Goal: Task Accomplishment & Management: Manage account settings

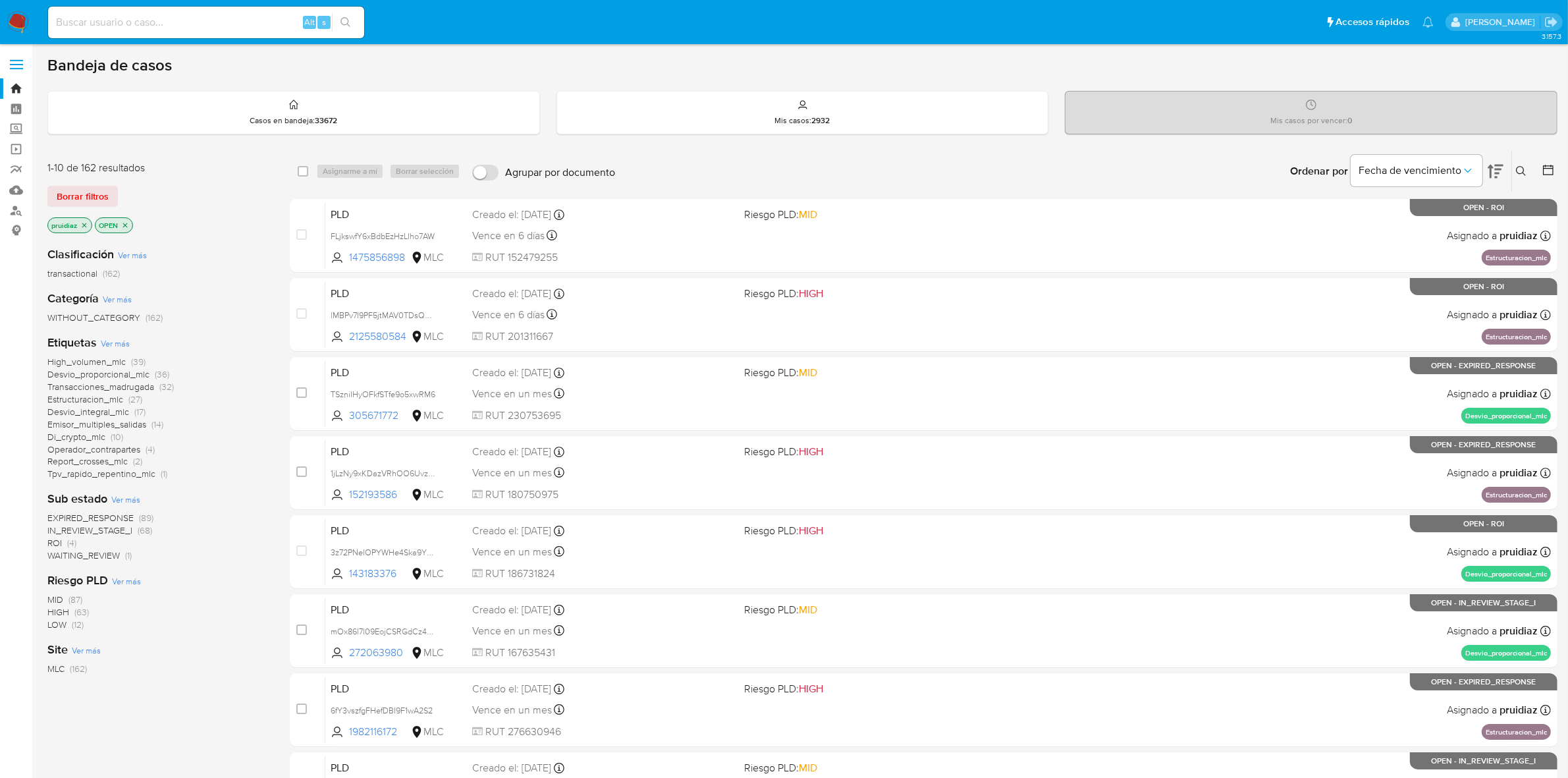
click at [1495, 174] on icon at bounding box center [1495, 170] width 16 height 16
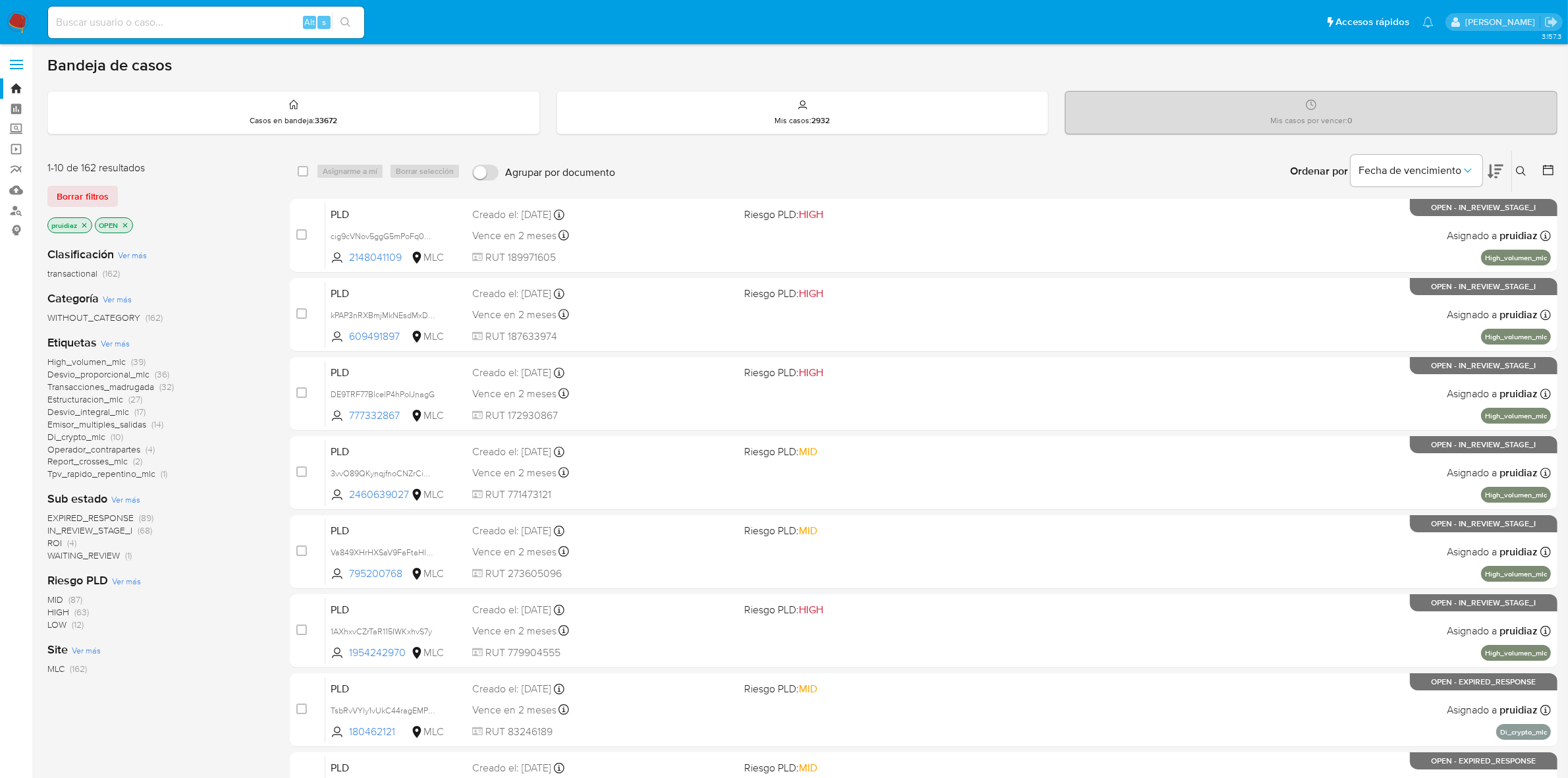
click at [14, 19] on img at bounding box center [18, 22] width 22 height 22
click at [1500, 179] on button at bounding box center [1495, 171] width 16 height 41
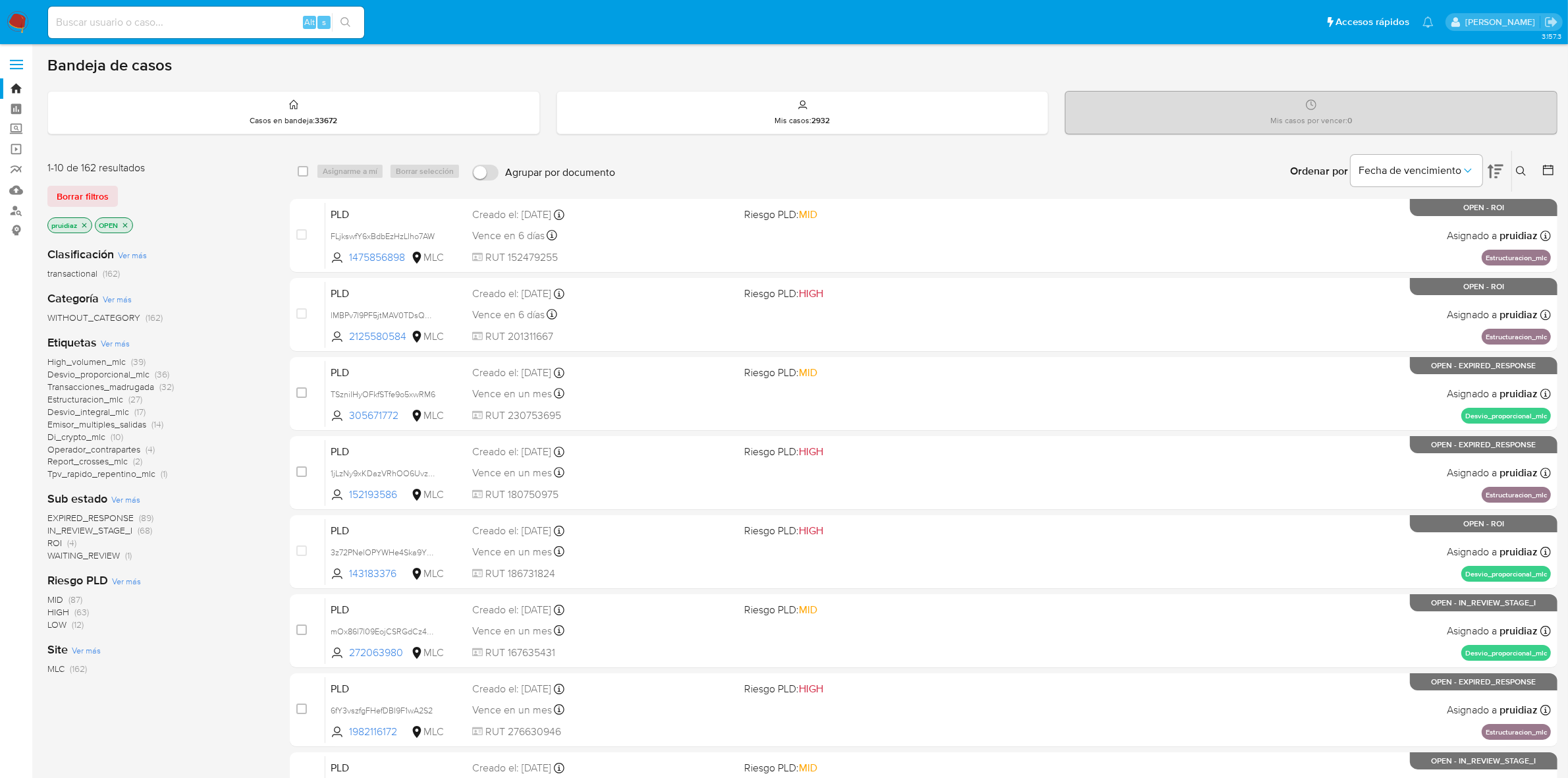
click at [25, 19] on img at bounding box center [18, 22] width 22 height 22
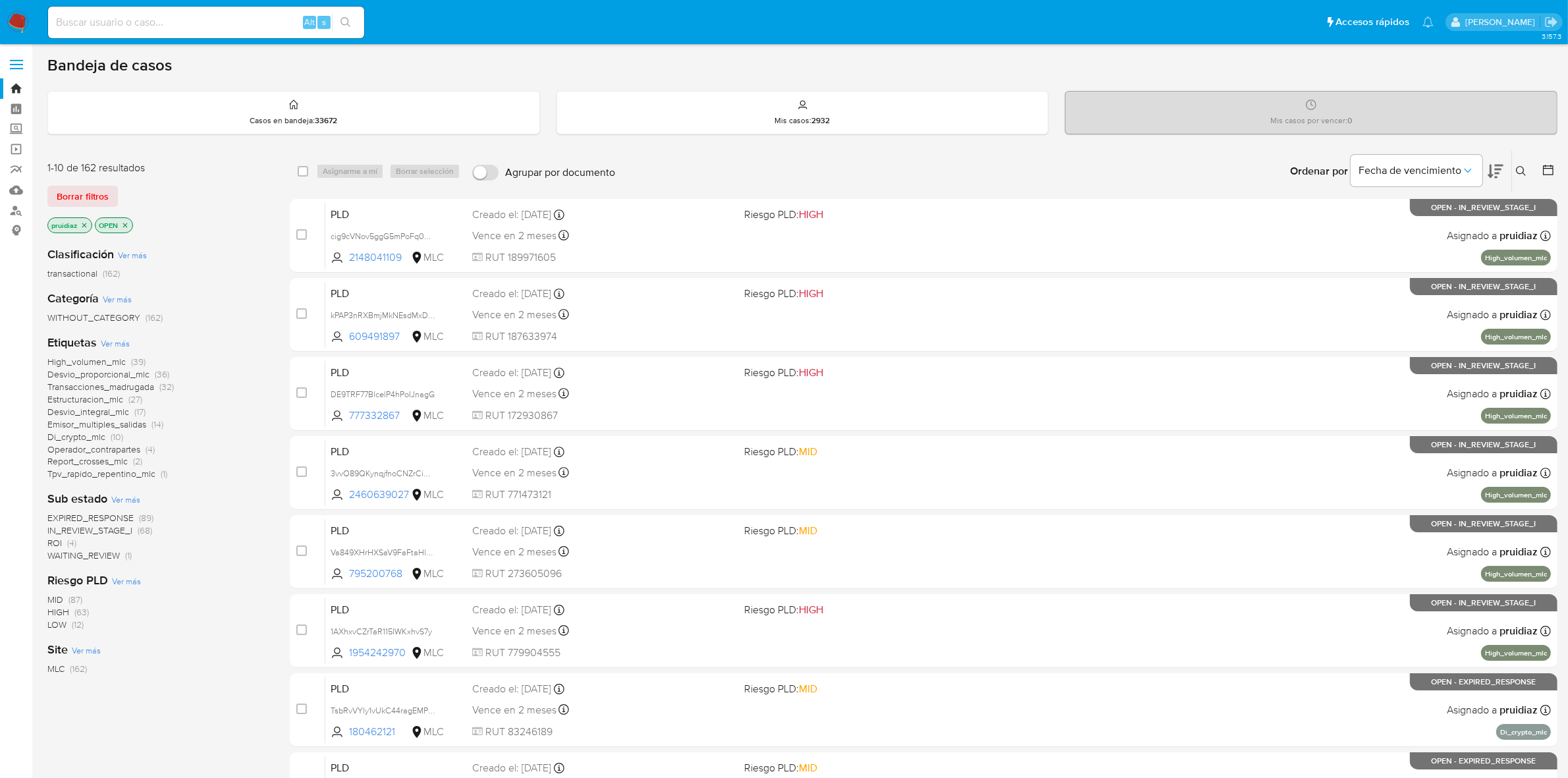
click at [1487, 173] on icon at bounding box center [1495, 170] width 16 height 16
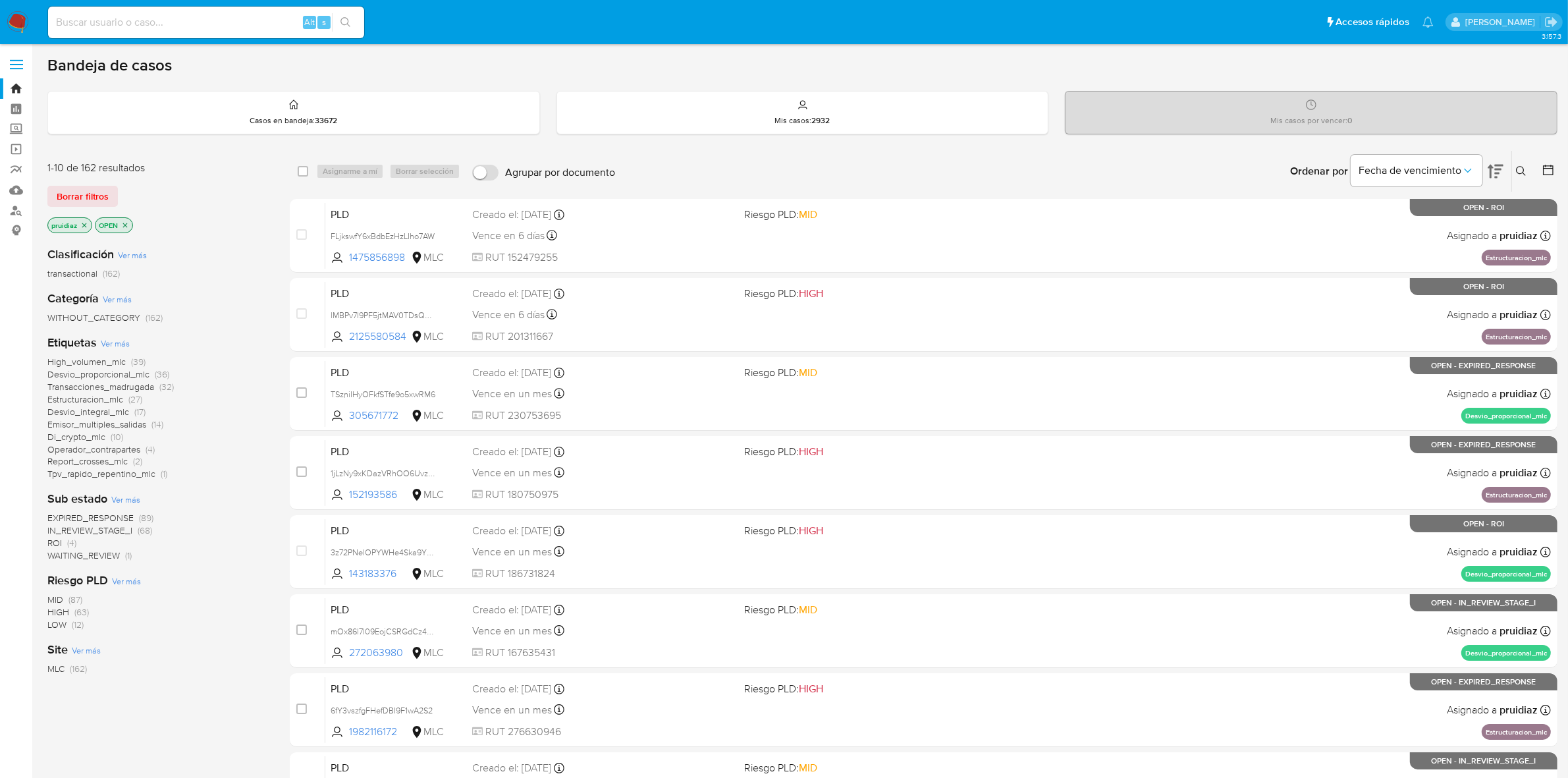
click at [50, 542] on span "ROI" at bounding box center [55, 543] width 15 height 13
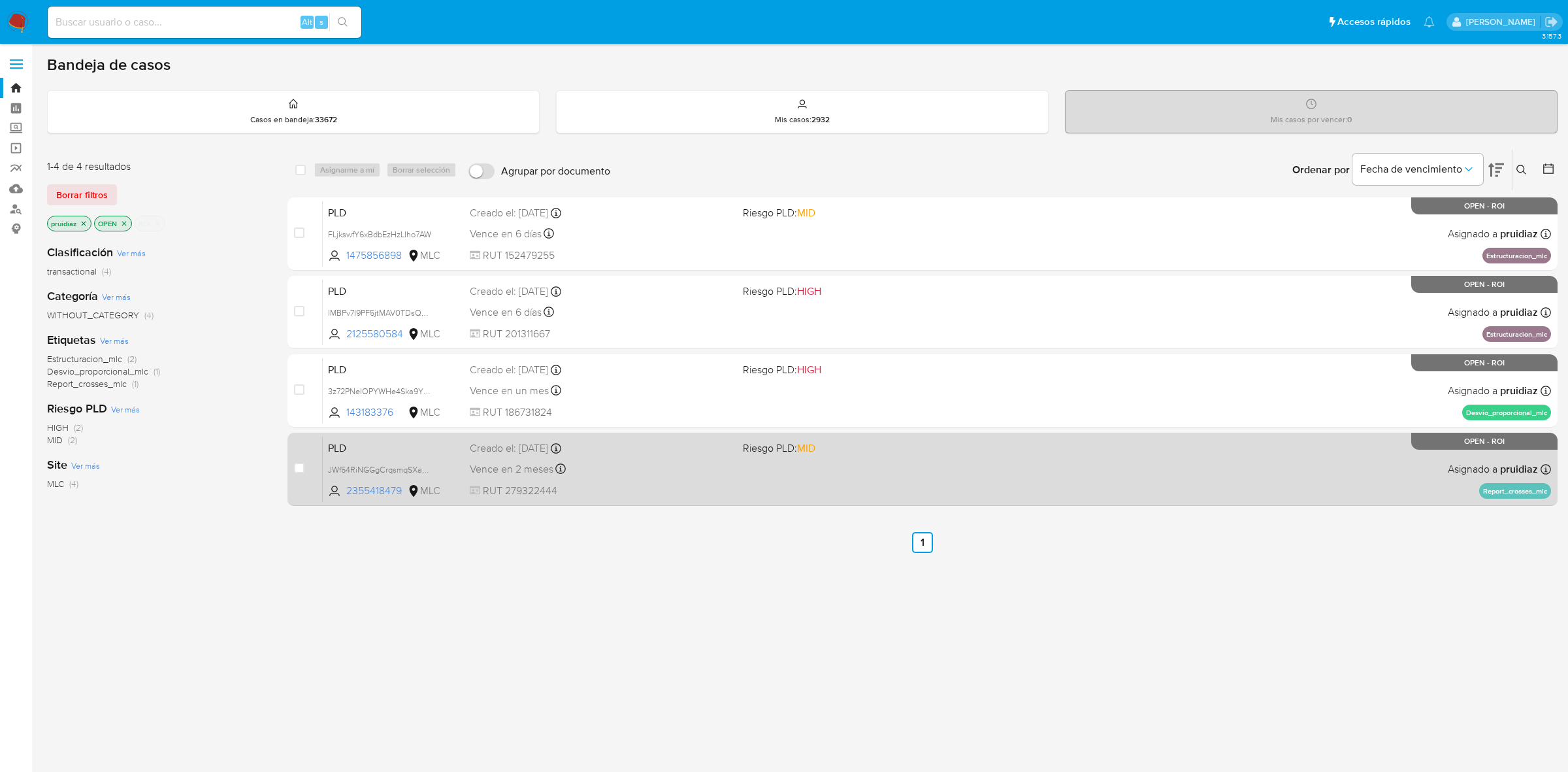
click at [684, 483] on span "RUT 279322444" at bounding box center [601, 491] width 263 height 15
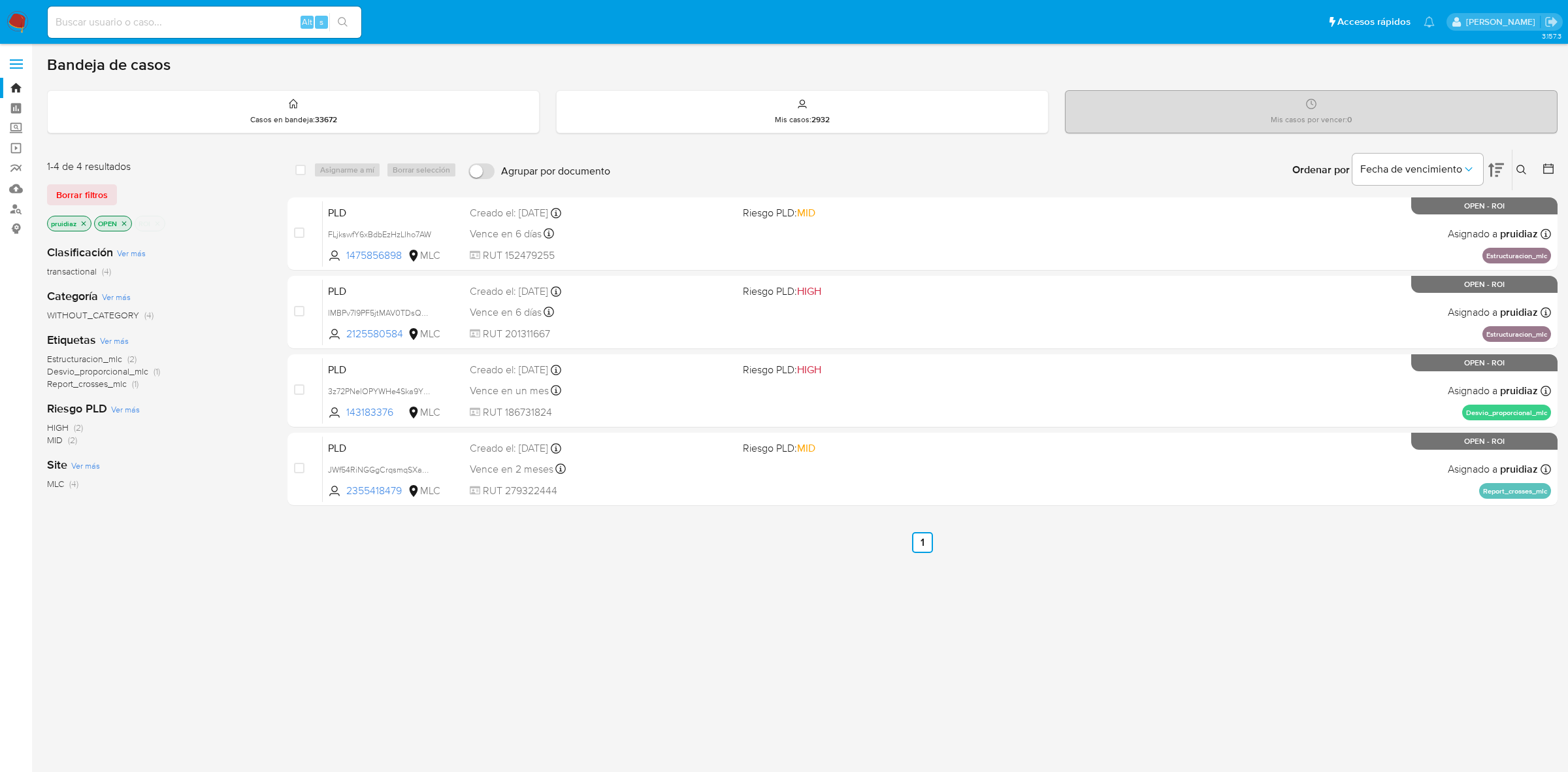
click at [18, 23] on img at bounding box center [17, 22] width 22 height 22
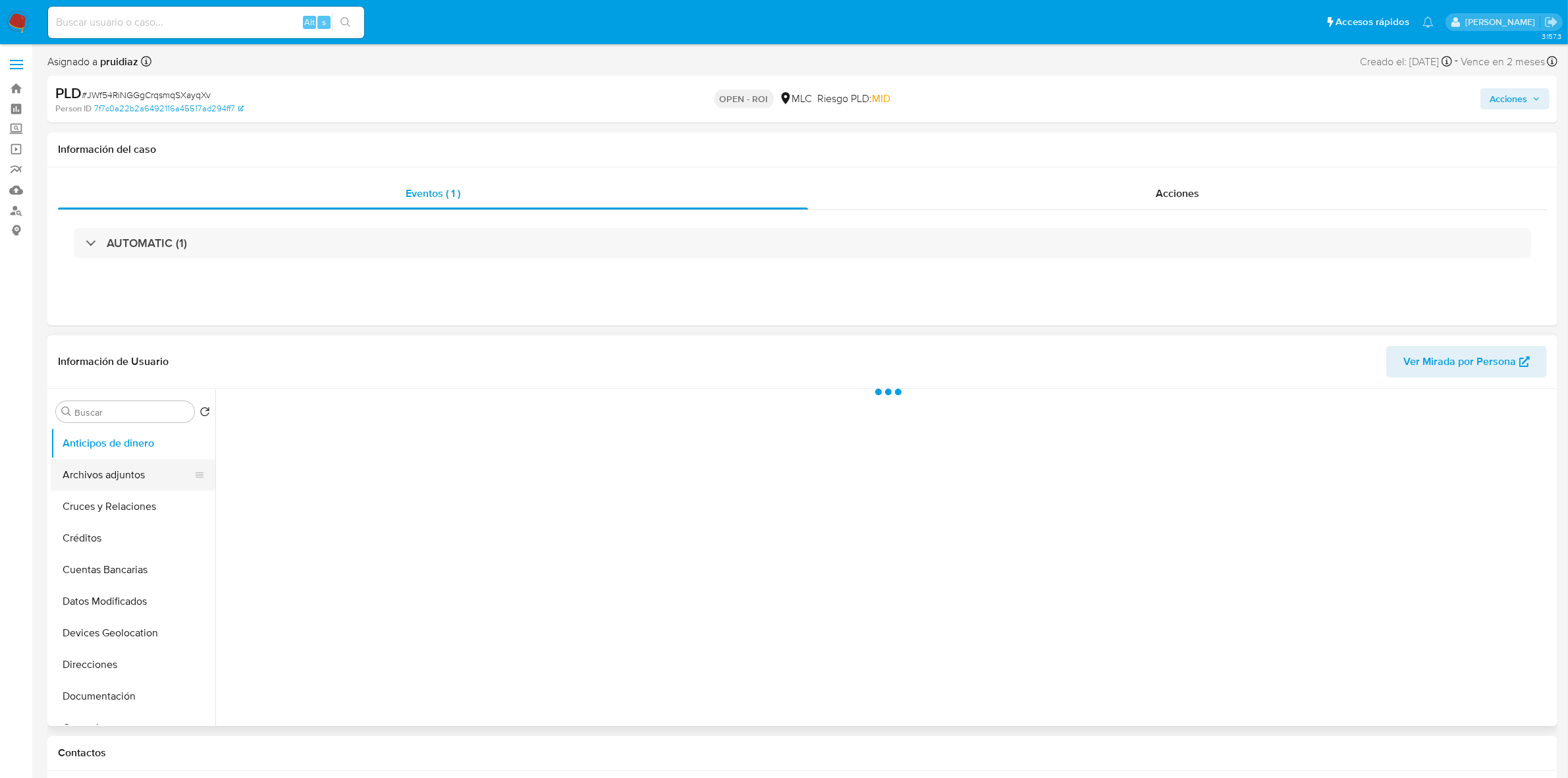
click at [120, 471] on button "Archivos adjuntos" at bounding box center [128, 475] width 154 height 31
select select "10"
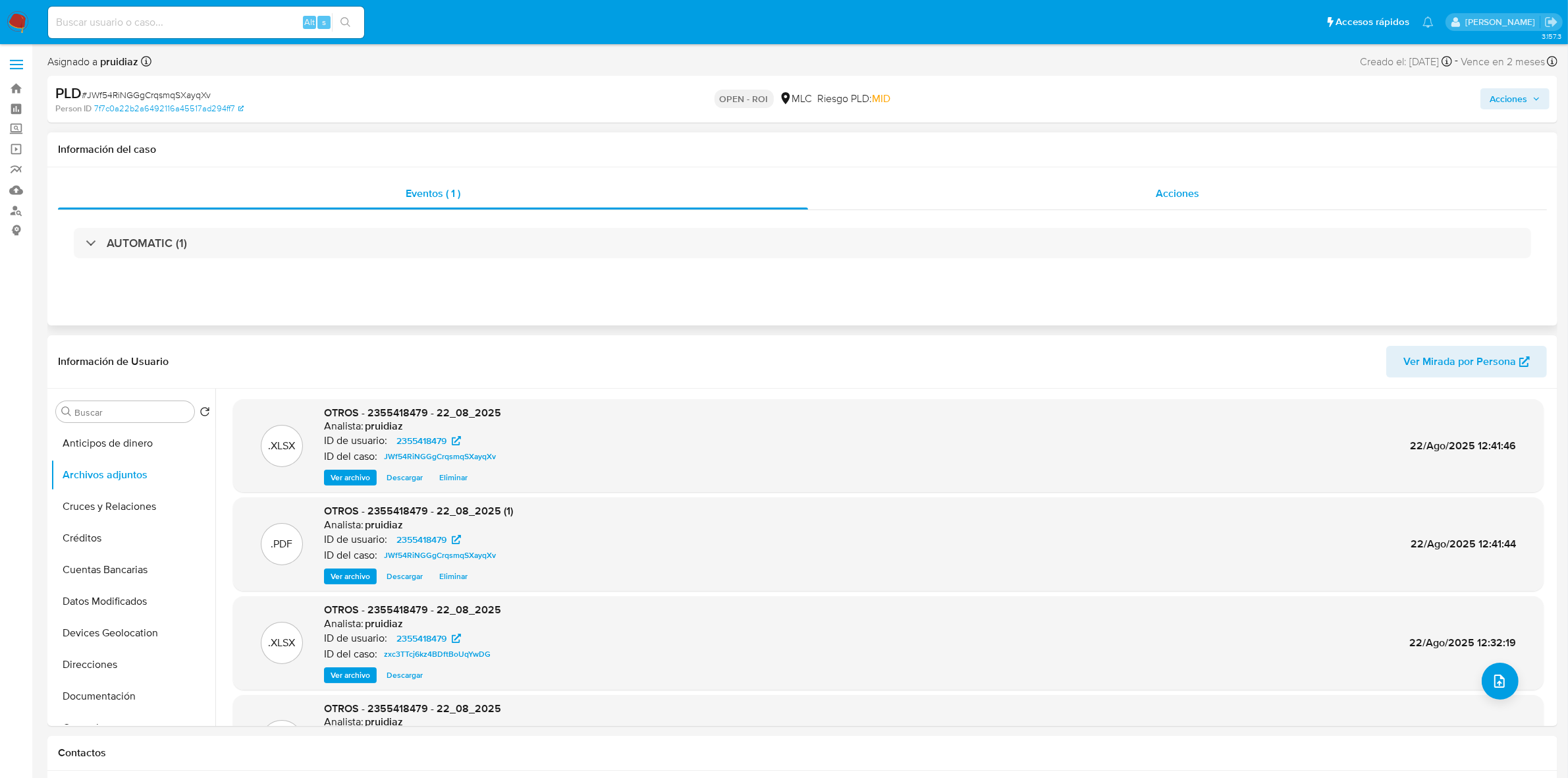
click at [1183, 200] on span "Acciones" at bounding box center [1176, 194] width 44 height 15
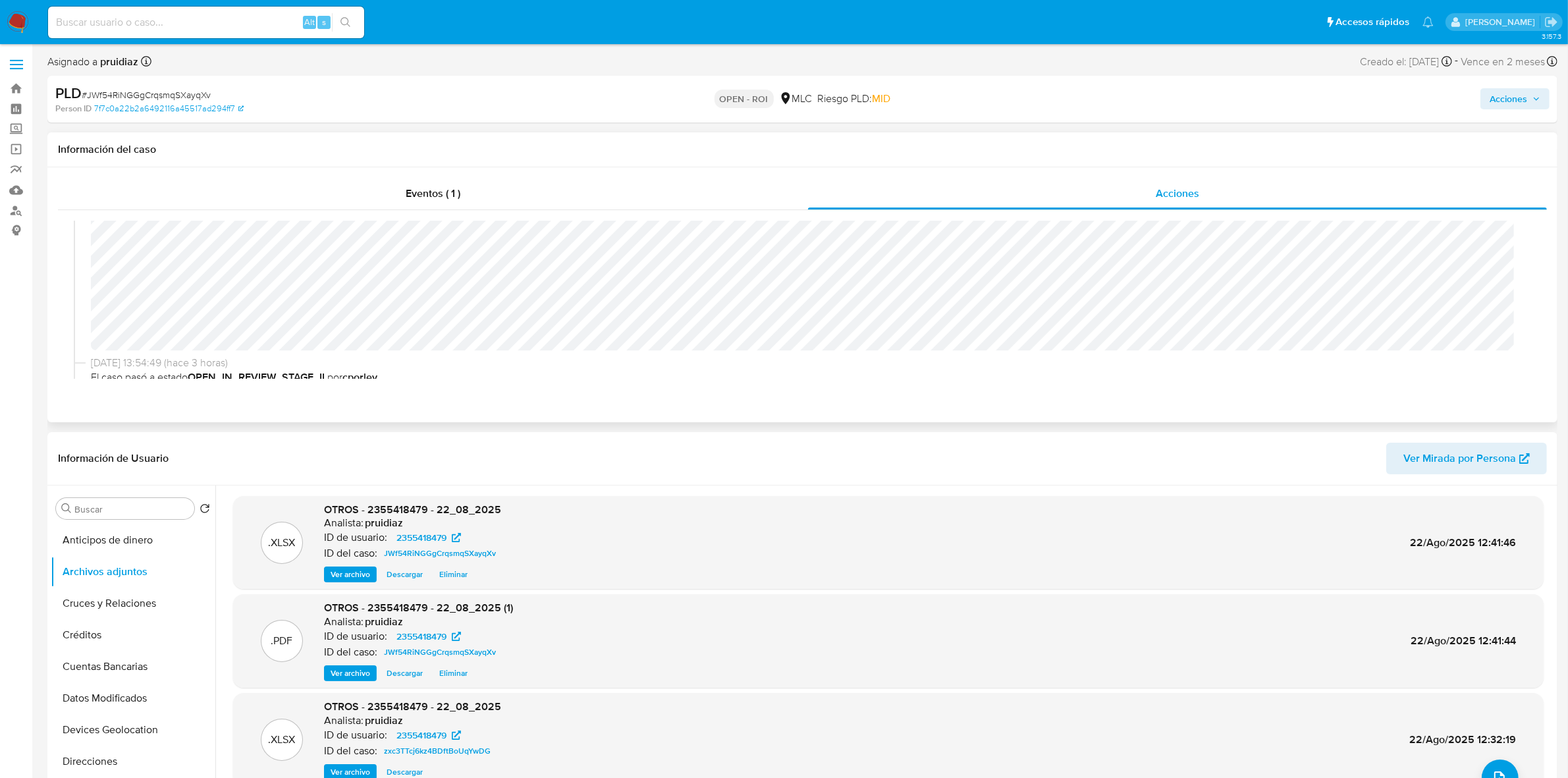
scroll to position [40, 0]
click at [169, 93] on span "# JWf54RiNGGgCrqsmqSXayqXv" at bounding box center [145, 94] width 129 height 13
copy span "JWf54RiNGGgCrqsmqSXayqXv"
click at [1525, 104] on span "Acciones" at bounding box center [1508, 98] width 38 height 21
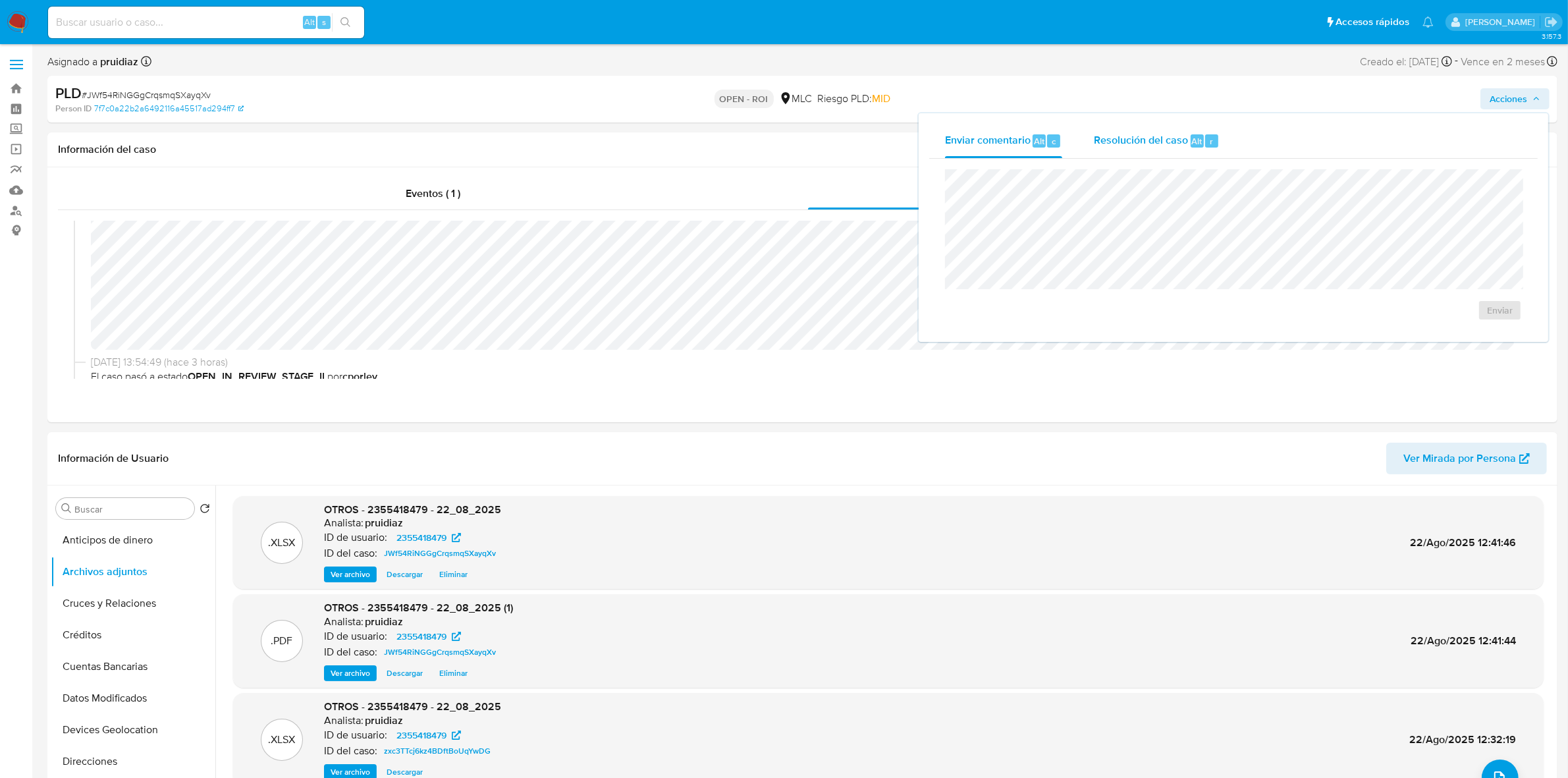
click at [1143, 141] on span "Resolución del caso" at bounding box center [1140, 141] width 94 height 15
click at [1478, 334] on span "ROI" at bounding box center [1462, 323] width 65 height 29
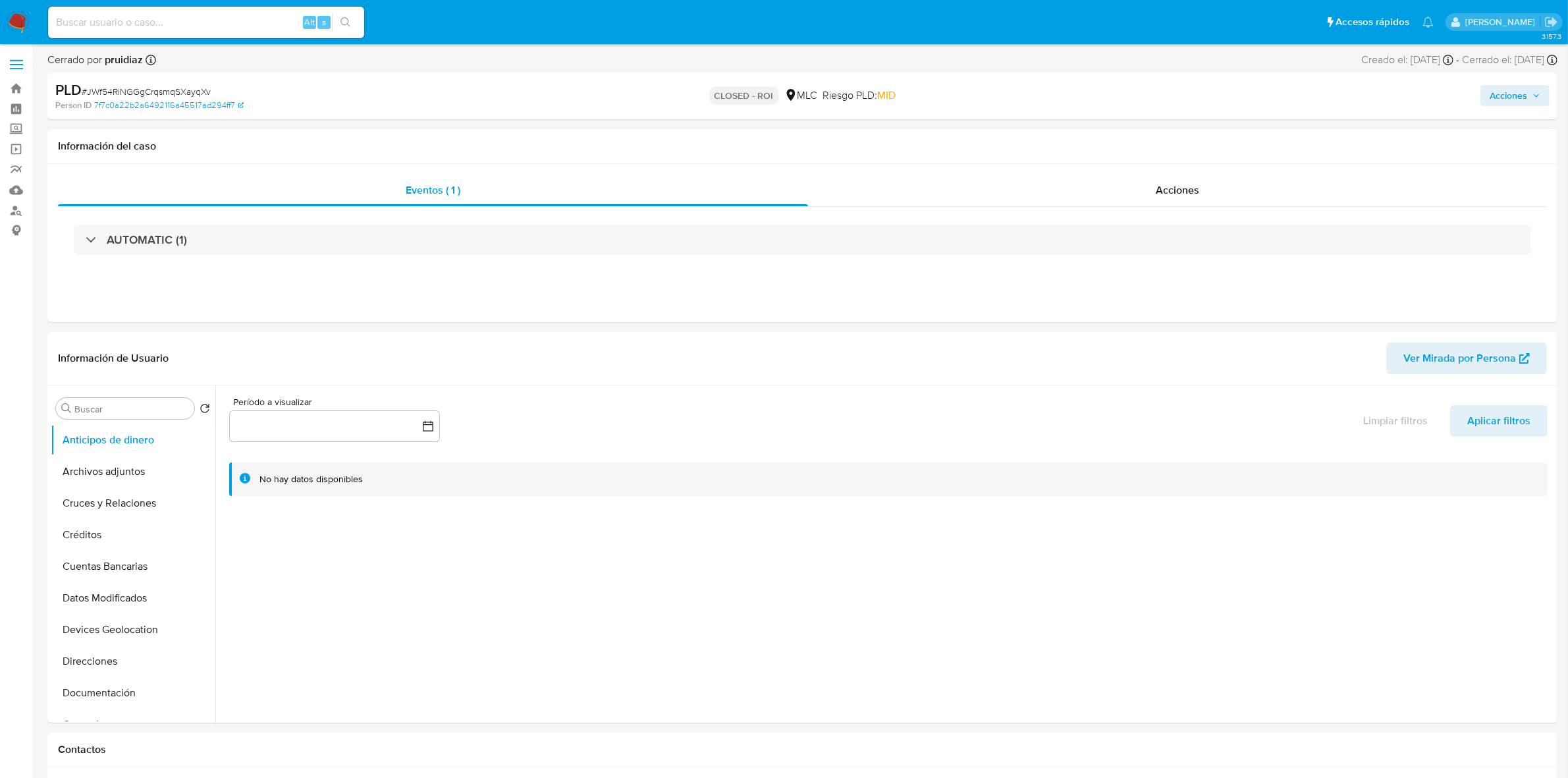
select select "10"
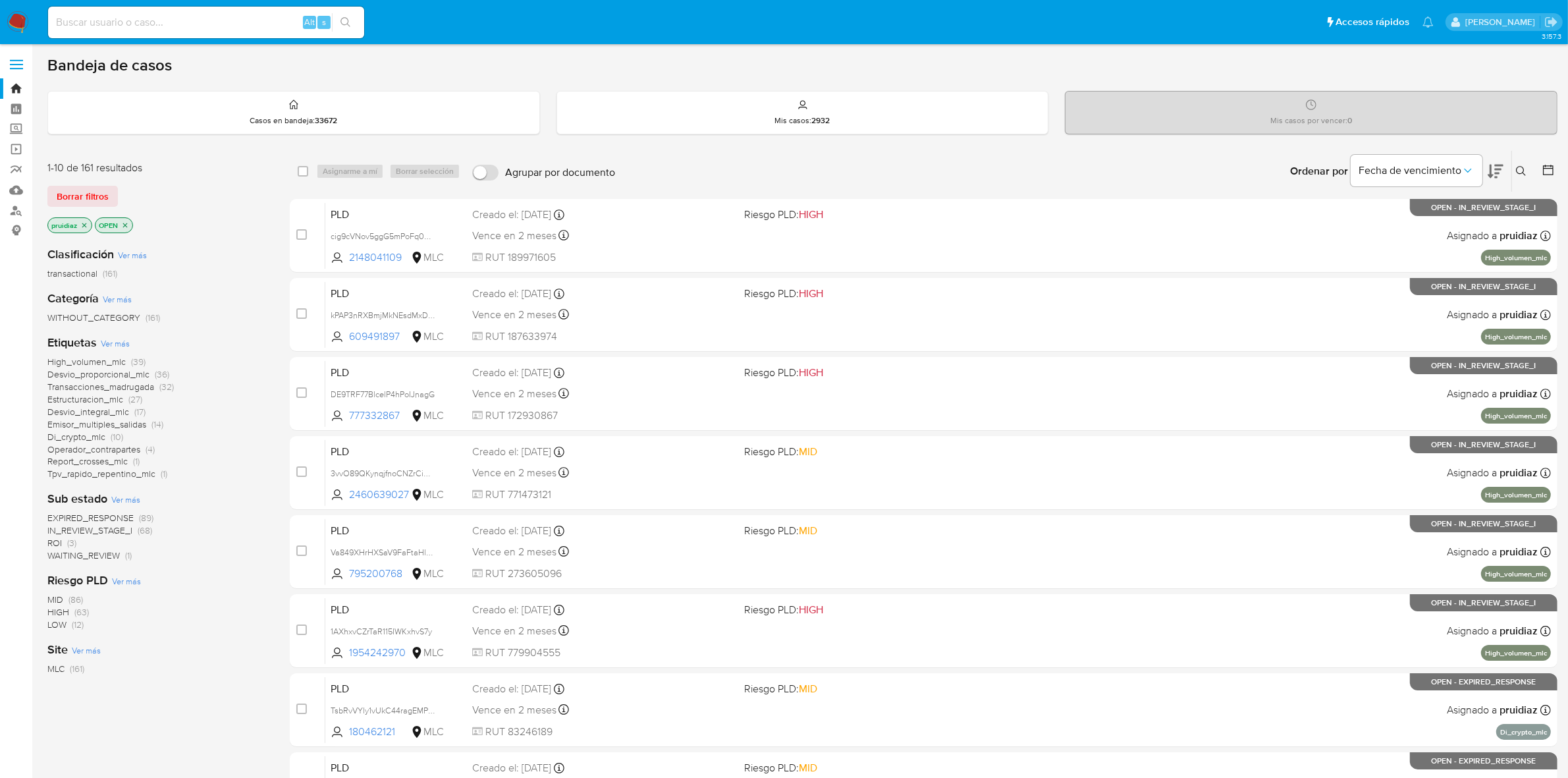
click at [23, 25] on img at bounding box center [18, 22] width 22 height 22
click at [1490, 177] on icon at bounding box center [1495, 171] width 16 height 14
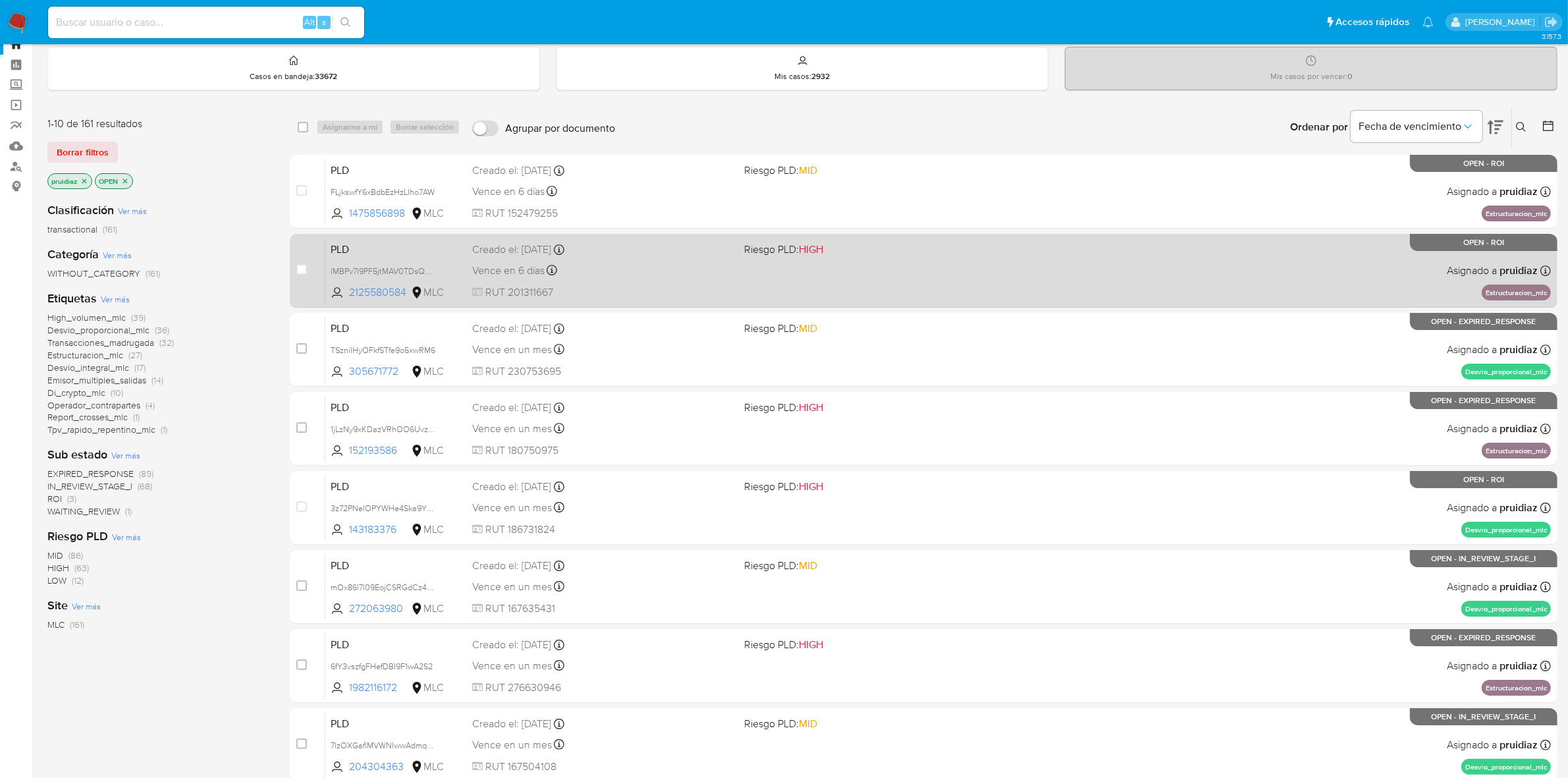
scroll to position [82, 0]
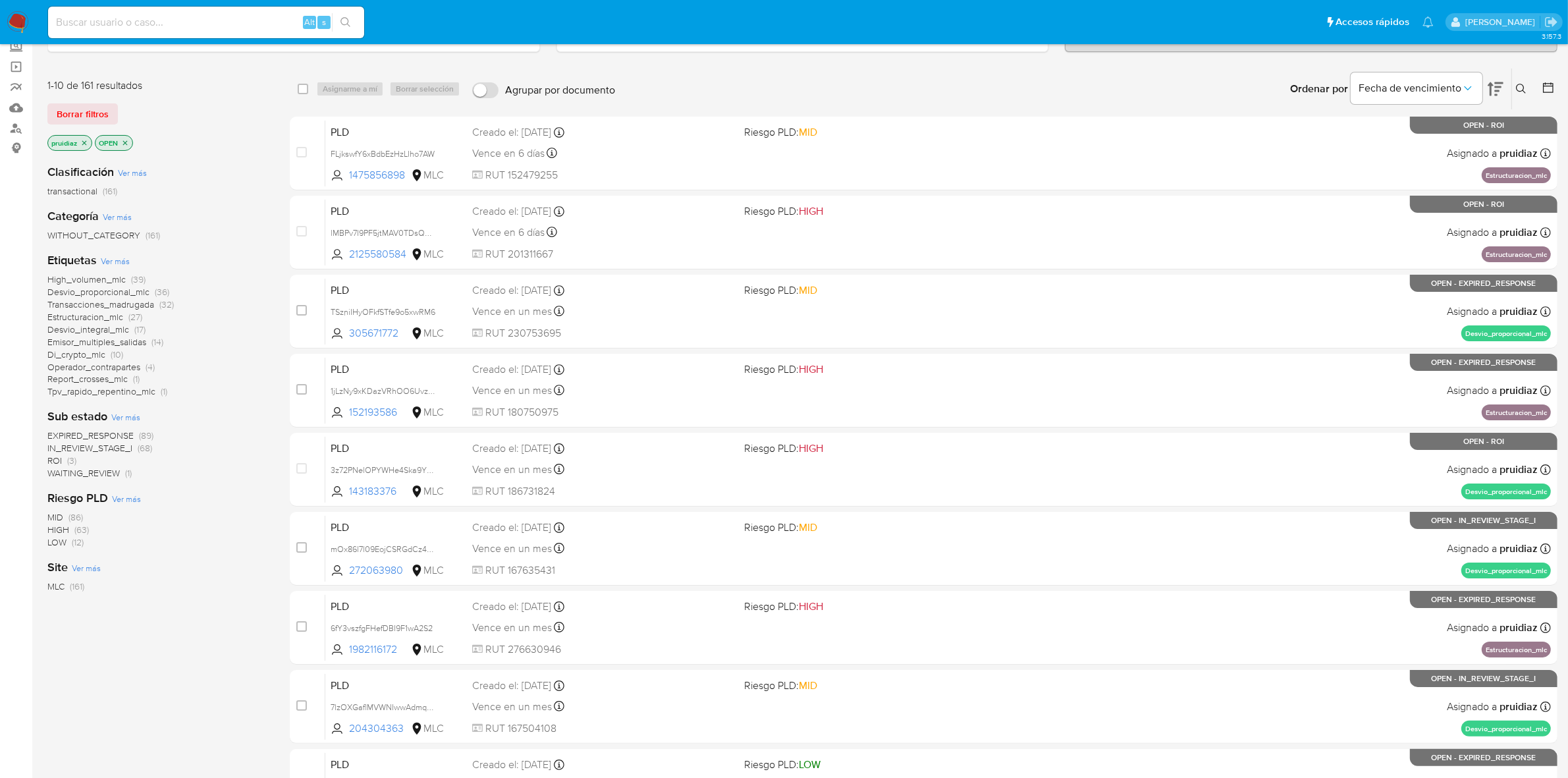
click at [49, 459] on span "ROI" at bounding box center [55, 460] width 15 height 13
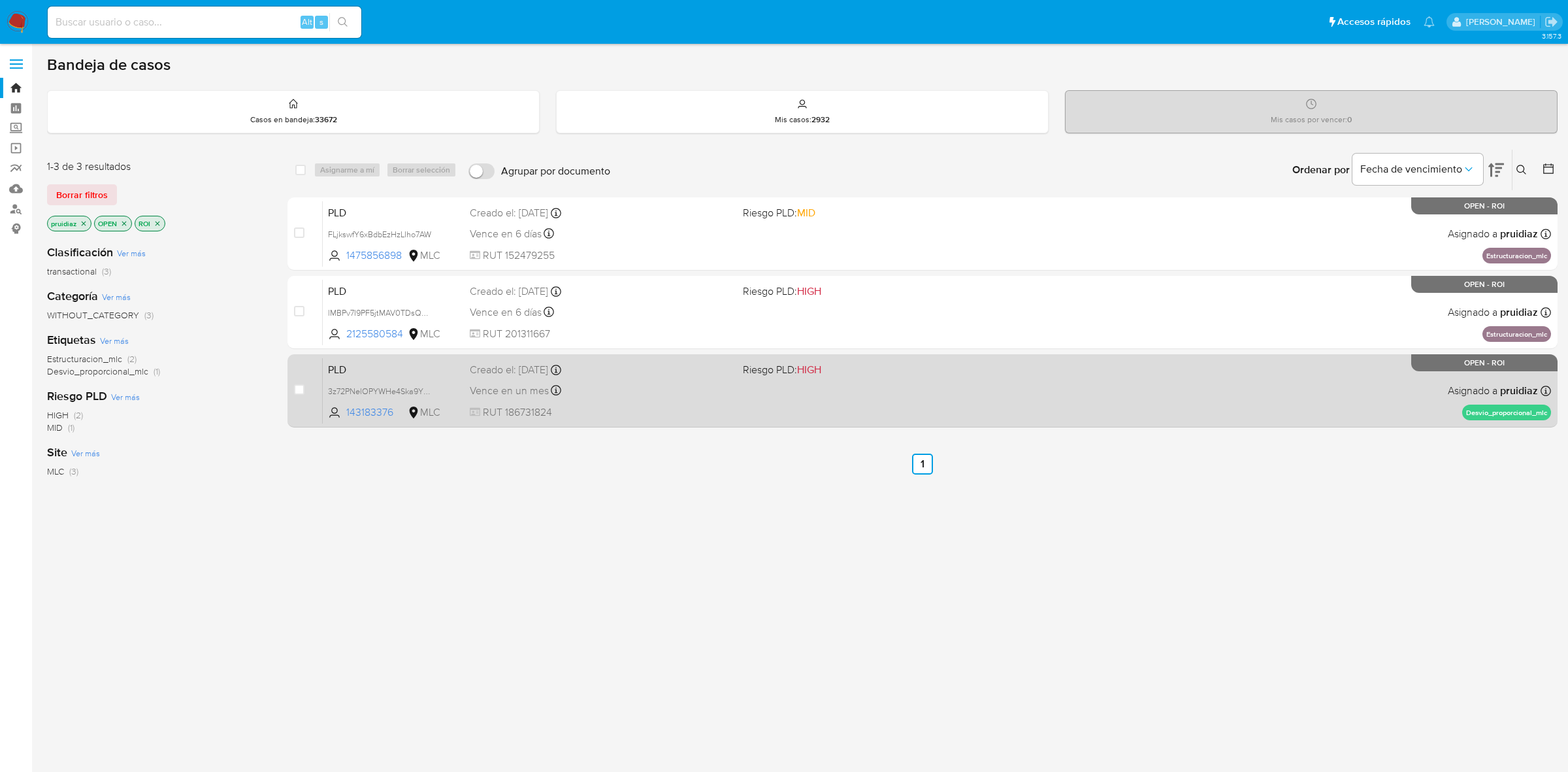
click at [625, 401] on div "PLD 3z72PNelOPYWHe4Ska9YXlw6 143183376 MLC Riesgo PLD: HIGH Creado el: 12/07/20…" at bounding box center [936, 391] width 1228 height 66
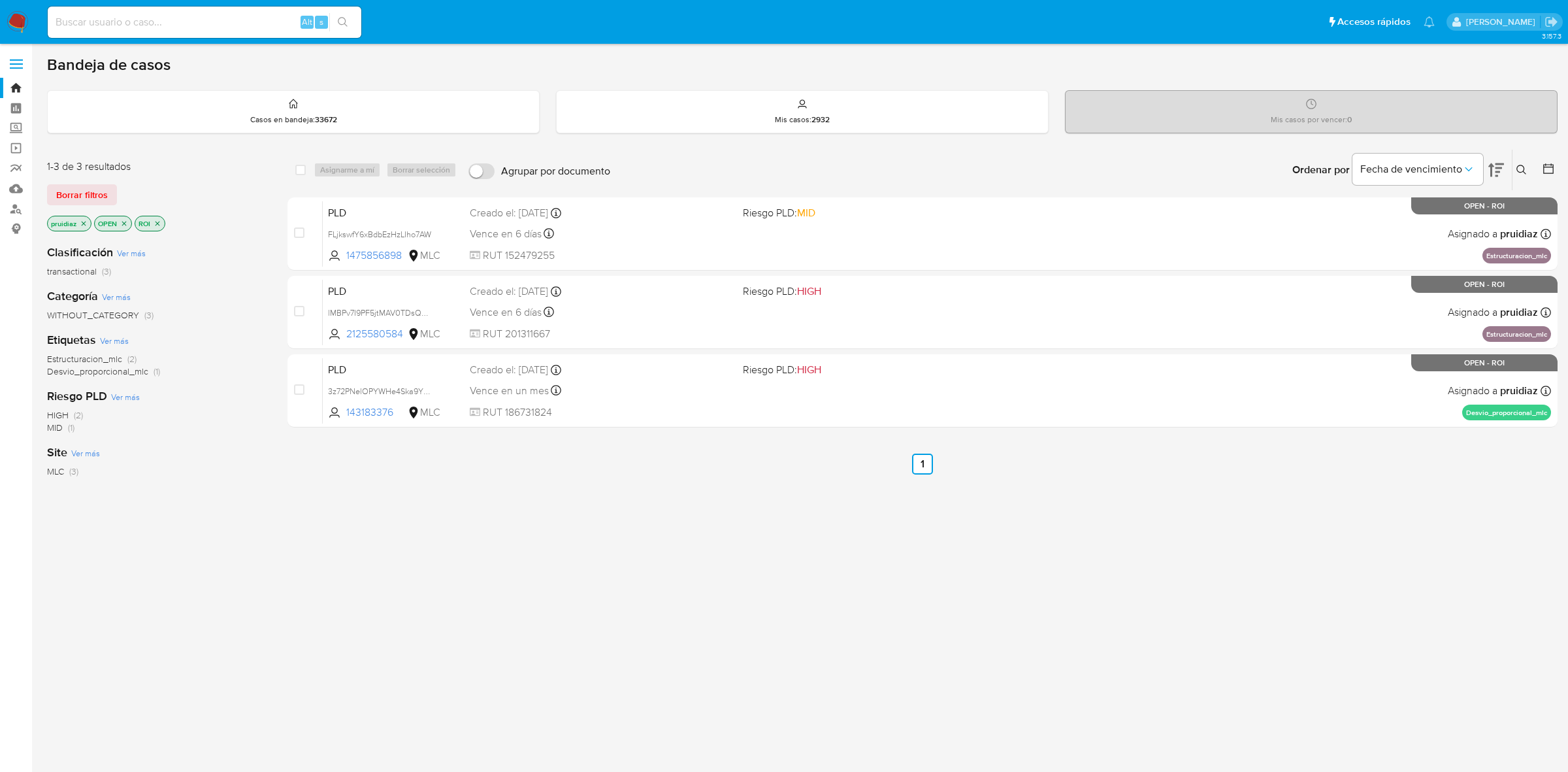
click at [14, 18] on img at bounding box center [17, 22] width 22 height 22
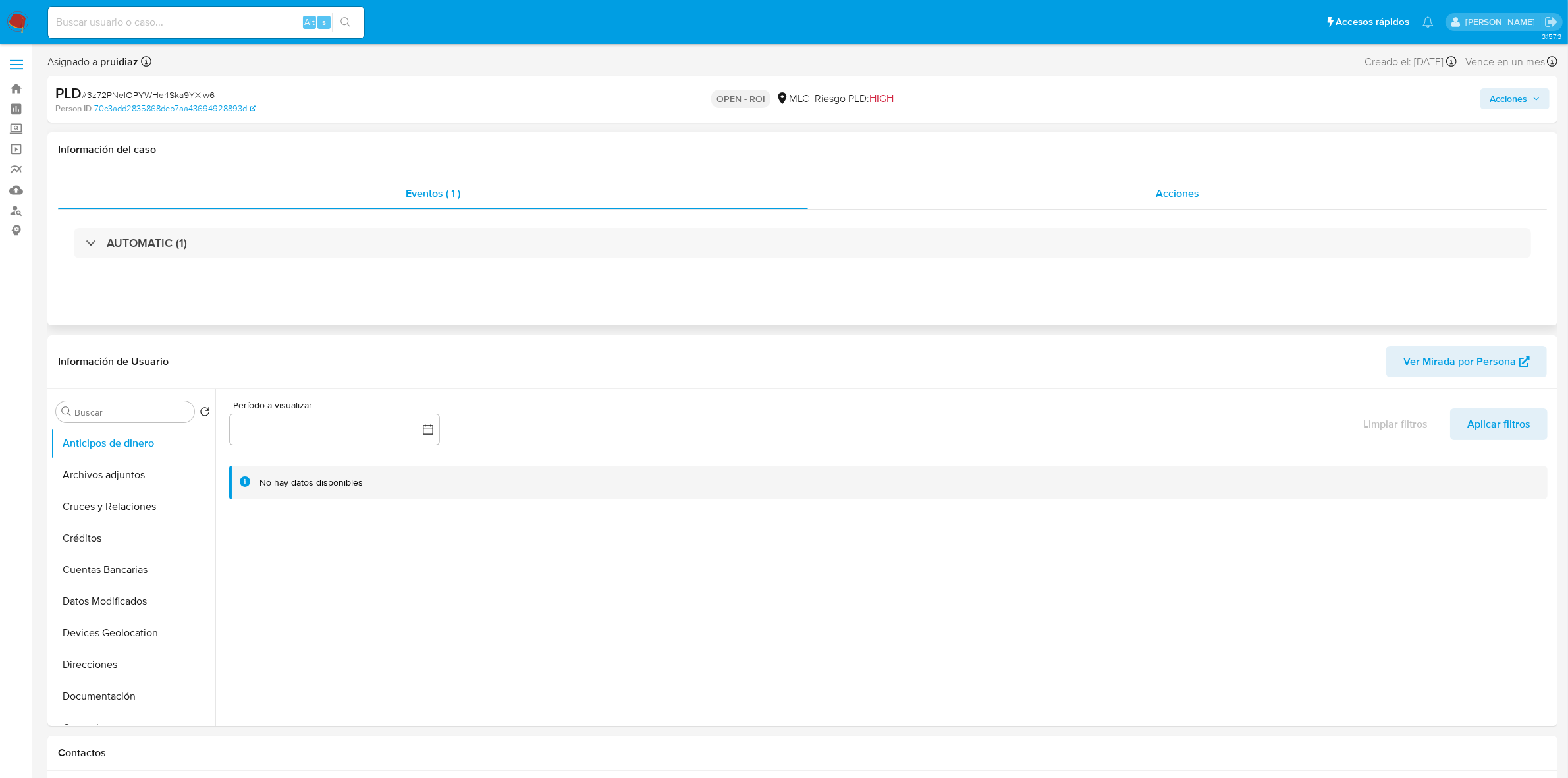
click at [1265, 198] on div "Acciones" at bounding box center [1177, 194] width 739 height 31
select select "10"
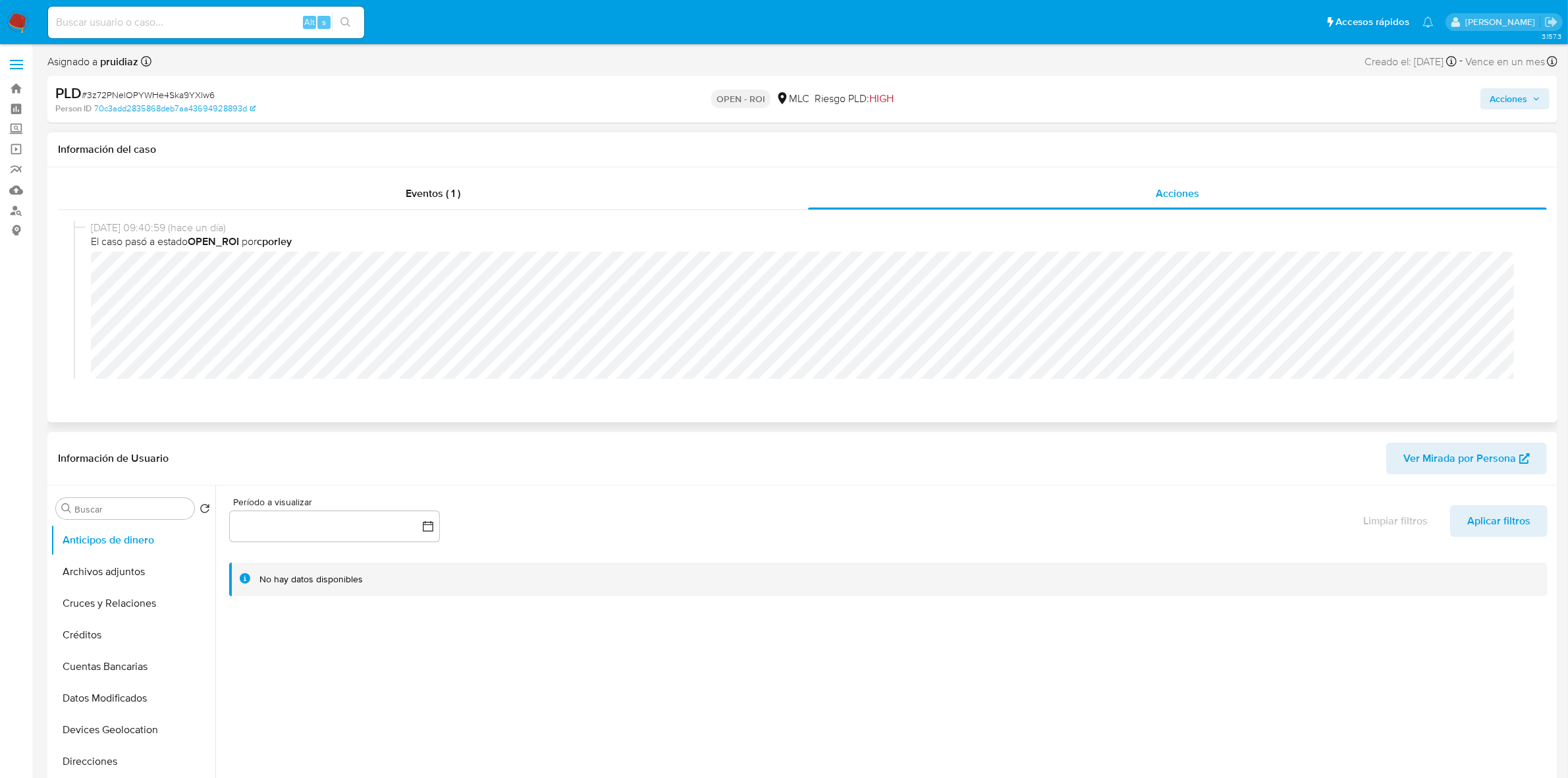
scroll to position [82, 0]
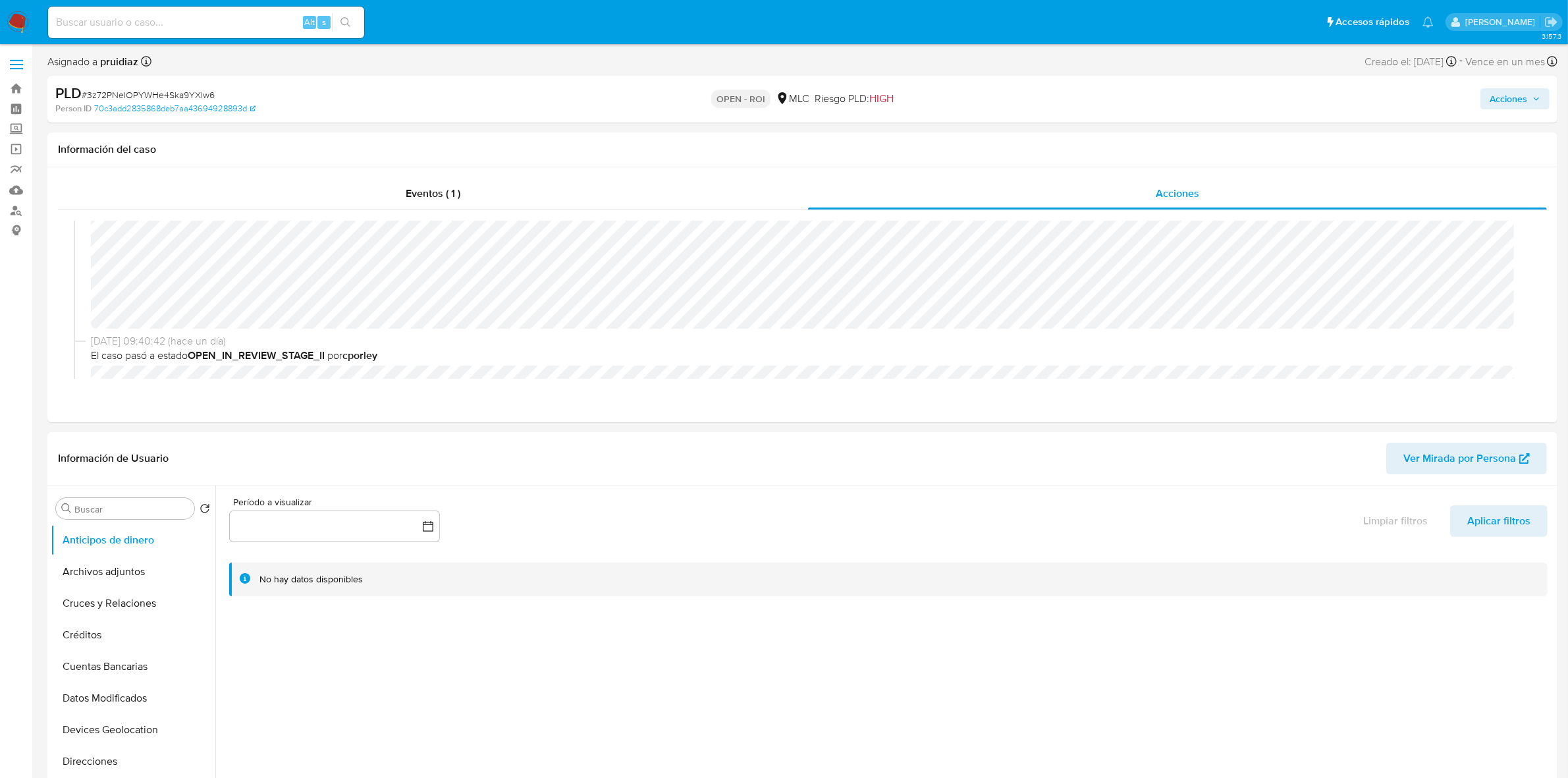
click at [141, 96] on span "# 3z72PNelOPYWHe4Ska9YXlw6" at bounding box center [148, 94] width 133 height 13
copy span "3z72PNelOPYWHe4Ska9YXlw6"
click at [90, 574] on button "Archivos adjuntos" at bounding box center [128, 571] width 154 height 31
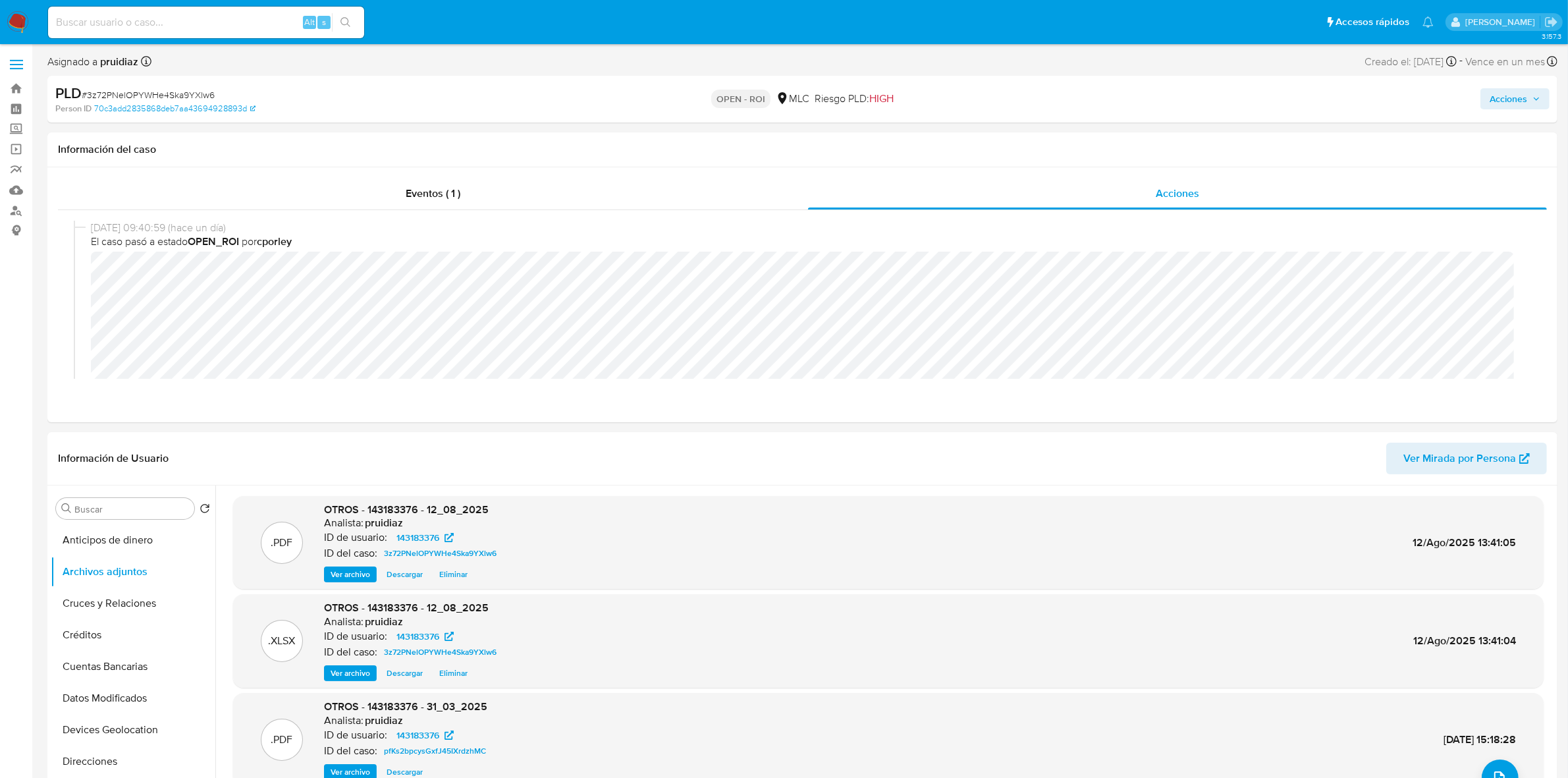
click at [1537, 96] on icon "button" at bounding box center [1536, 98] width 8 height 8
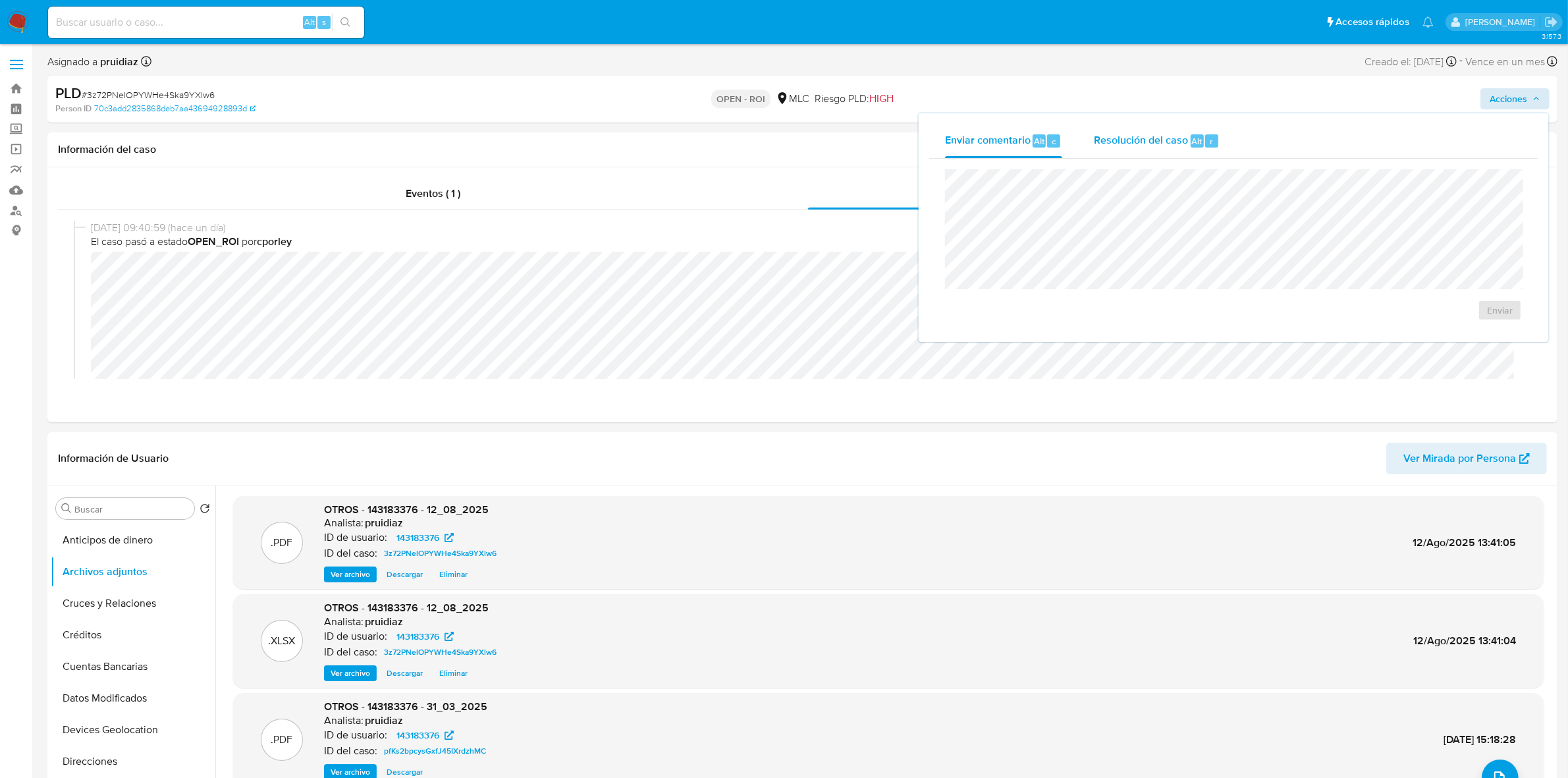
click at [1127, 148] on div "Resolución del caso Alt r" at bounding box center [1156, 141] width 126 height 34
click at [1450, 325] on span "ROI" at bounding box center [1462, 323] width 65 height 29
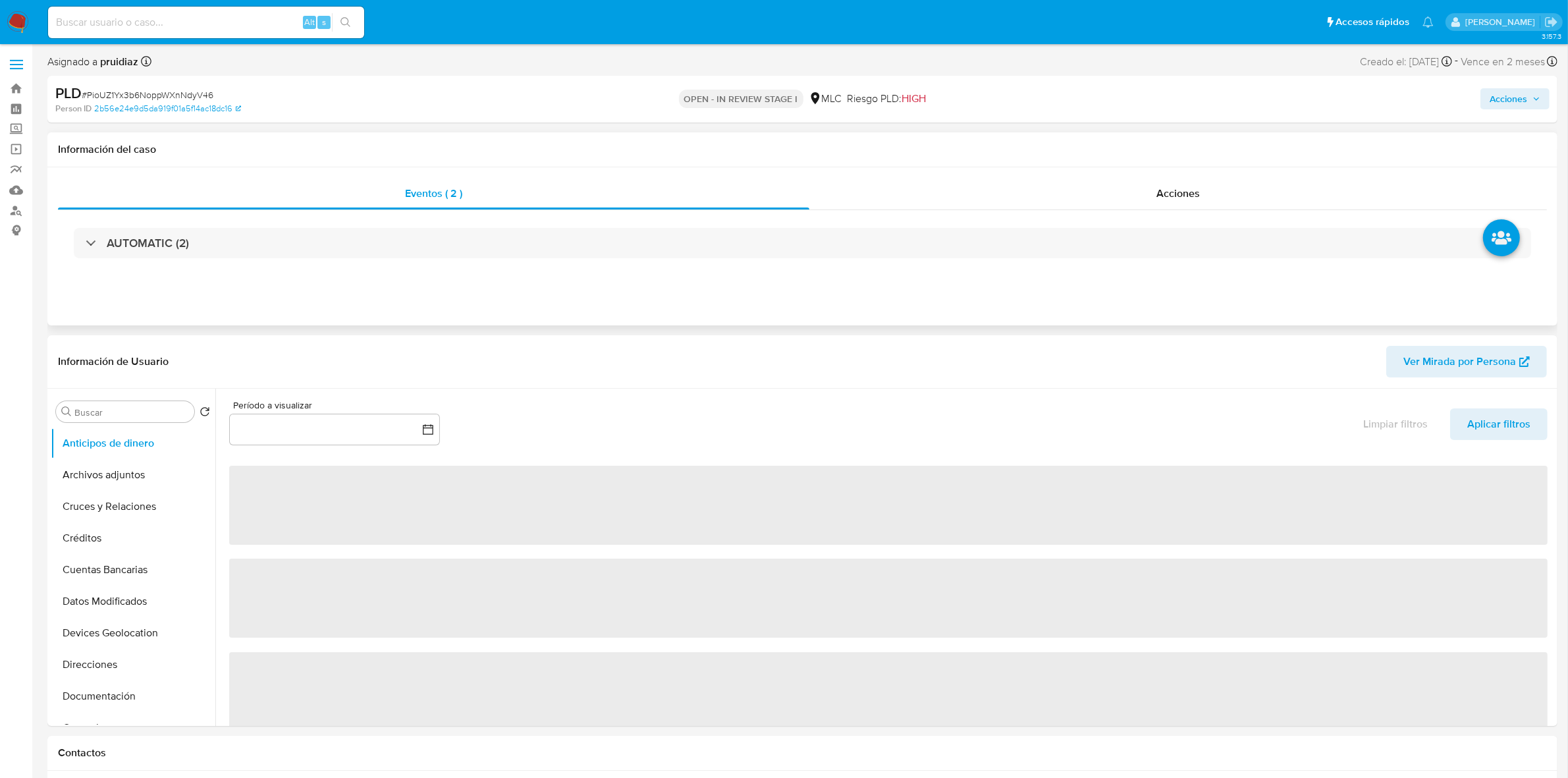
select select "10"
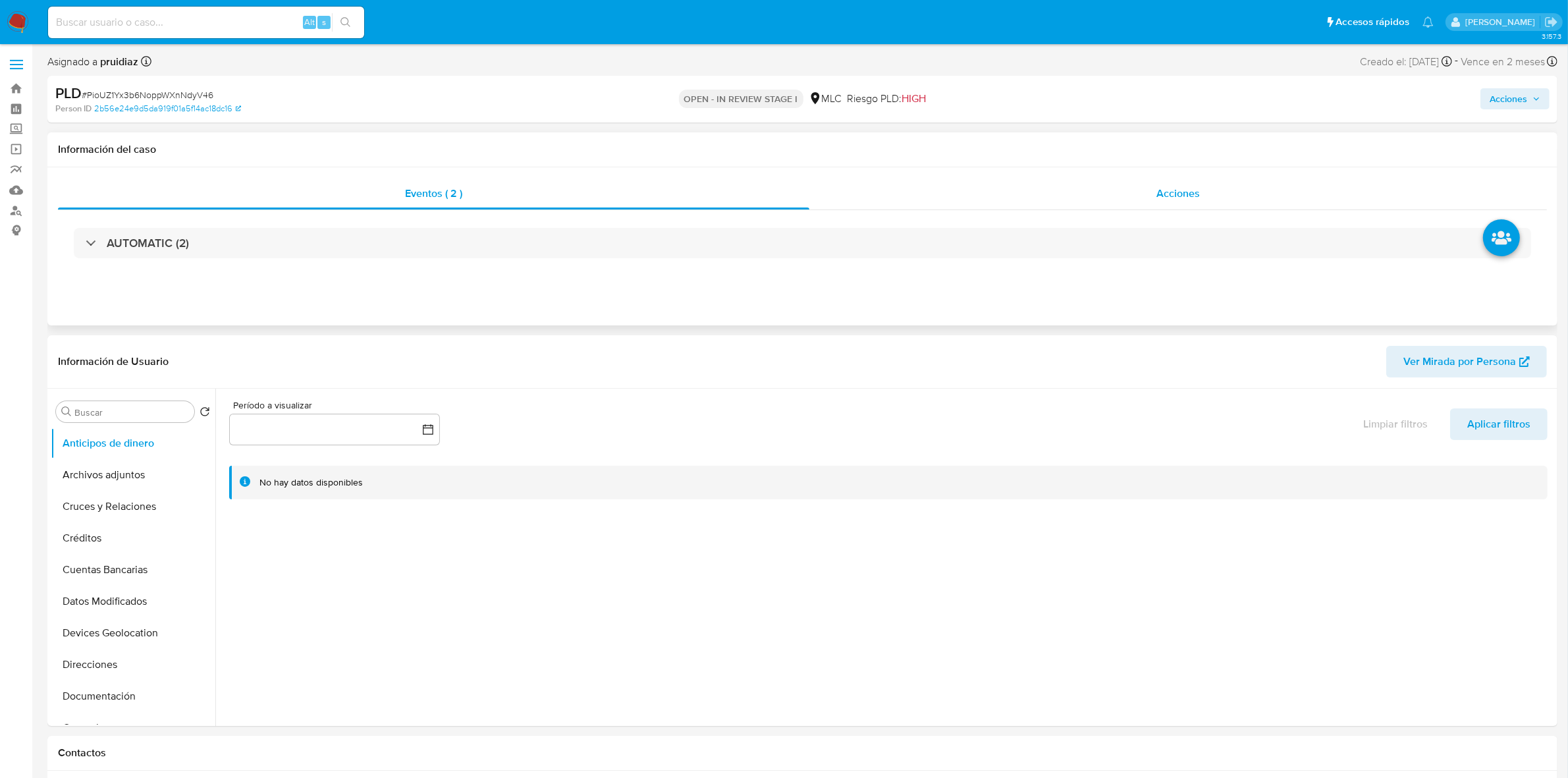
click at [1156, 190] on span "Acciones" at bounding box center [1177, 194] width 44 height 15
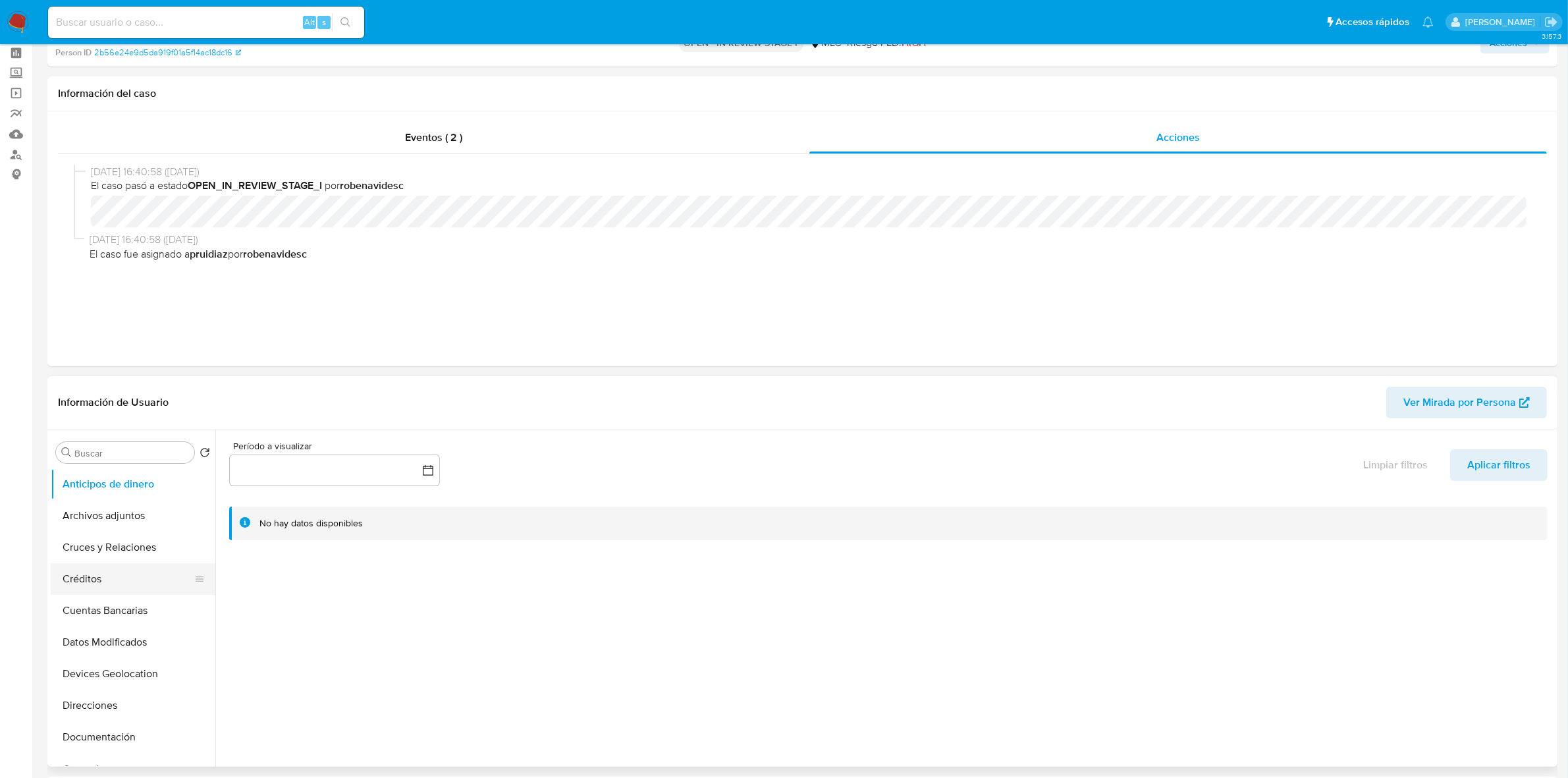
scroll to position [82, 0]
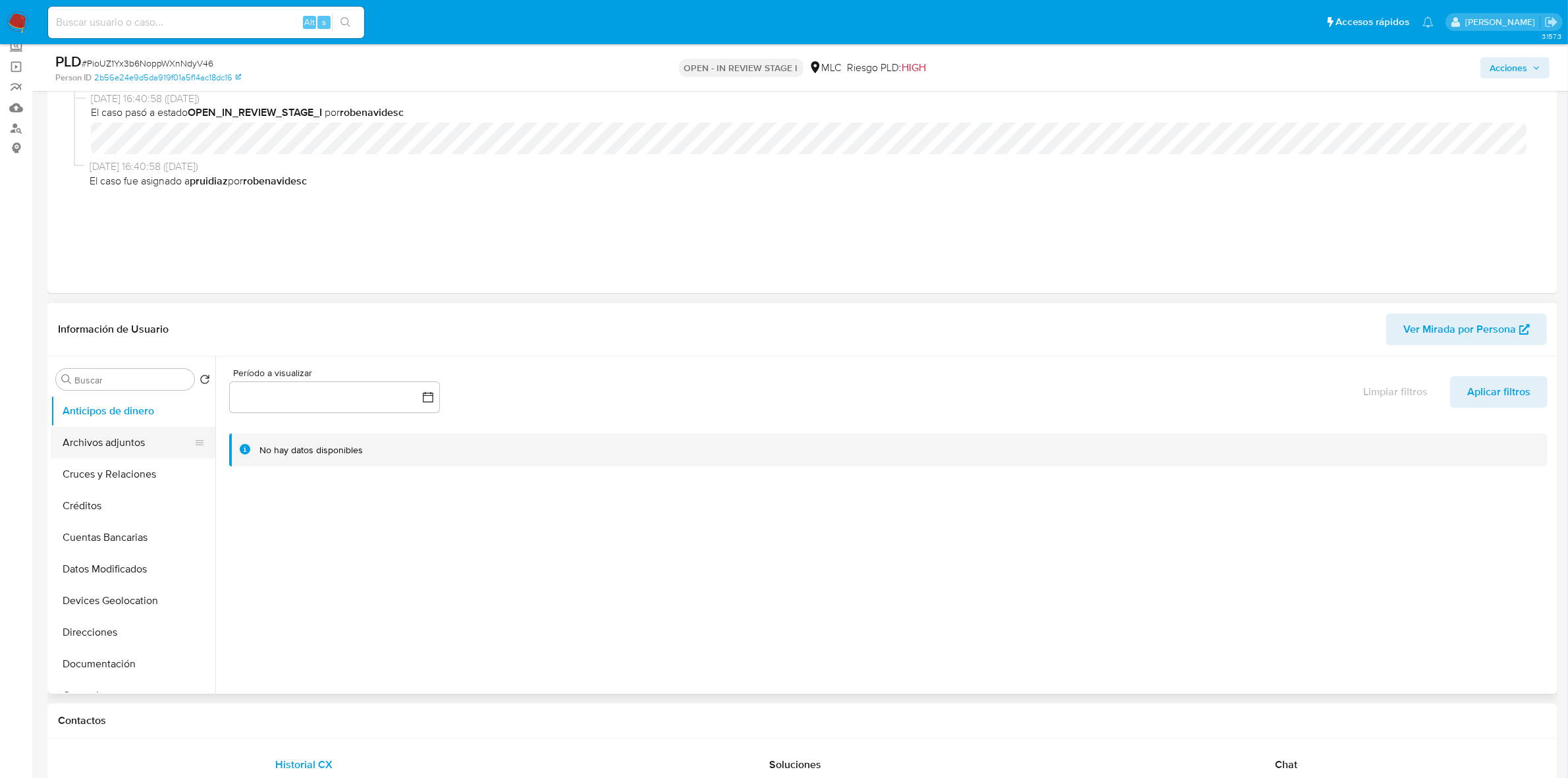
click at [113, 453] on button "Archivos adjuntos" at bounding box center [128, 443] width 154 height 31
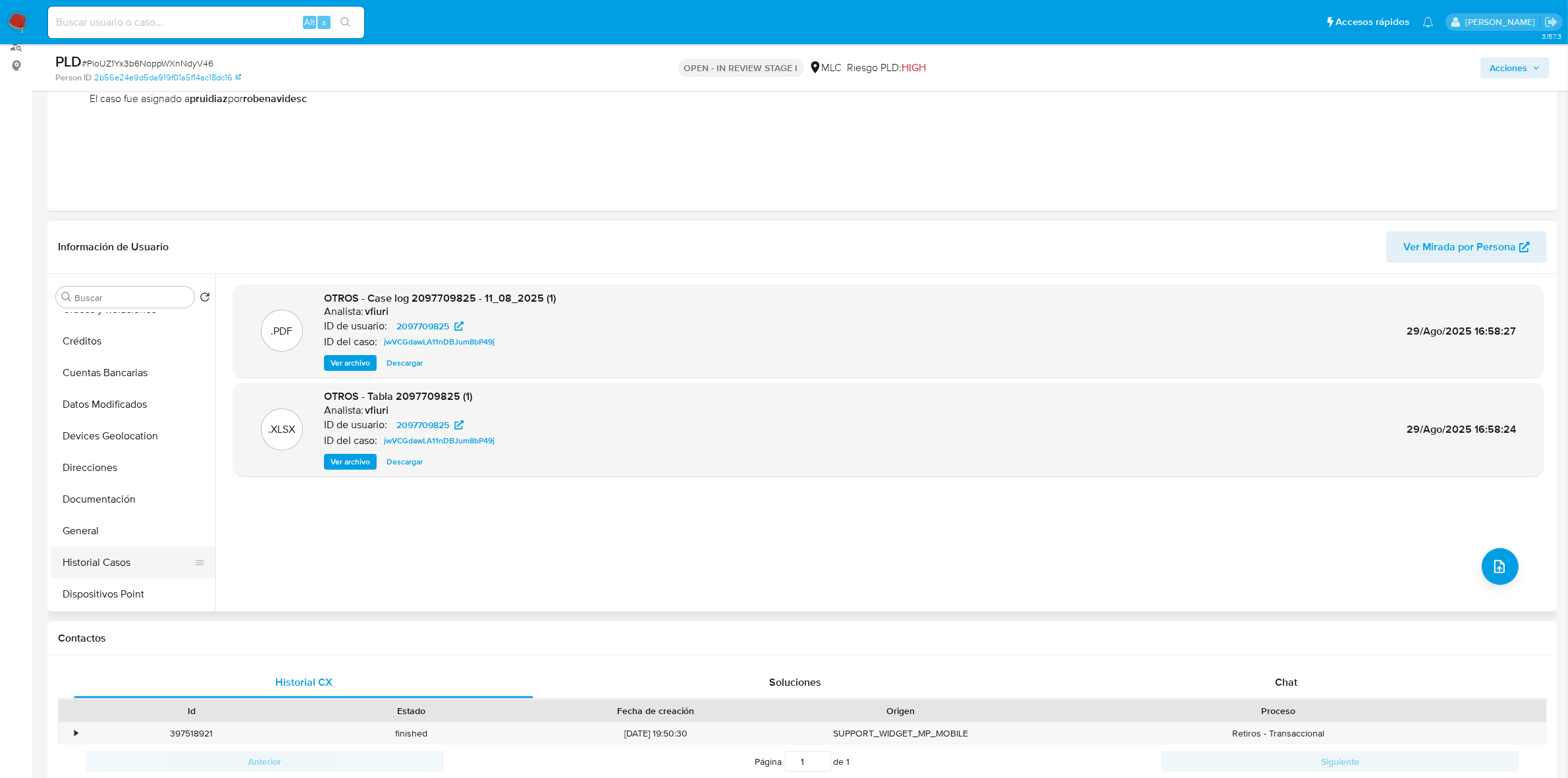
click at [99, 557] on button "Historial Casos" at bounding box center [128, 562] width 154 height 31
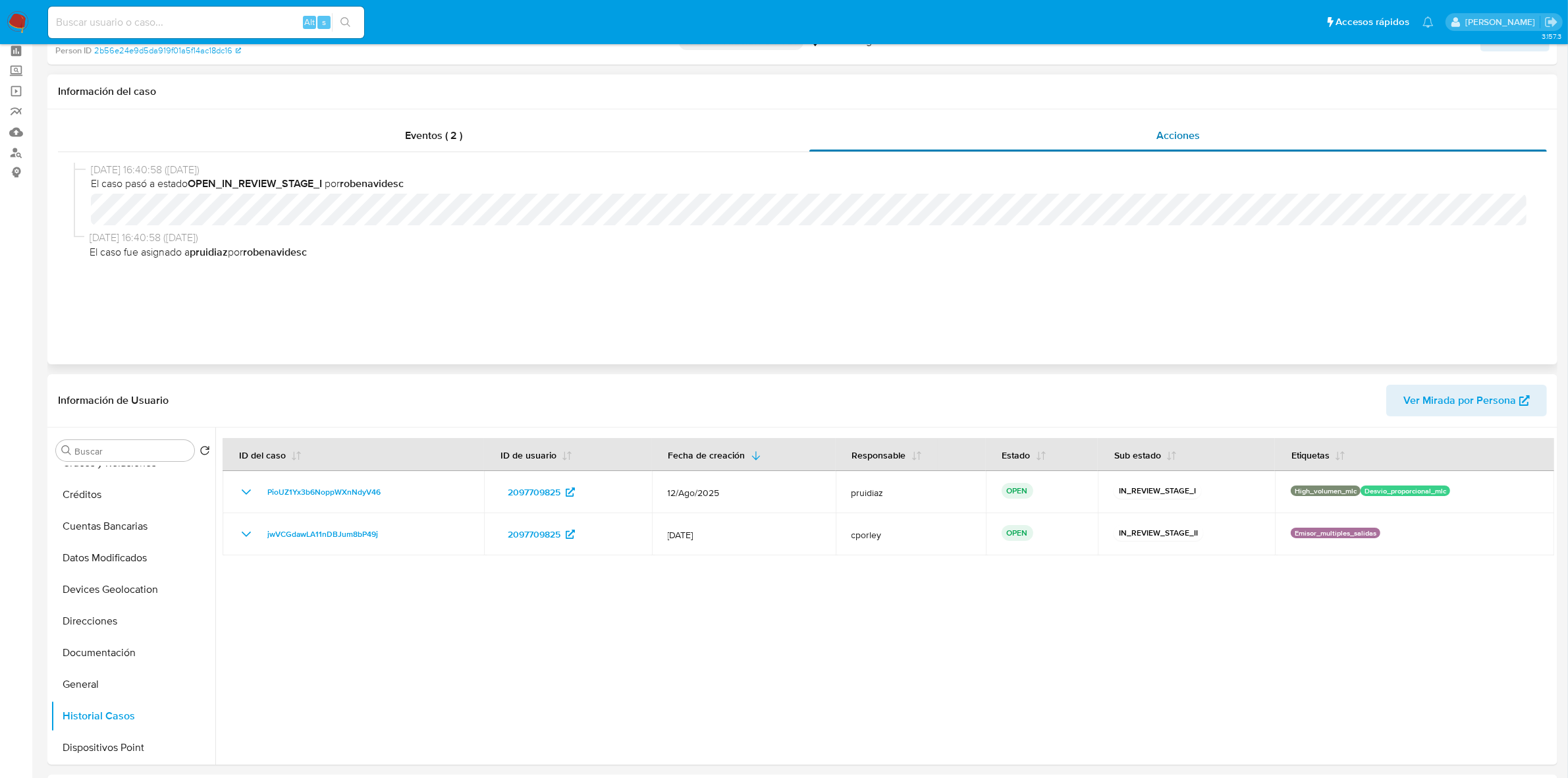
scroll to position [0, 0]
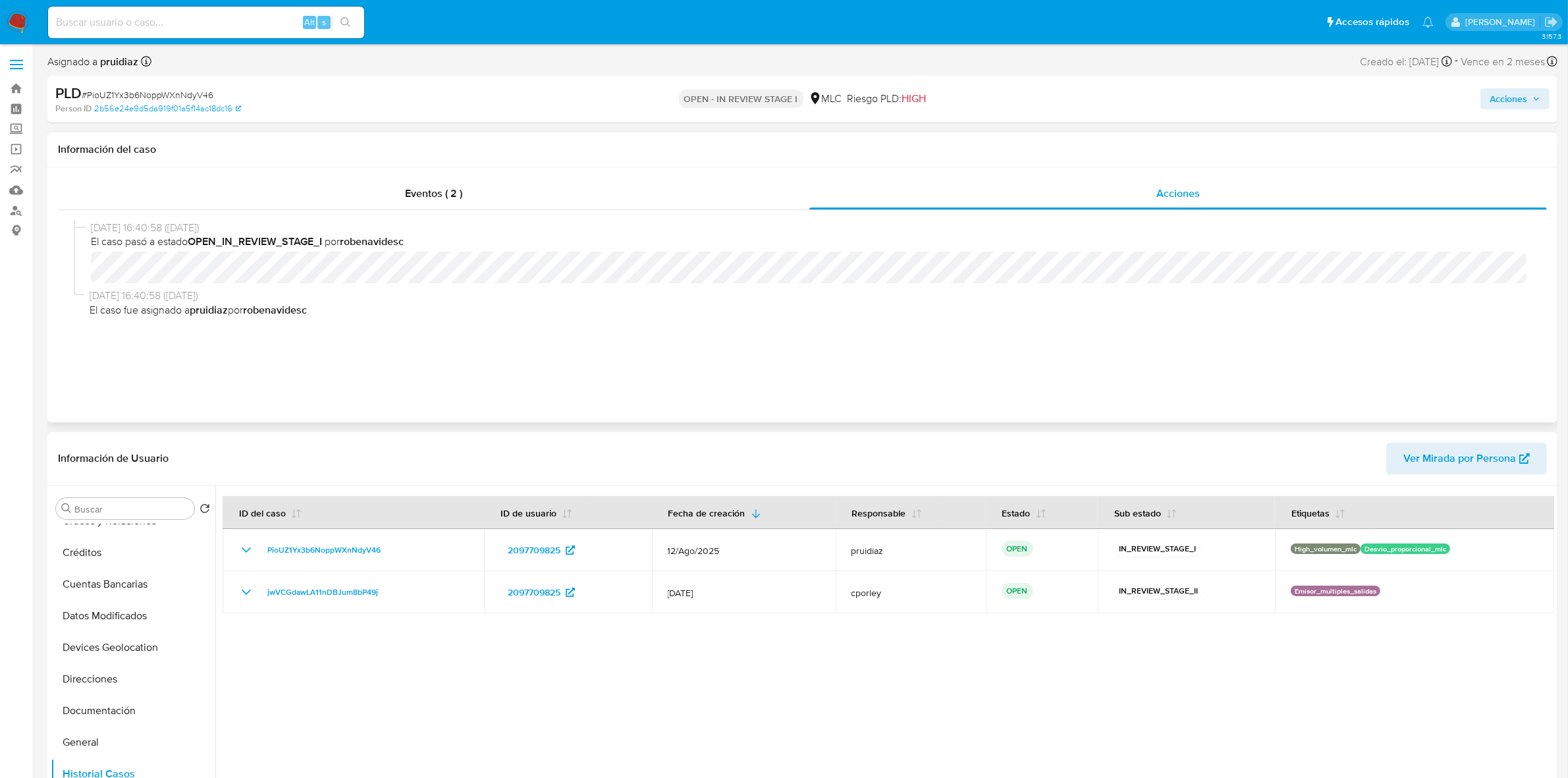
click at [1173, 220] on div "12/08/2025 16:40:58 (hace 23 días) El caso pasó a estado OPEN_IN_REVIEW_STAGE_I…" at bounding box center [803, 299] width 1488 height 179
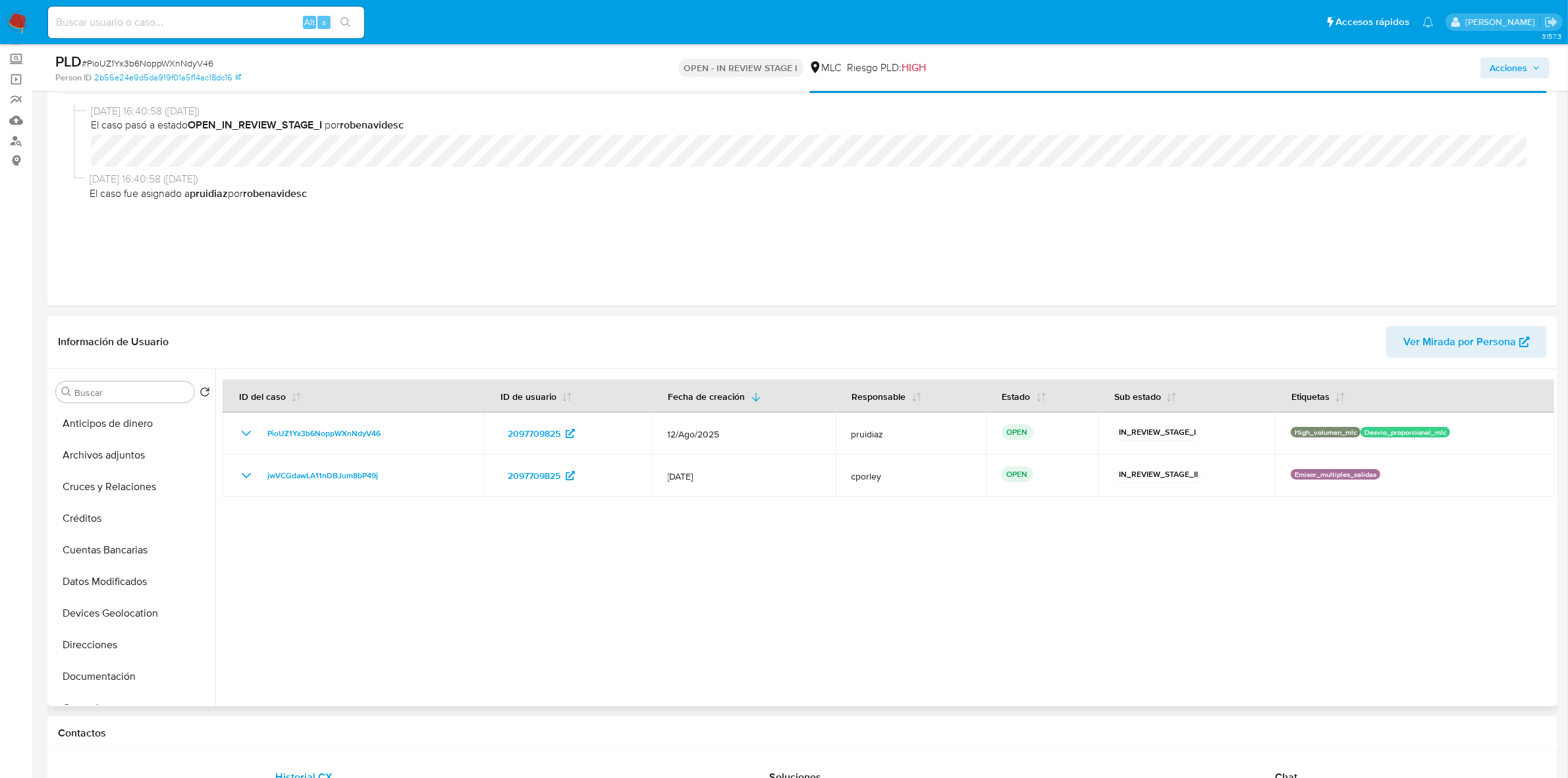
scroll to position [165, 0]
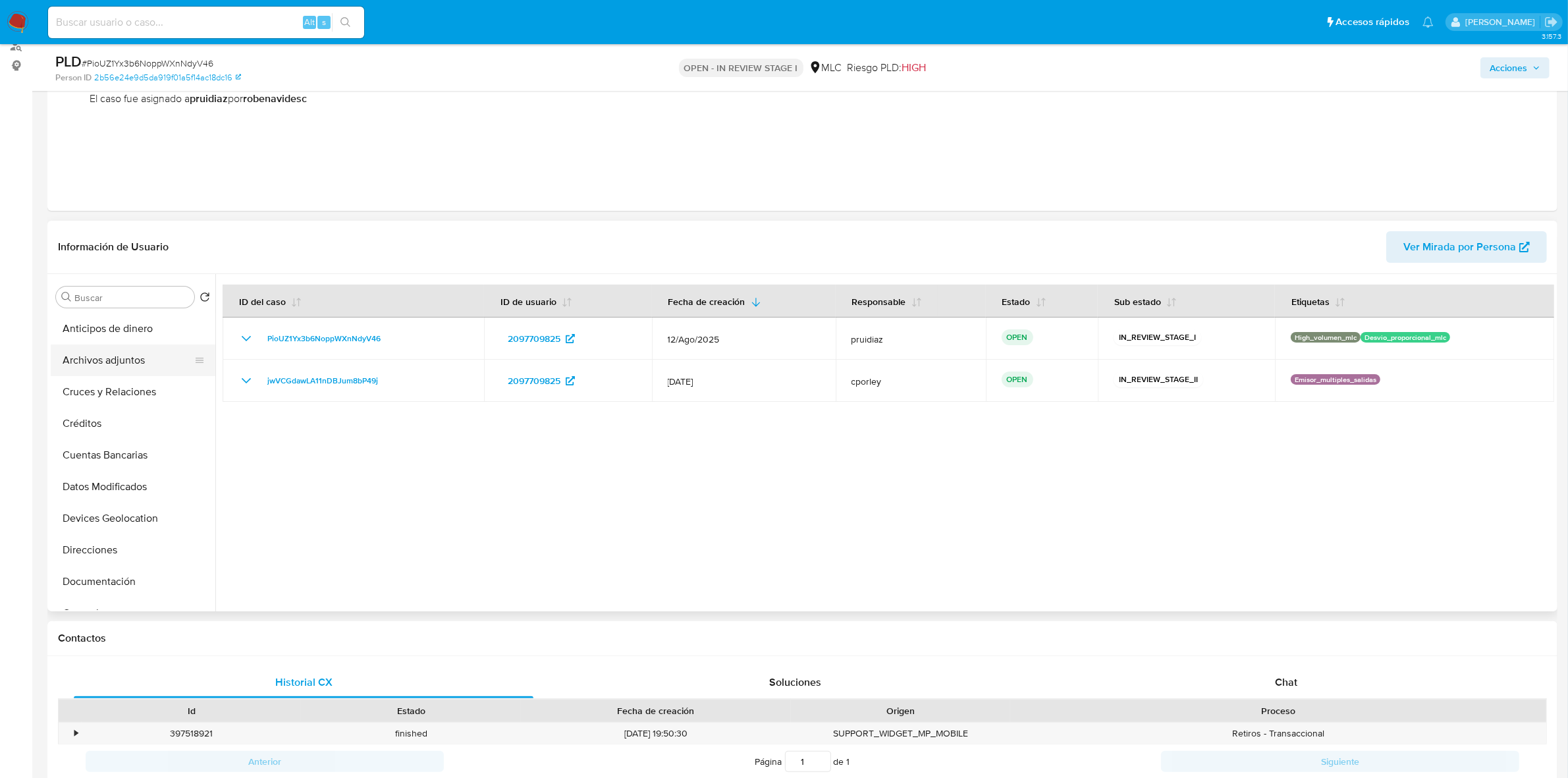
click at [100, 358] on button "Archivos adjuntos" at bounding box center [128, 360] width 154 height 31
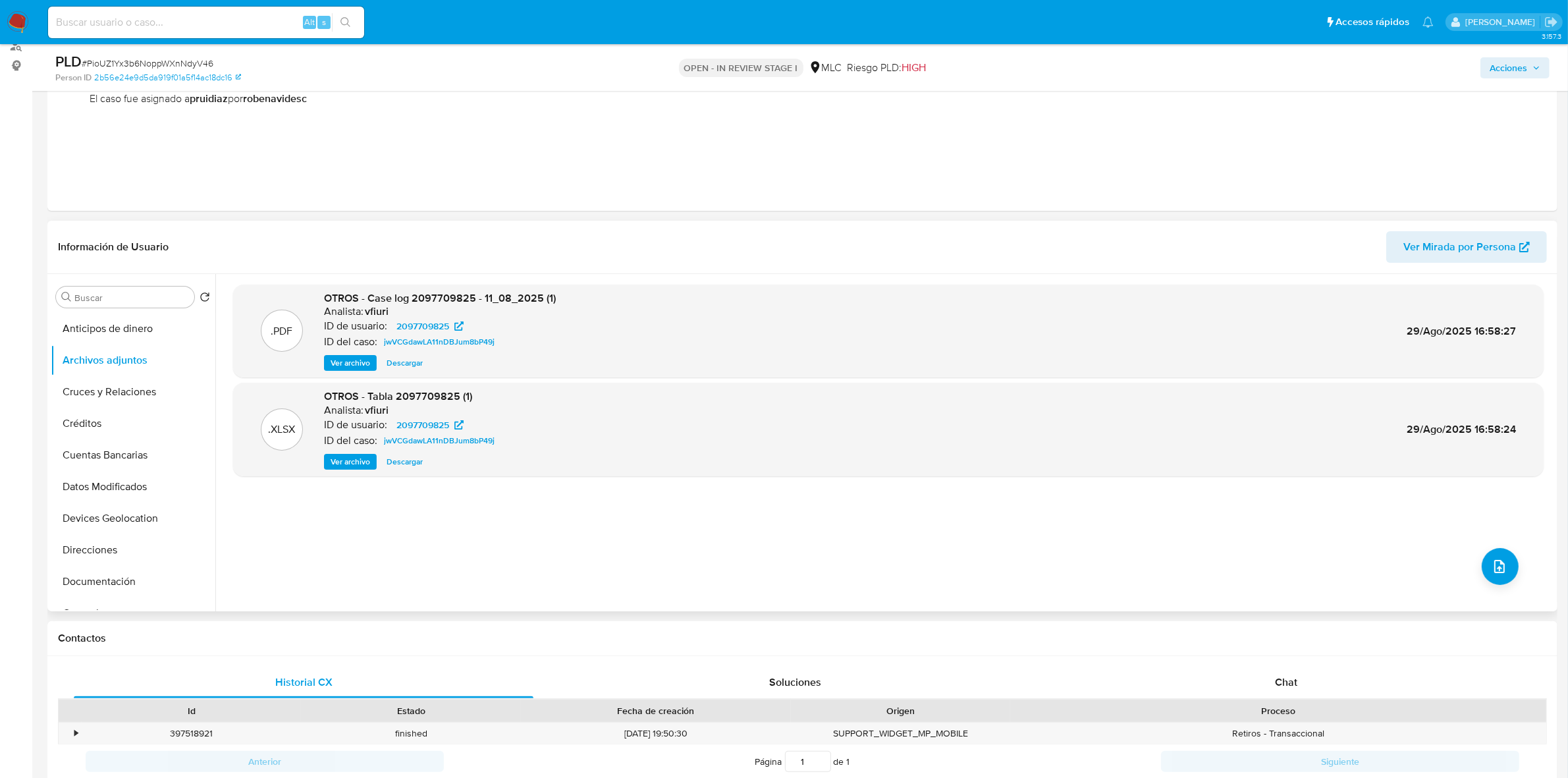
click at [366, 367] on span "Ver archivo" at bounding box center [350, 363] width 40 height 13
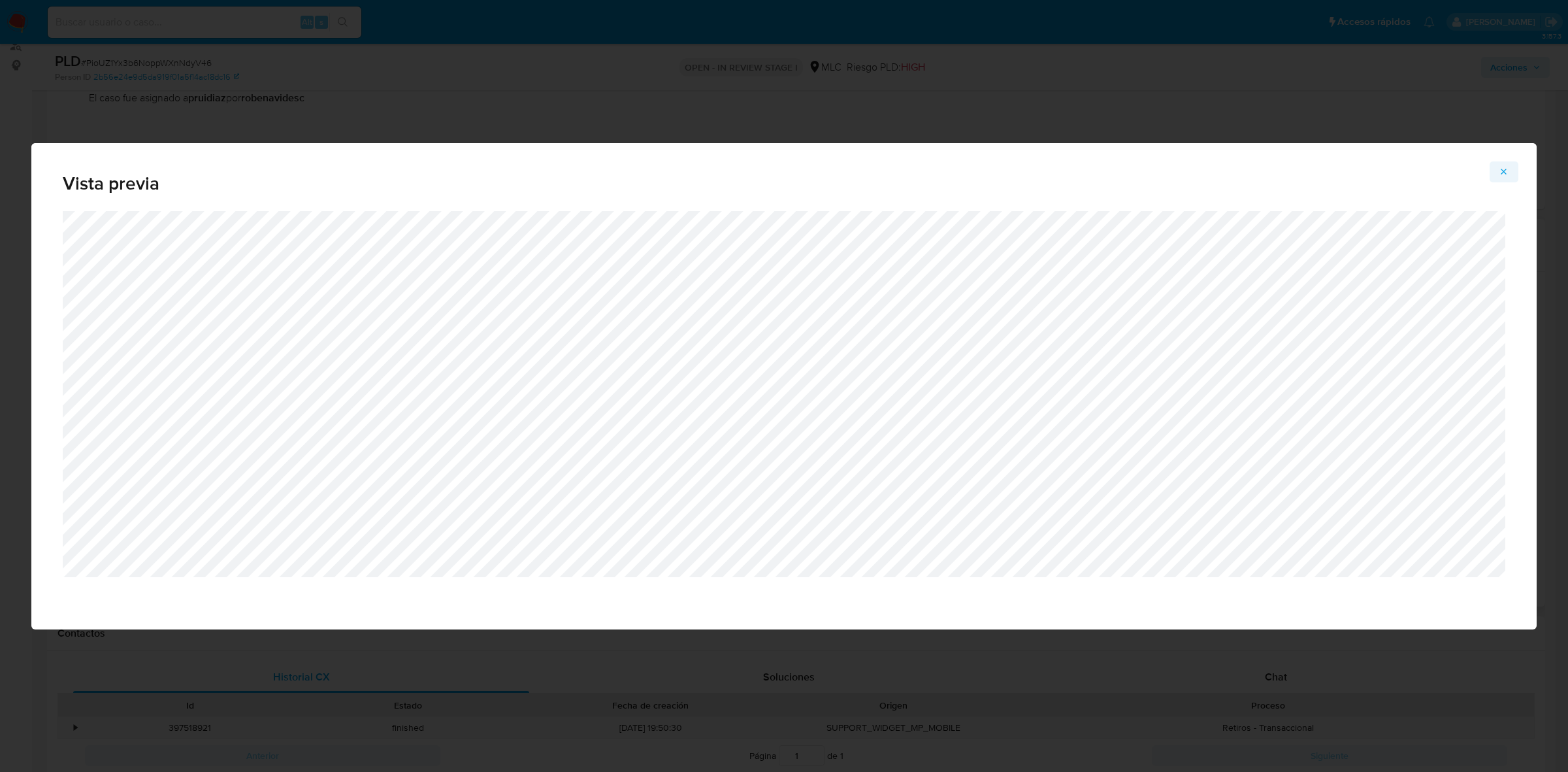
click at [1500, 174] on icon "Attachment preview" at bounding box center [1504, 171] width 10 height 10
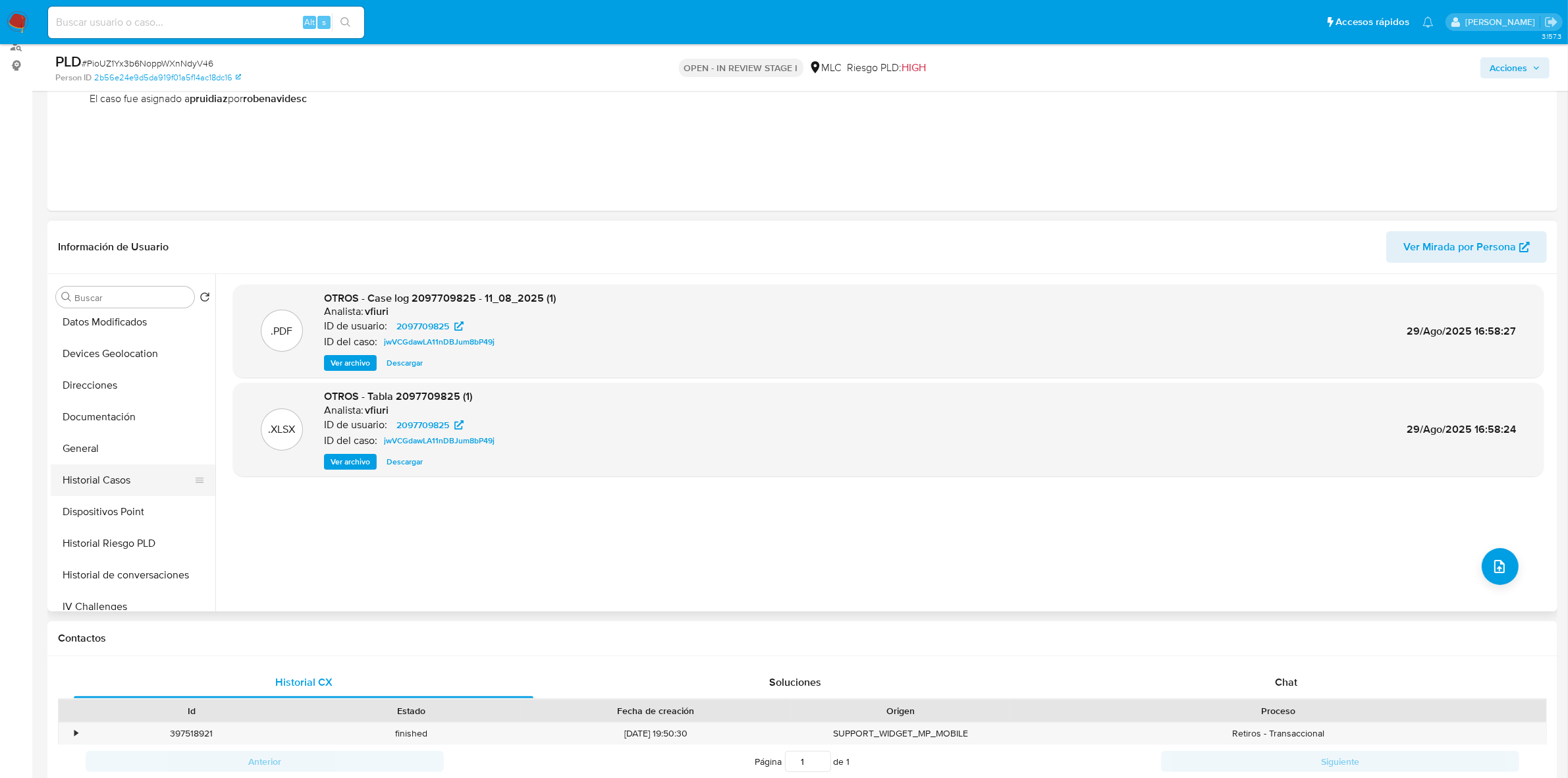
click at [104, 468] on button "Historial Casos" at bounding box center [128, 480] width 154 height 31
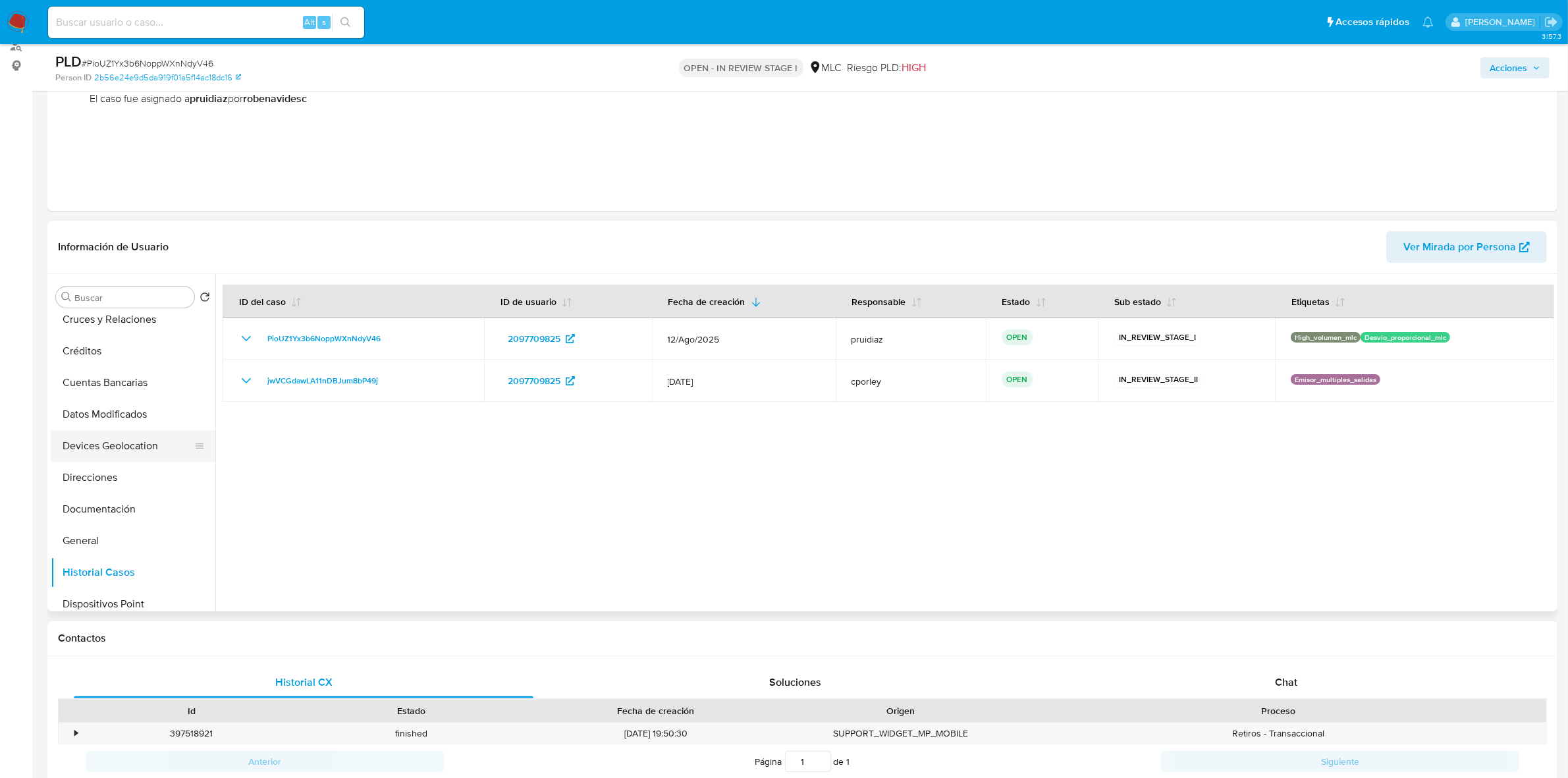
scroll to position [0, 0]
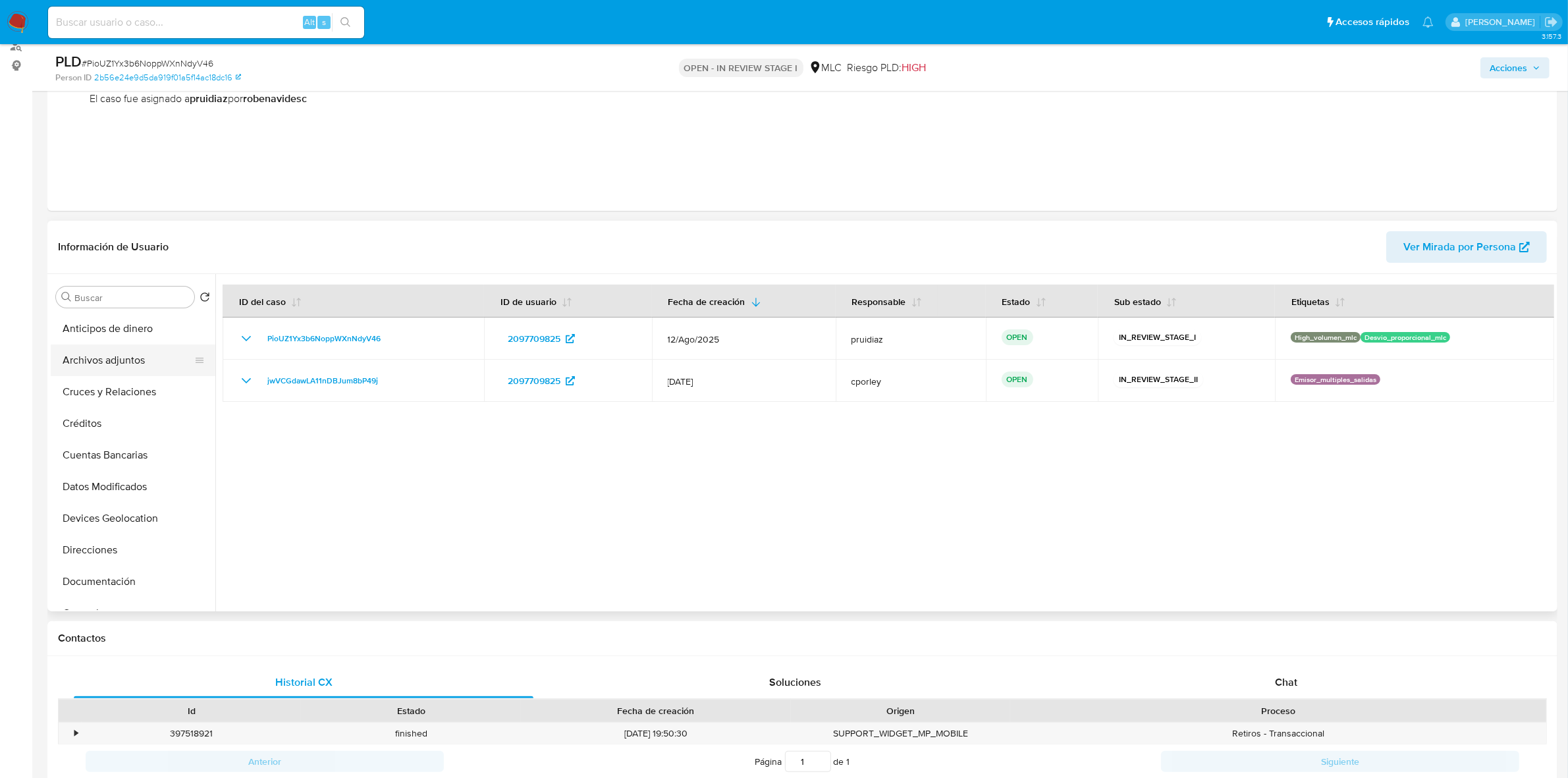
click at [113, 364] on button "Archivos adjuntos" at bounding box center [128, 360] width 154 height 31
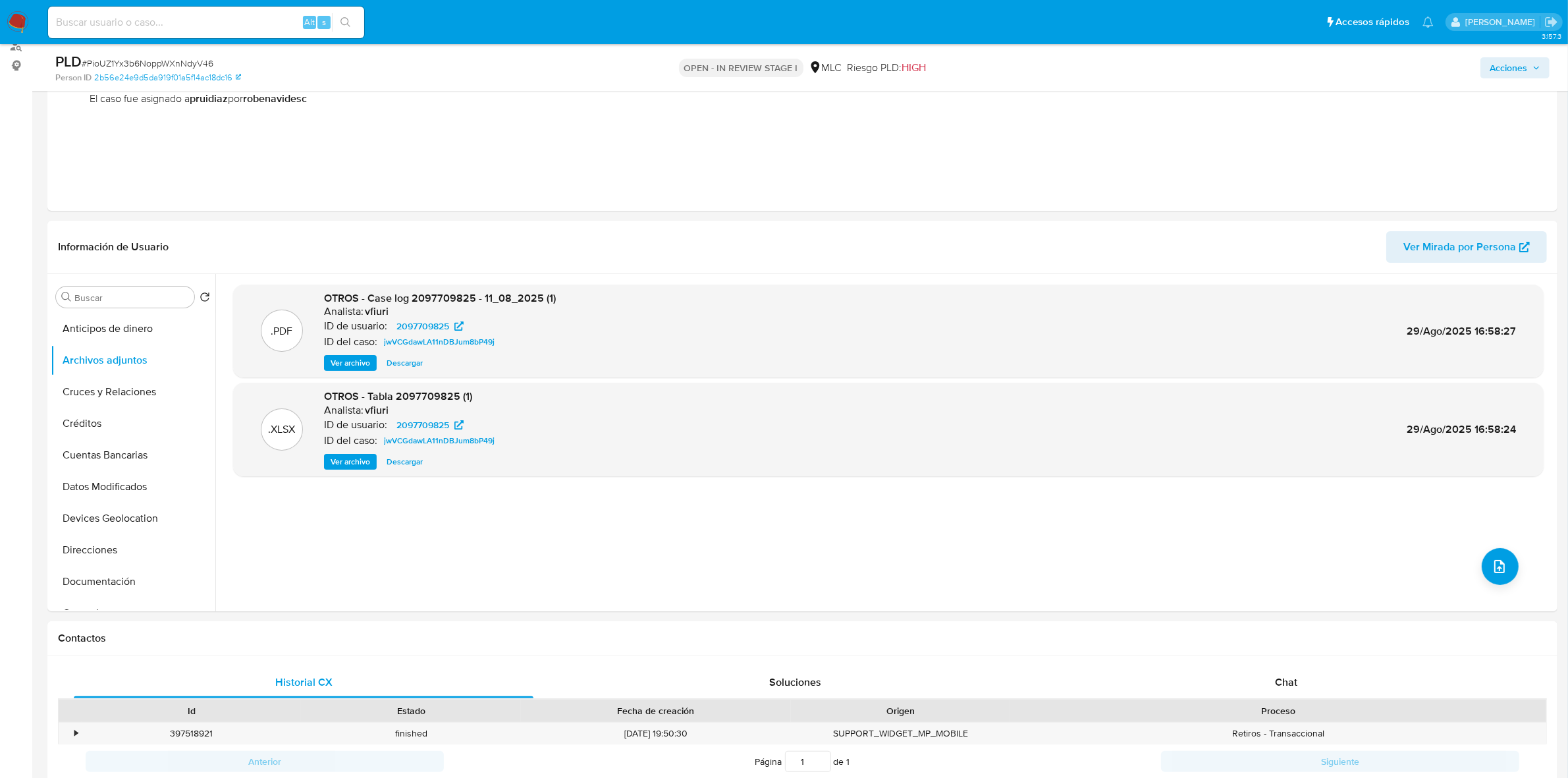
click at [353, 366] on span "Ver archivo" at bounding box center [350, 363] width 40 height 13
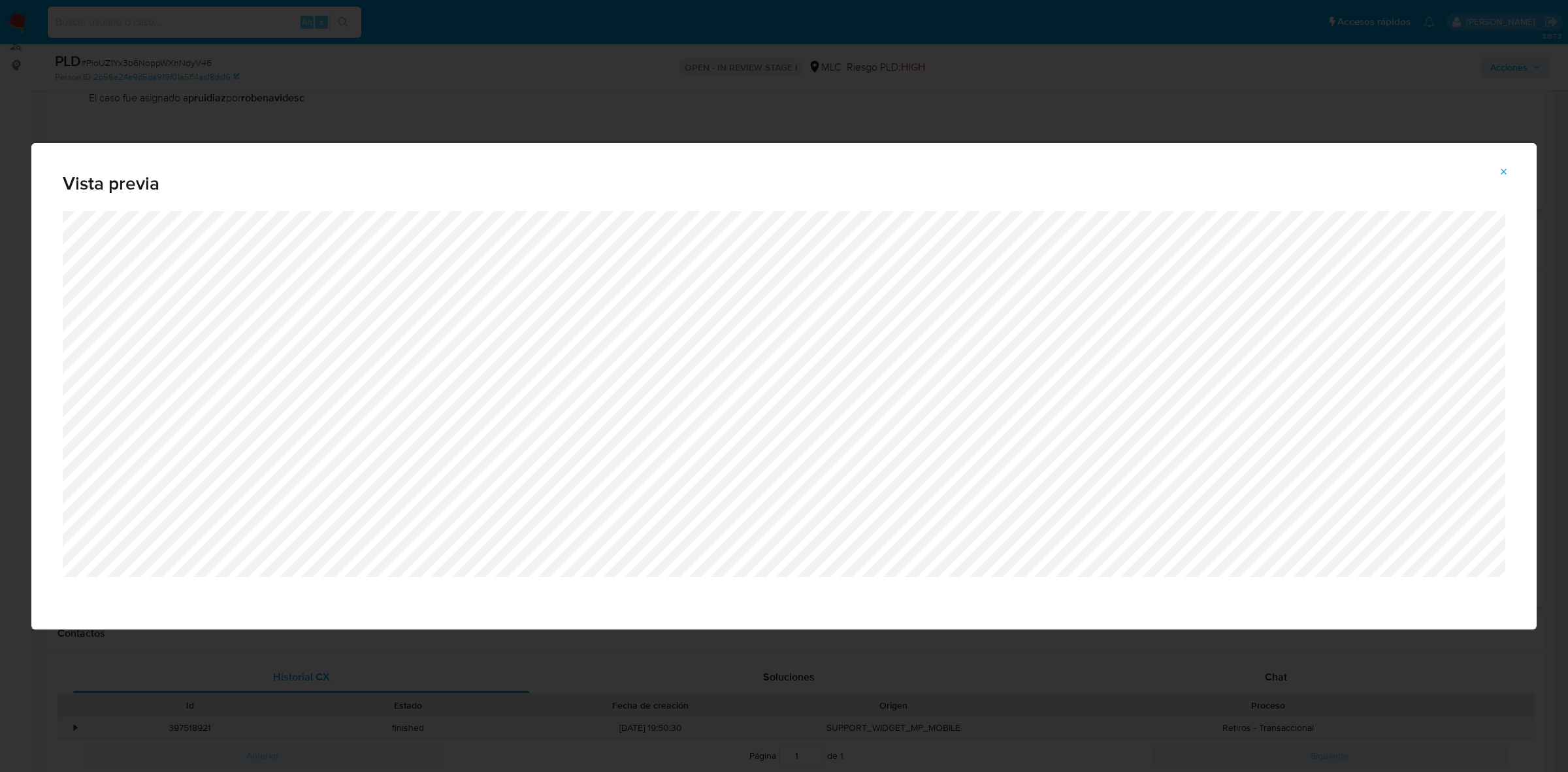
click at [1505, 171] on icon "Attachment preview" at bounding box center [1505, 172] width 6 height 6
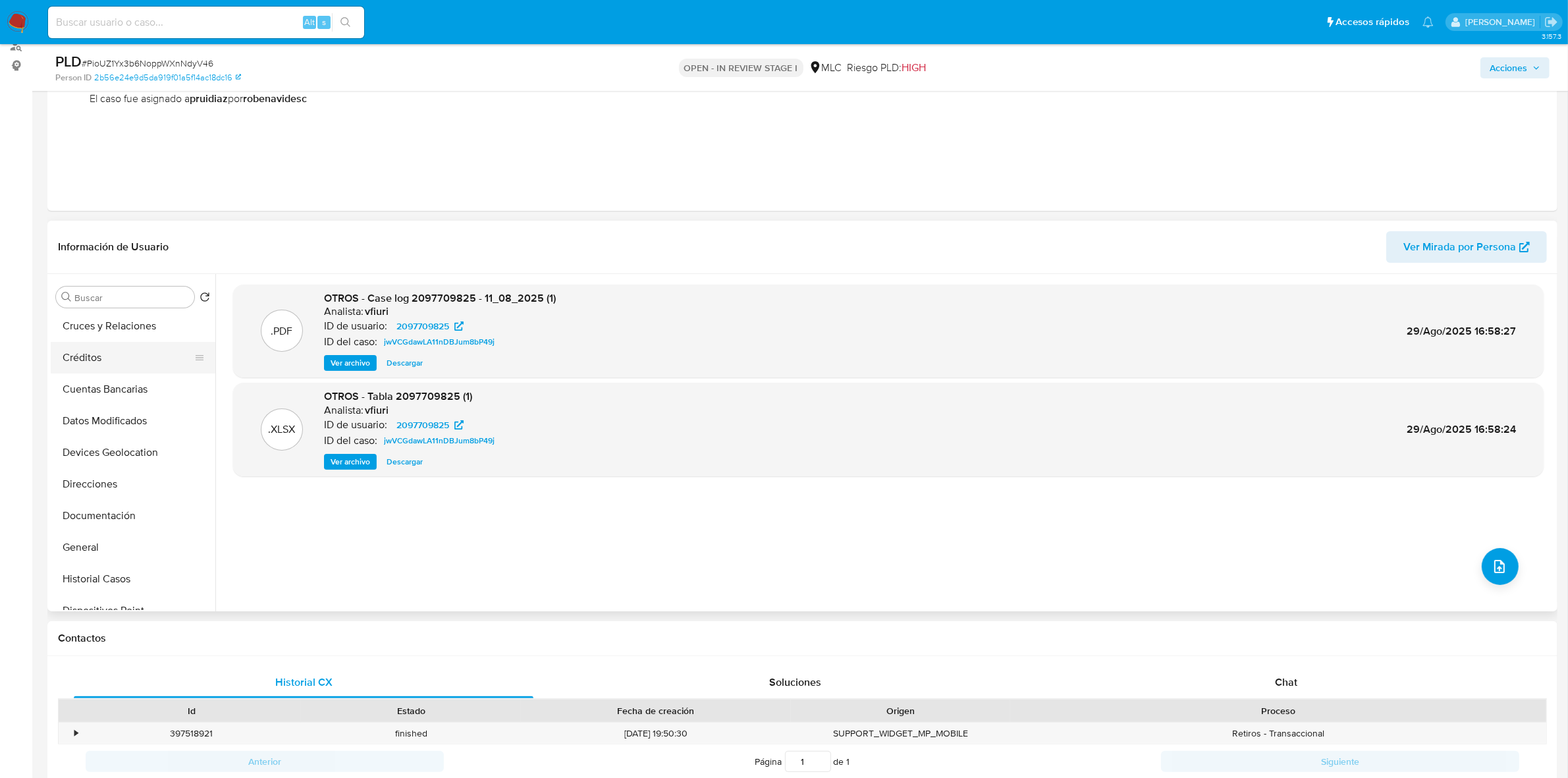
scroll to position [165, 0]
click at [102, 483] on button "Historial Casos" at bounding box center [128, 480] width 154 height 31
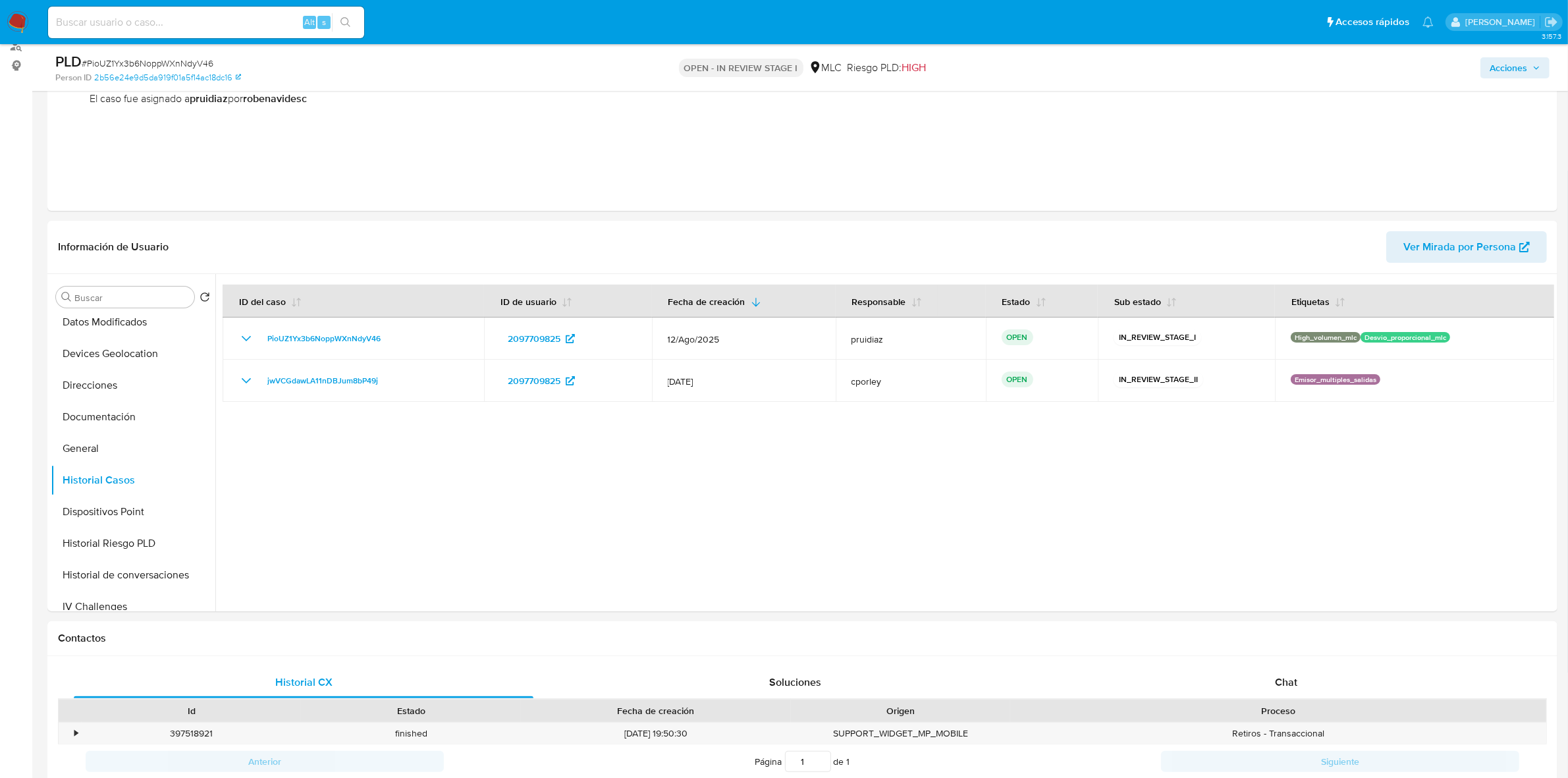
click at [143, 61] on span "# PioUZ1Yx3b6NoppWXnNdyV46" at bounding box center [147, 63] width 131 height 13
copy span "PioUZ1Yx3b6NoppWXnNdyV46"
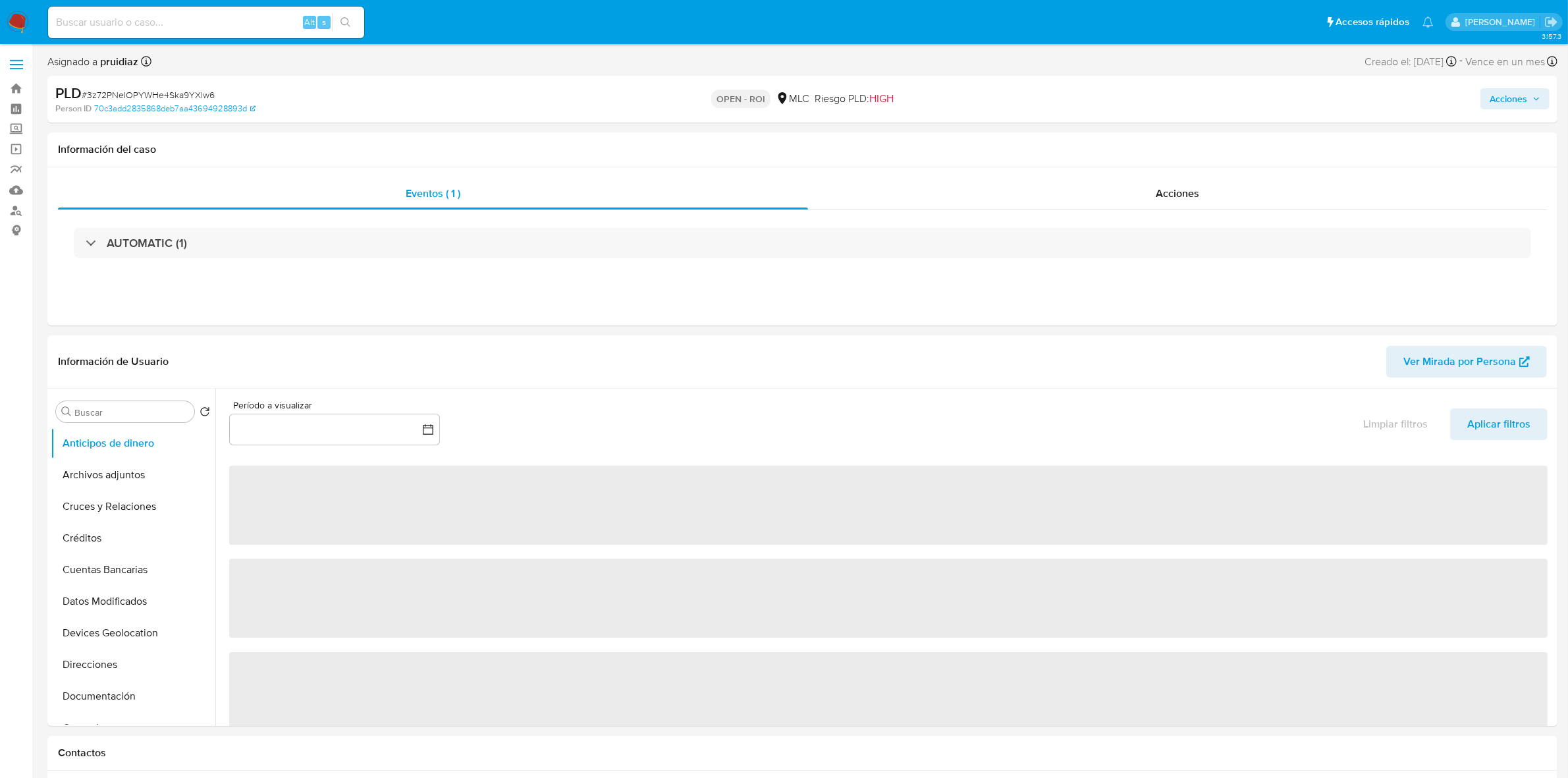
select select "10"
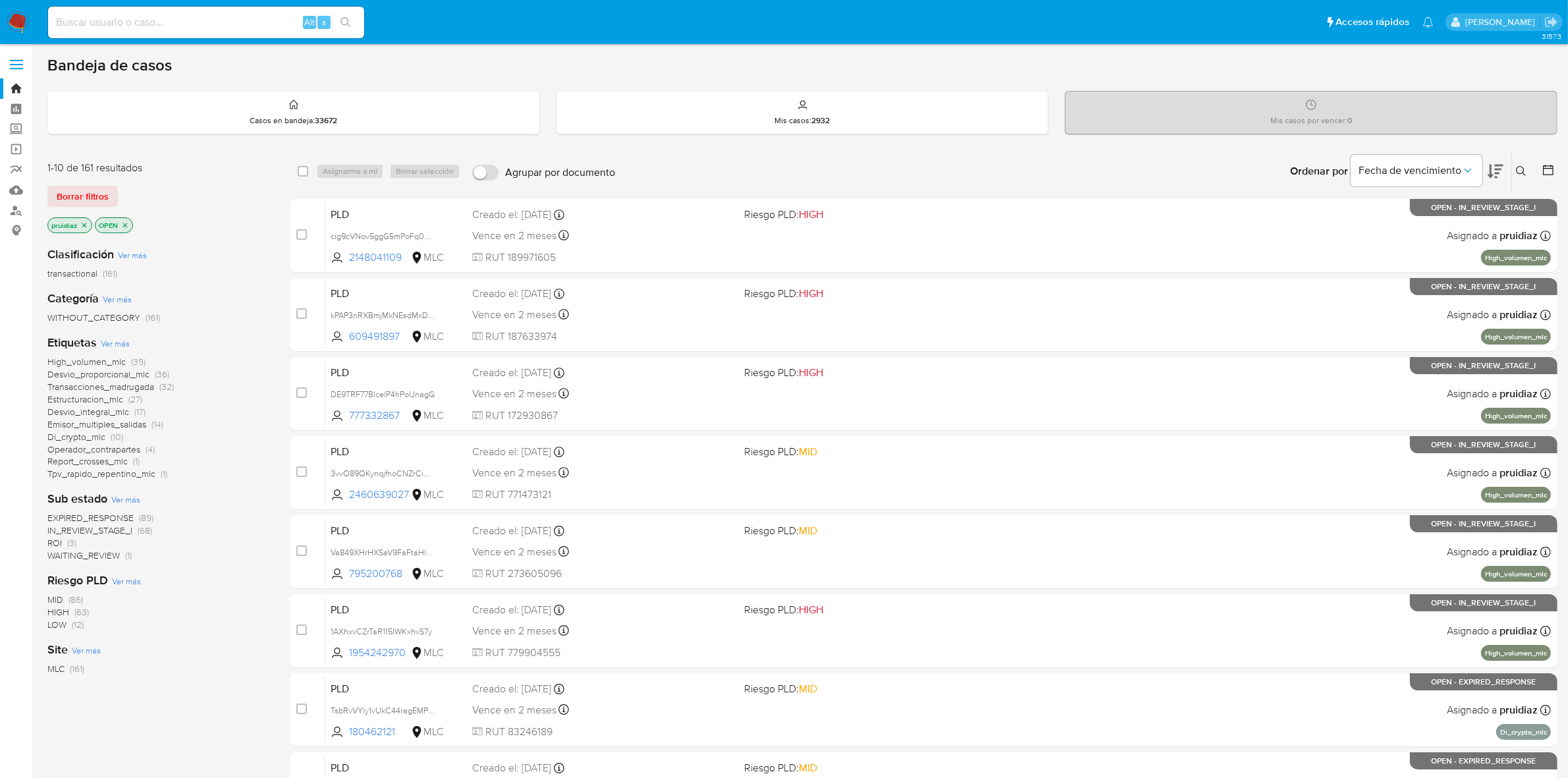
click at [1493, 170] on icon at bounding box center [1495, 170] width 16 height 16
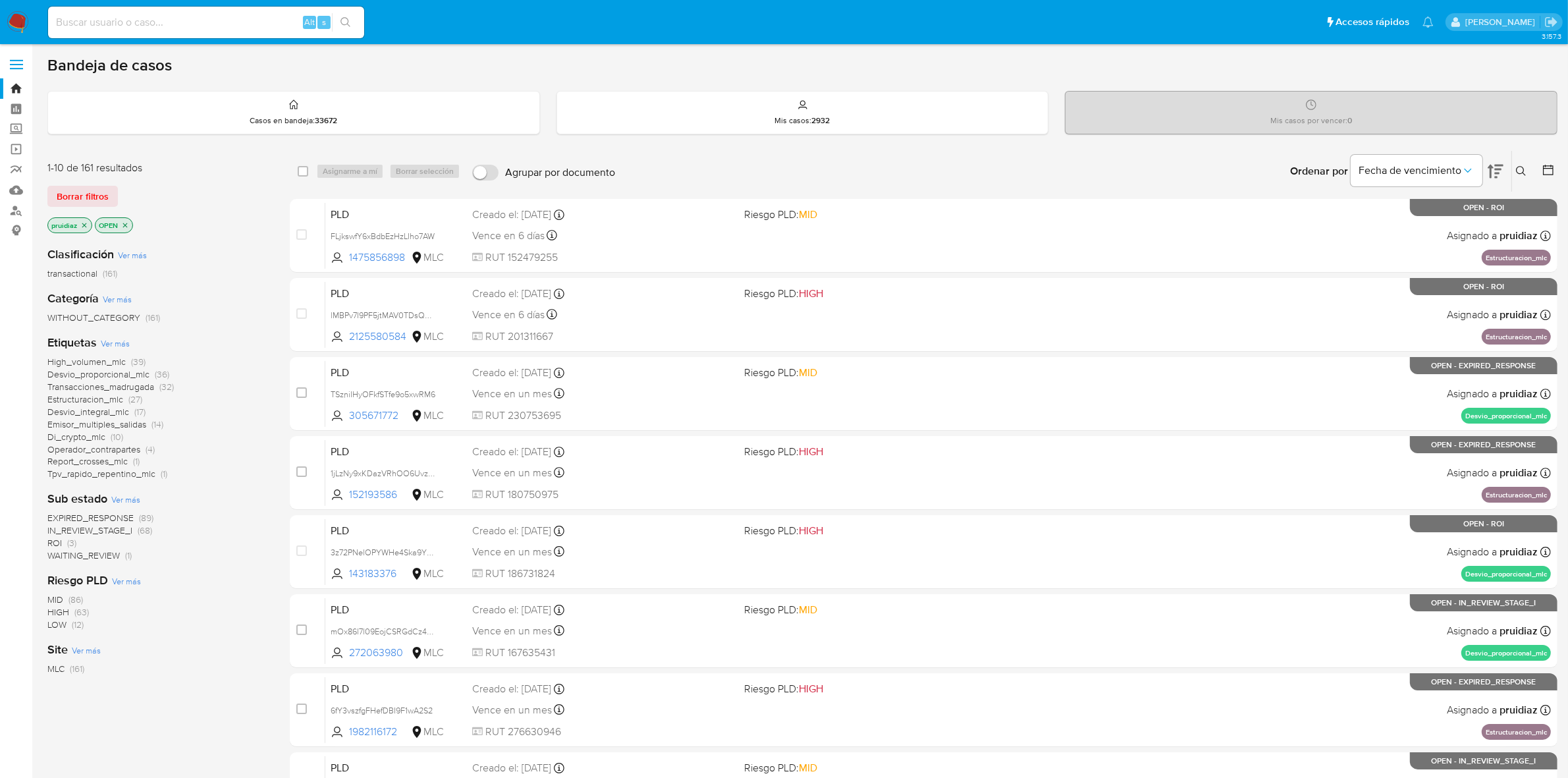
click at [23, 21] on img at bounding box center [18, 22] width 22 height 22
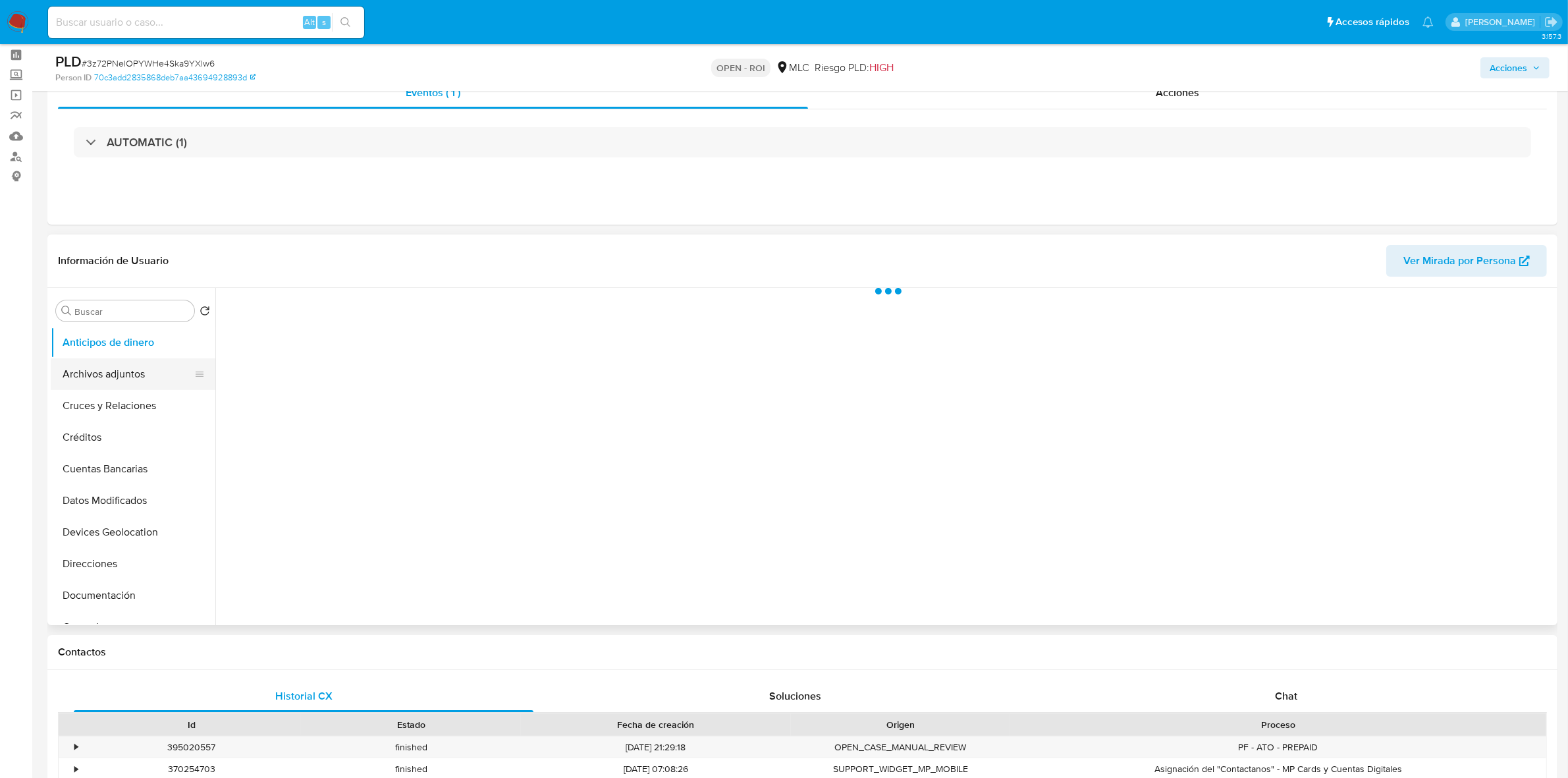
scroll to position [82, 0]
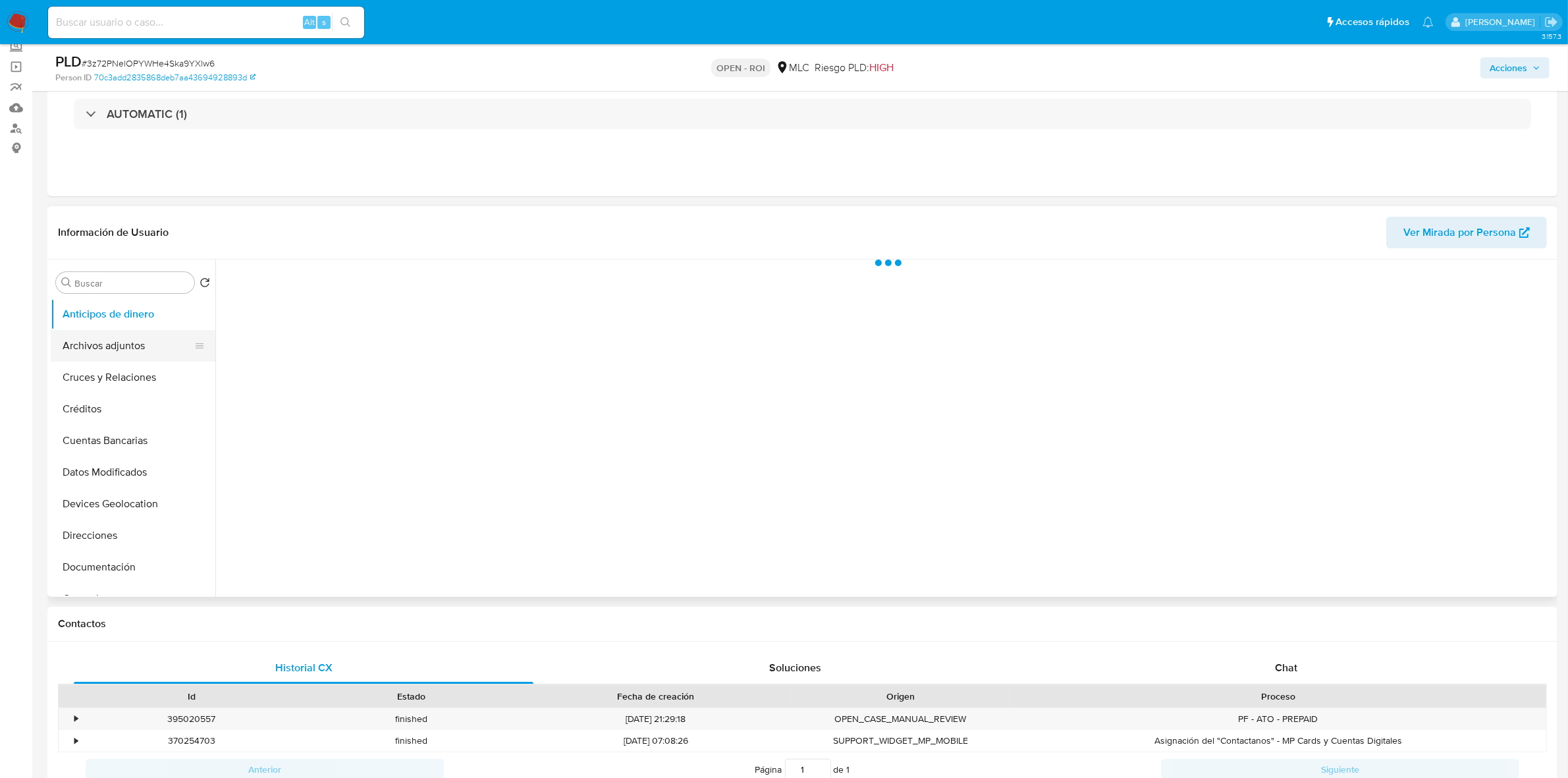
click at [99, 341] on button "Archivos adjuntos" at bounding box center [128, 345] width 154 height 31
select select "10"
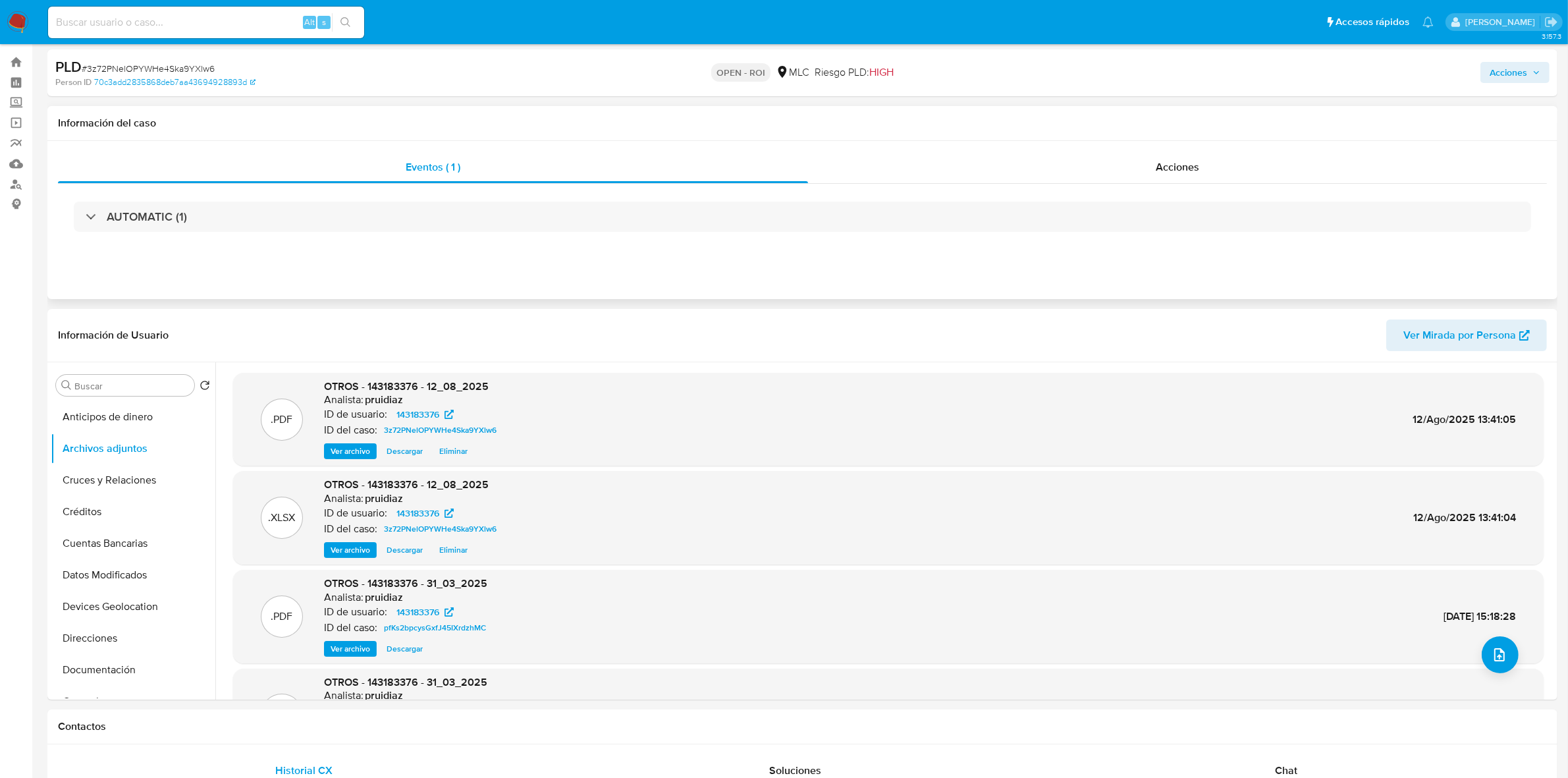
scroll to position [0, 0]
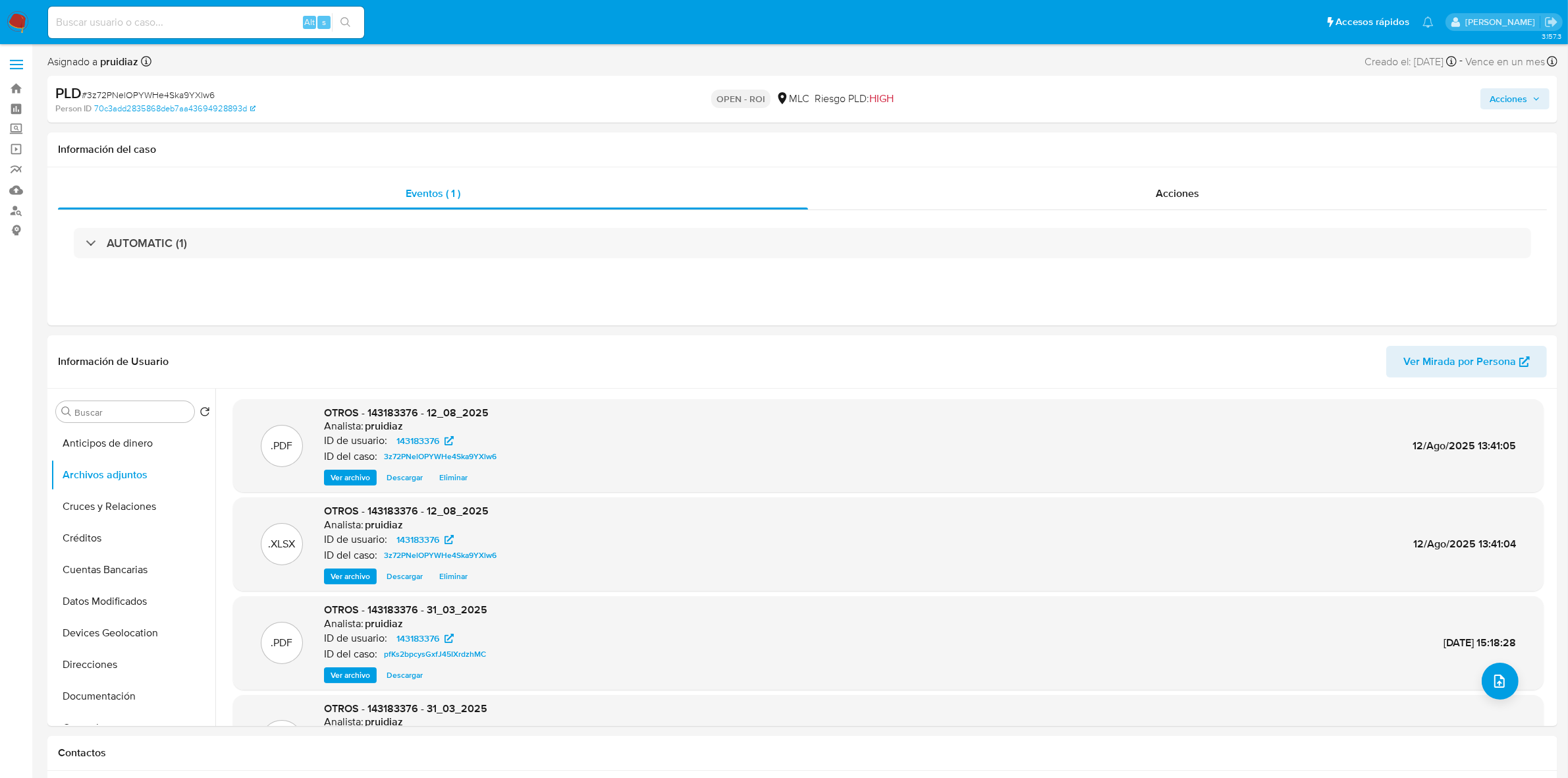
click at [1514, 100] on span "Acciones" at bounding box center [1508, 98] width 38 height 21
click at [1123, 133] on div "Resolución del caso Alt r" at bounding box center [1156, 141] width 126 height 34
click at [1450, 327] on span "ROI" at bounding box center [1462, 323] width 65 height 29
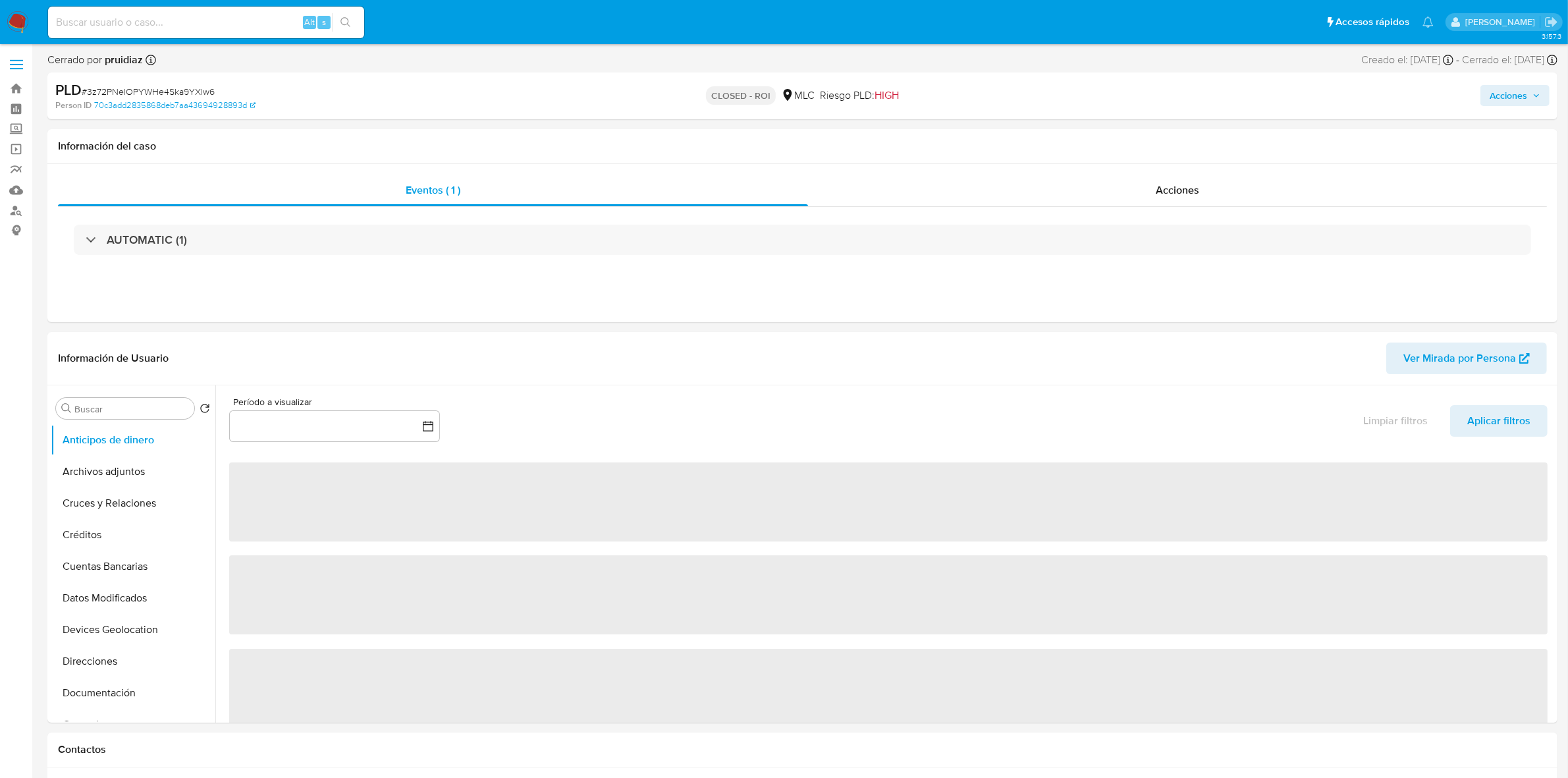
select select "10"
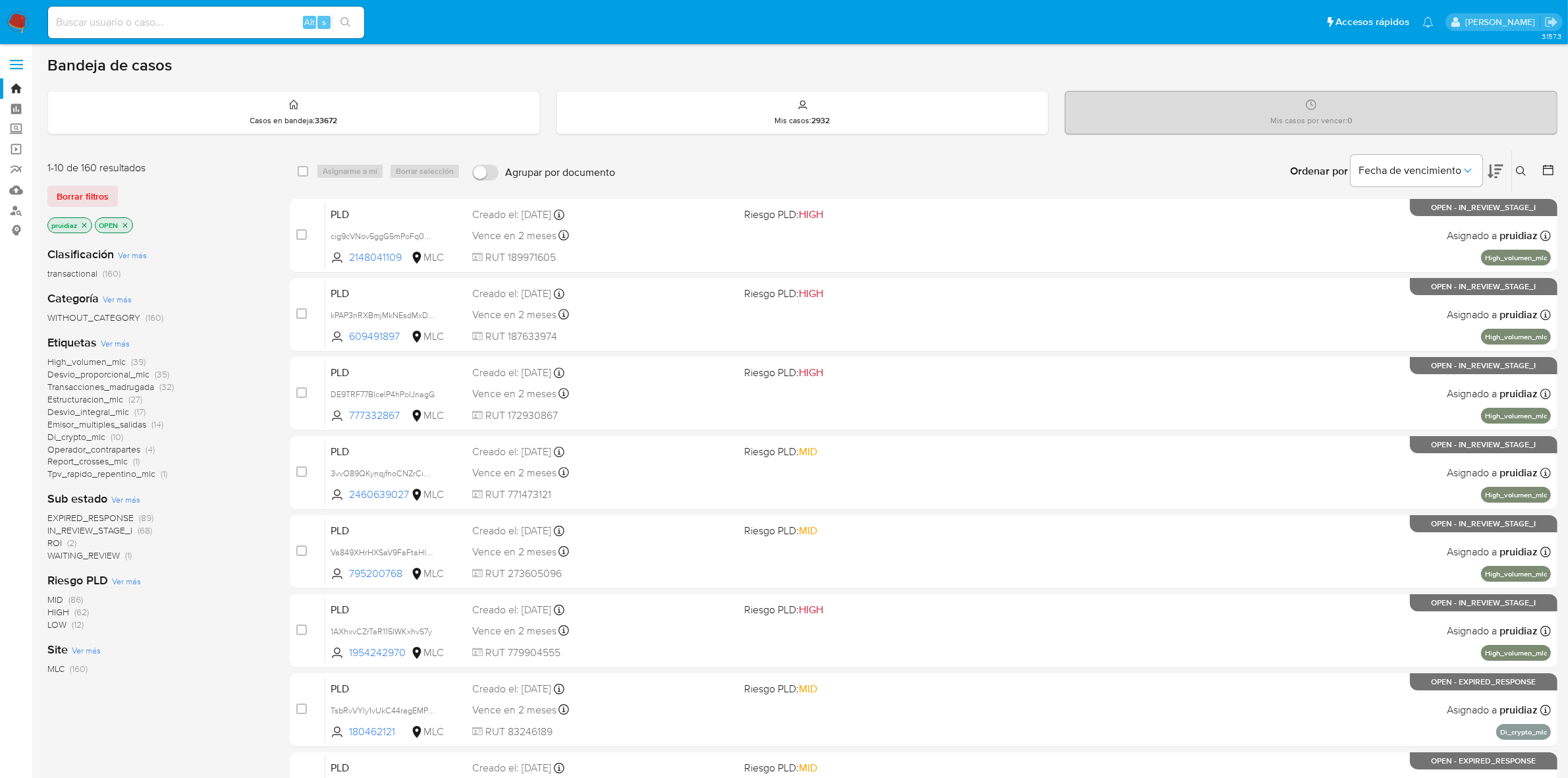
click at [1491, 170] on icon at bounding box center [1495, 171] width 16 height 14
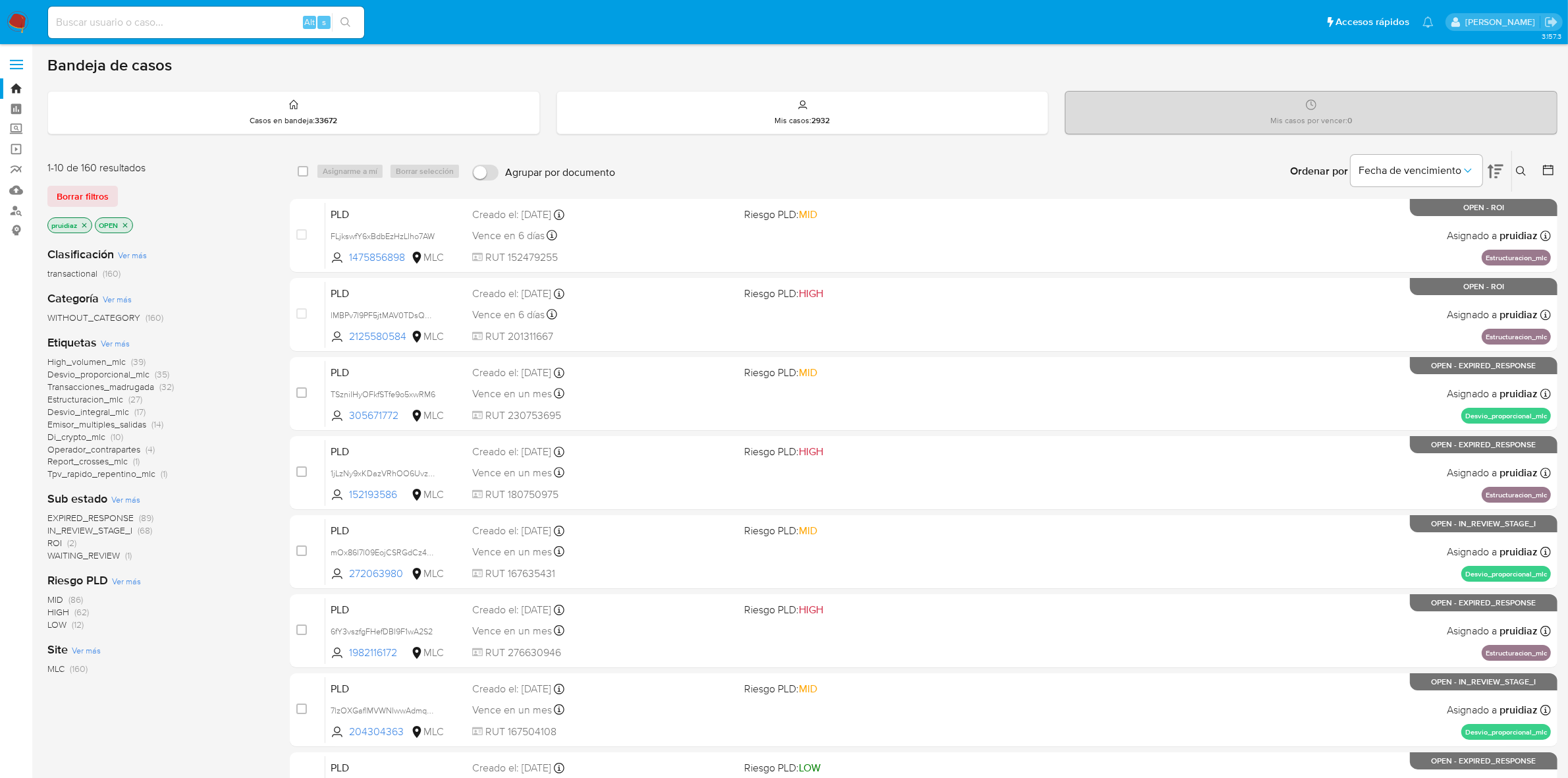
click at [53, 537] on span "ROI" at bounding box center [55, 543] width 15 height 13
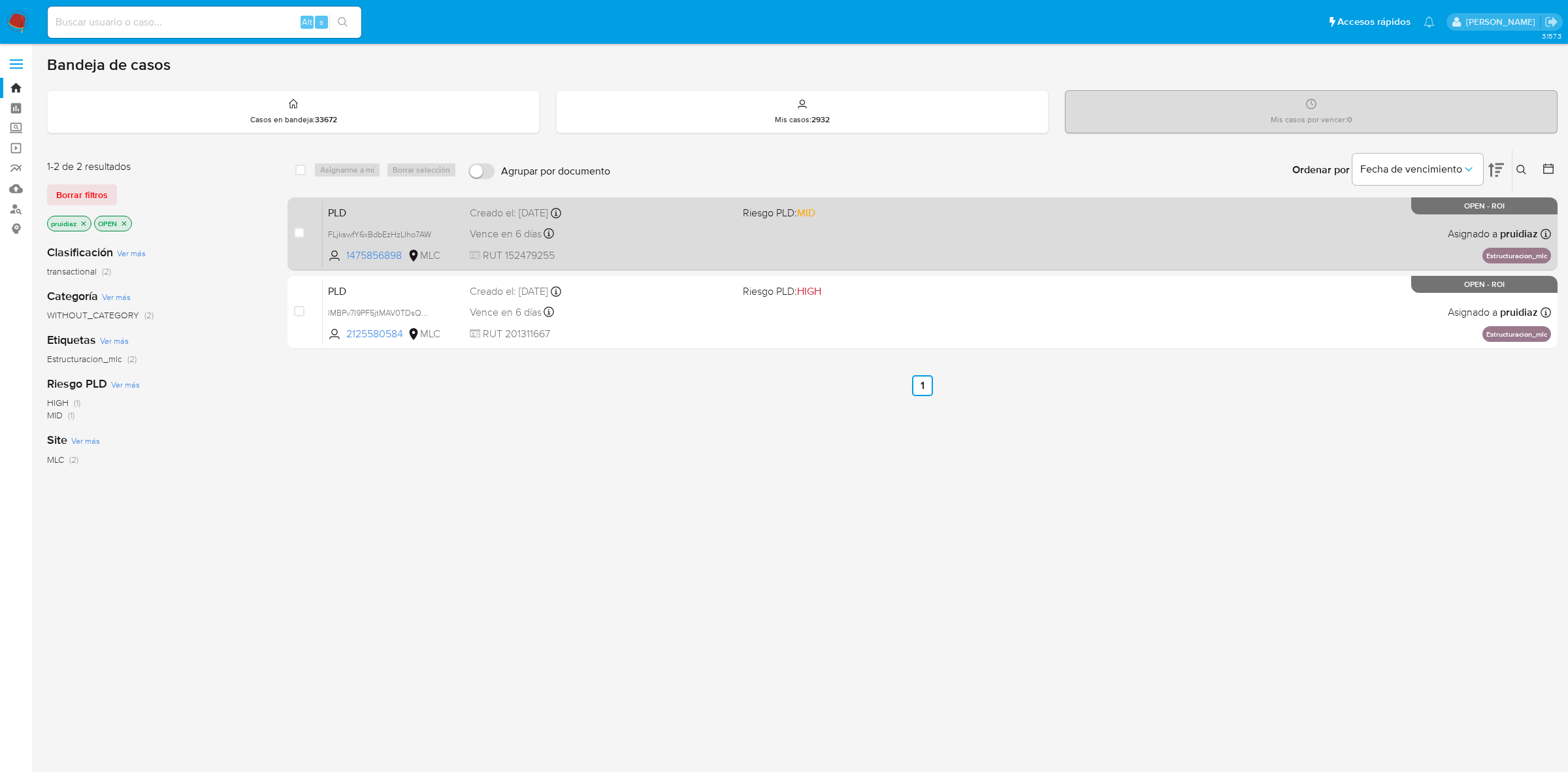
click at [763, 245] on div "PLD FLjkswfY6xBdbEzHzLIho7AW 1475856898 MLC Riesgo PLD: MID Creado el: 12/06/20…" at bounding box center [936, 233] width 1228 height 66
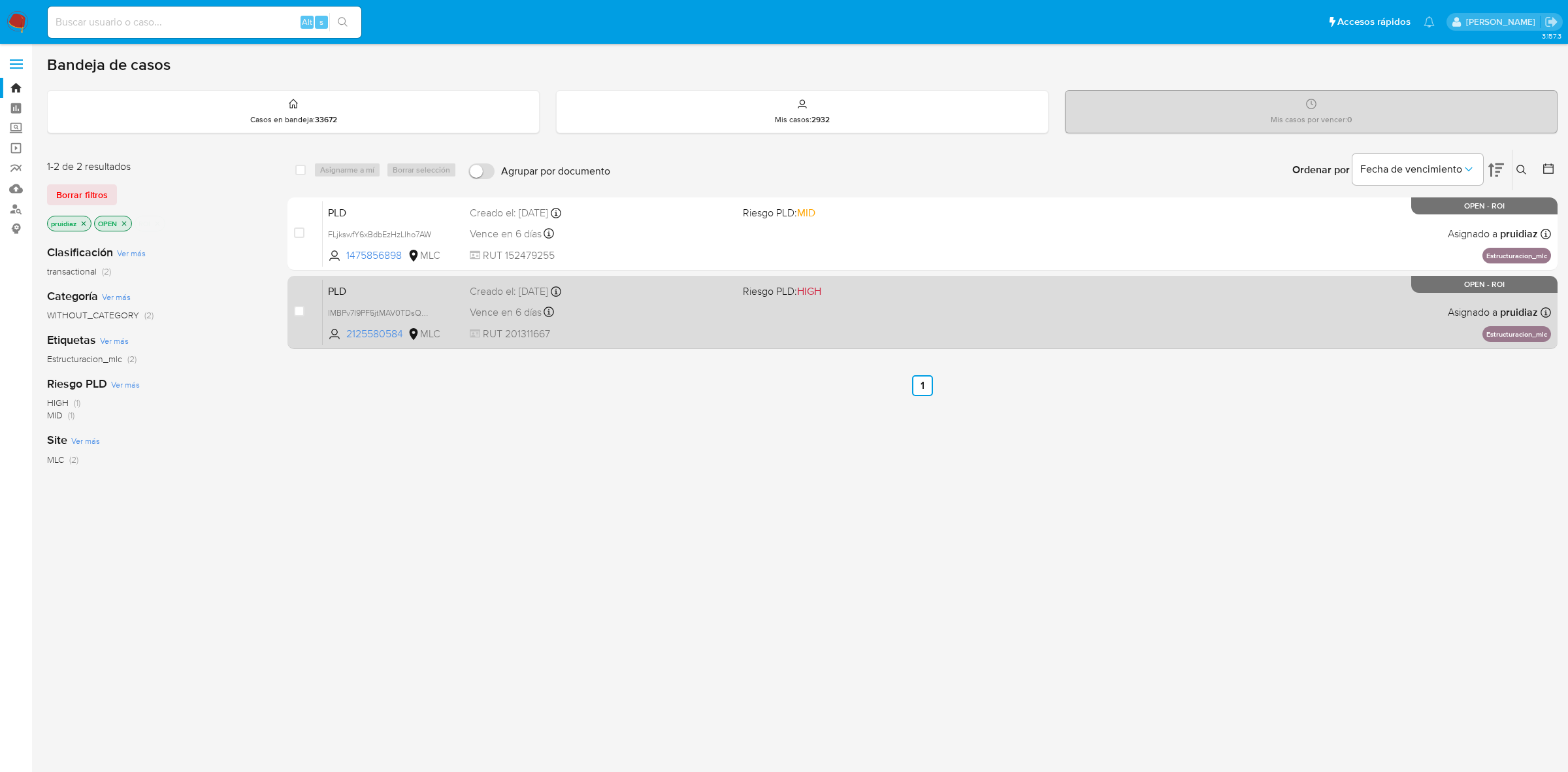
click at [600, 292] on div "Creado el: 12/06/2025 Creado el: 12/06/2025 06:05:28" at bounding box center [601, 291] width 263 height 15
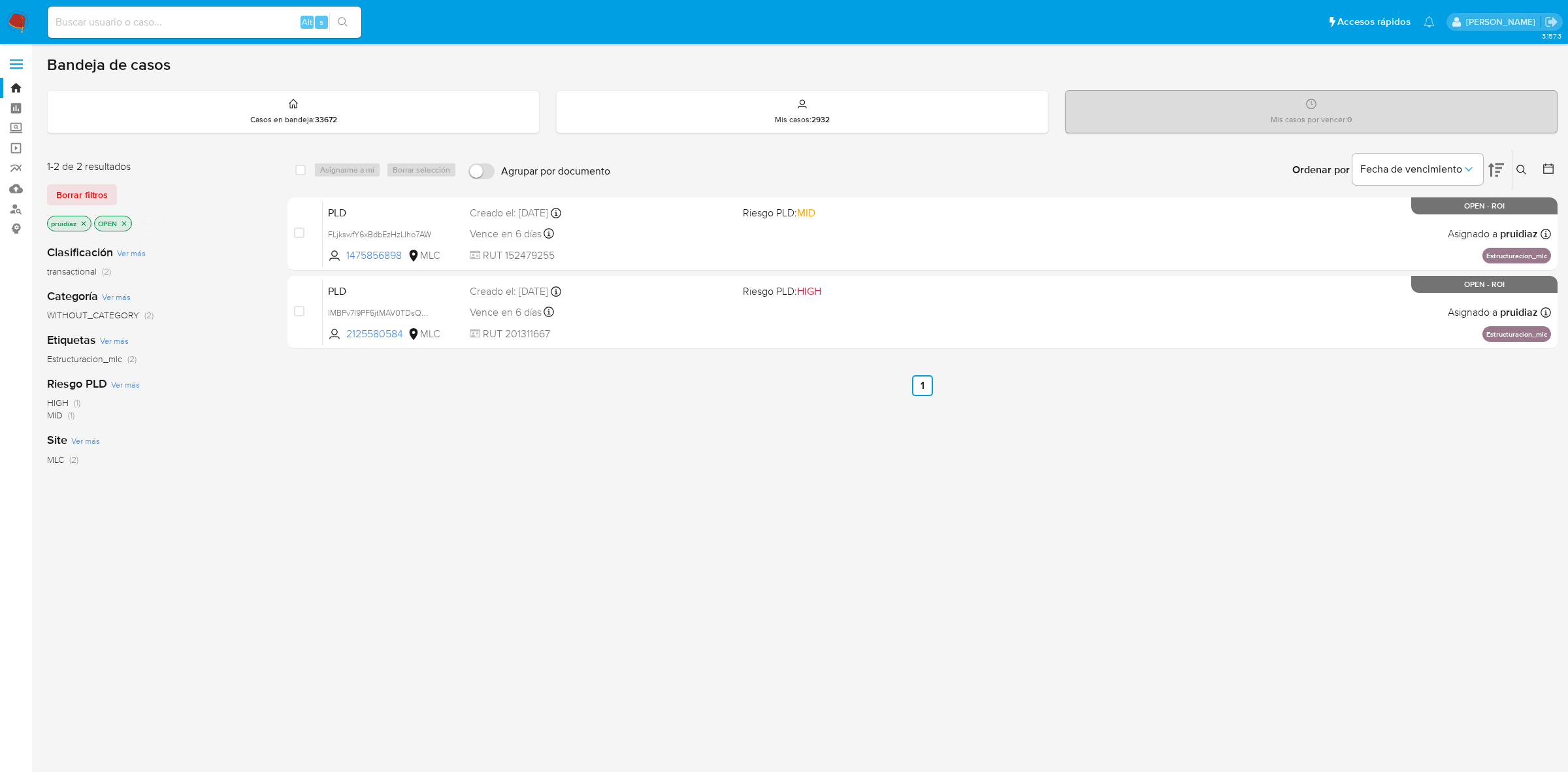
click at [15, 17] on img at bounding box center [17, 22] width 22 height 22
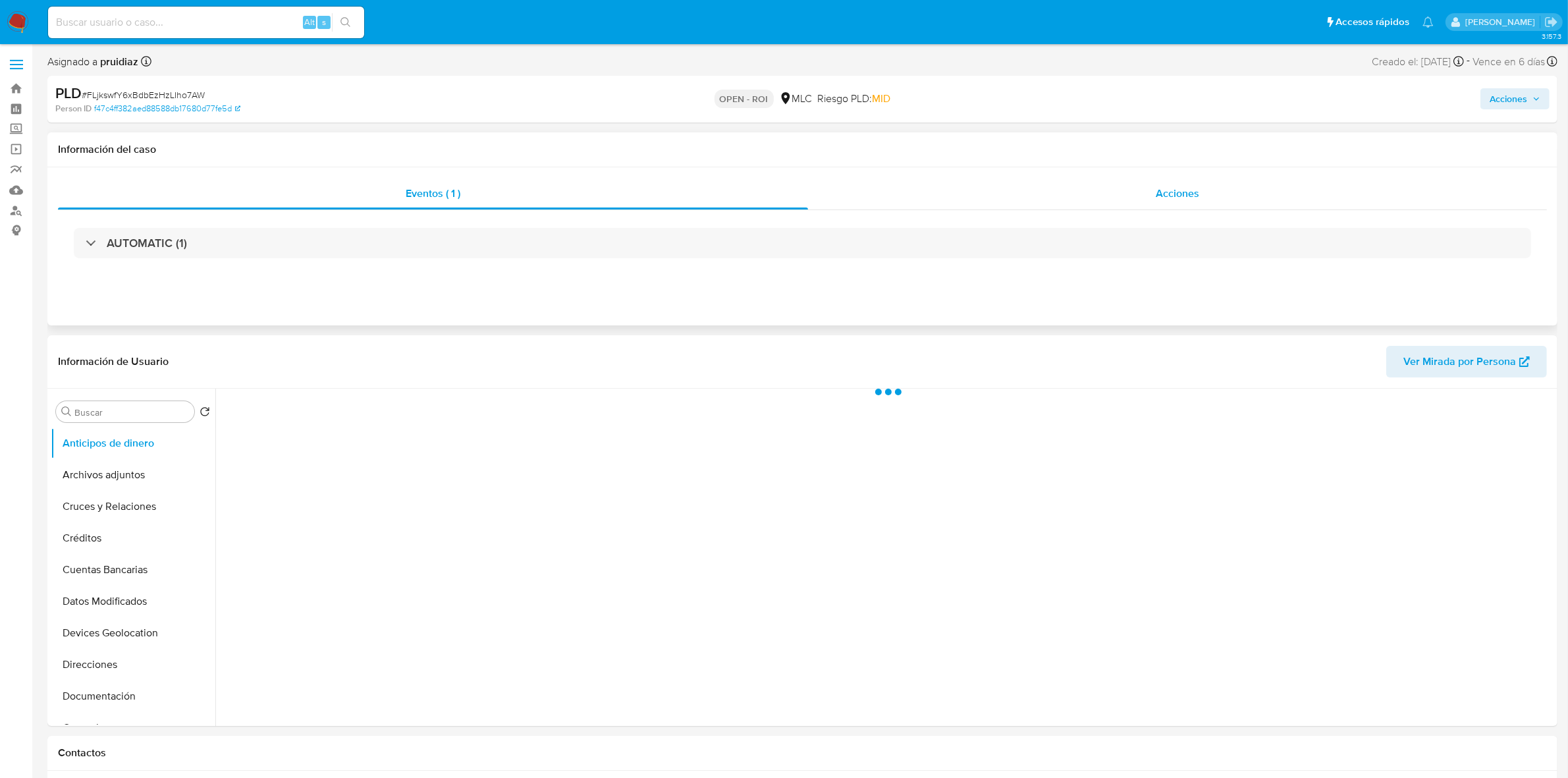
click at [1150, 184] on div "Acciones" at bounding box center [1177, 194] width 739 height 31
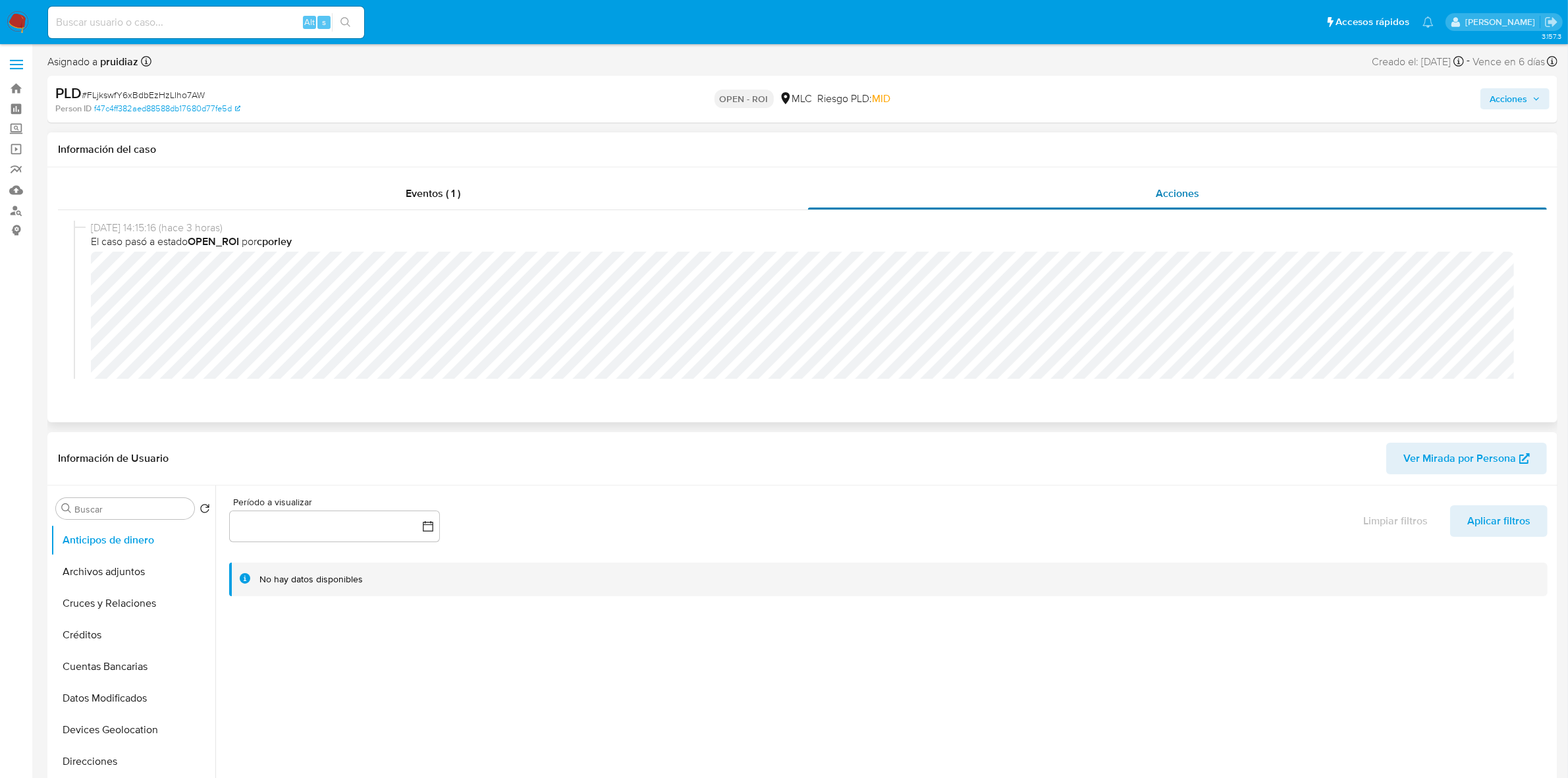
select select "10"
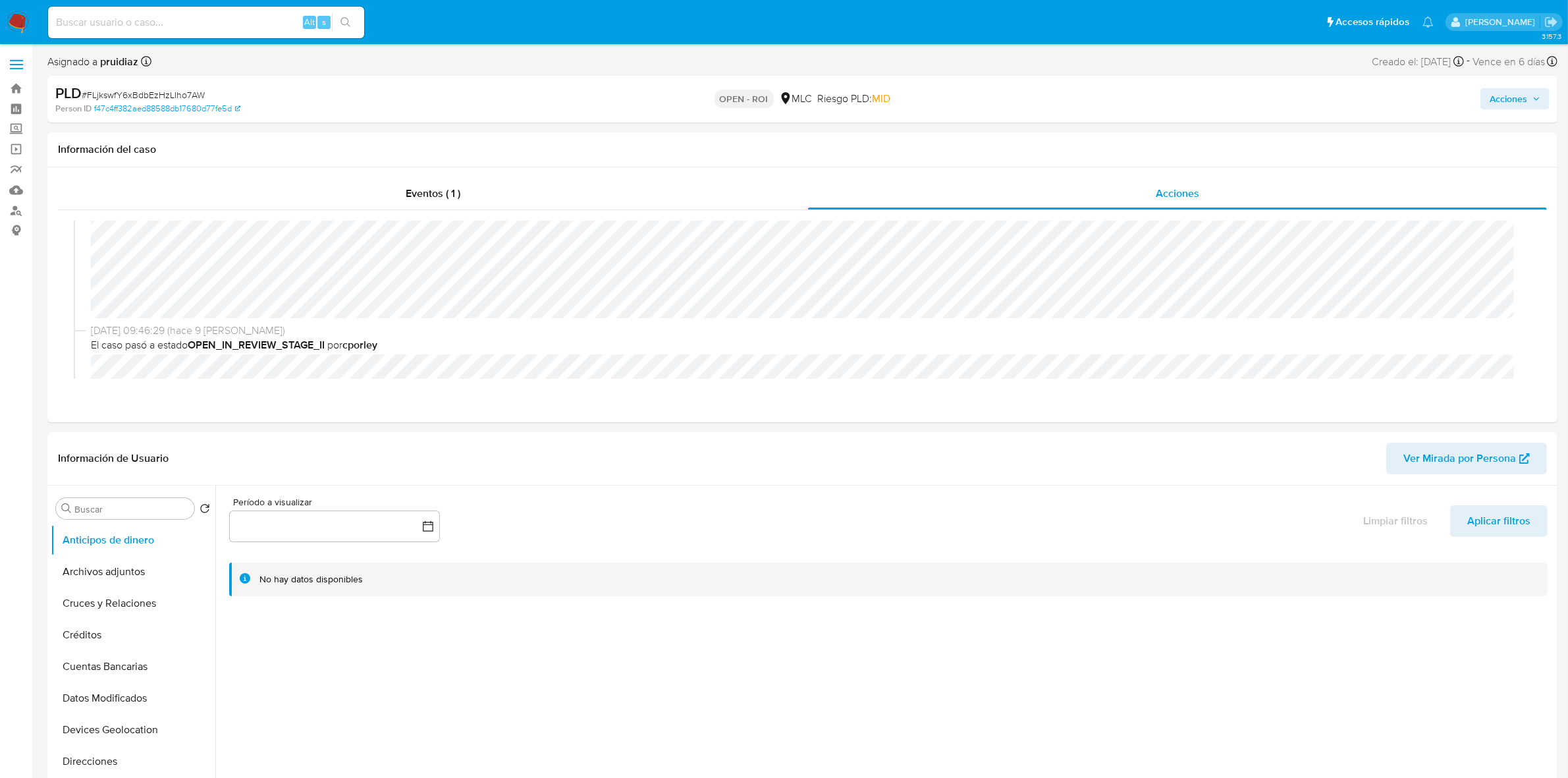
click at [1542, 101] on button "Acciones" at bounding box center [1514, 98] width 69 height 21
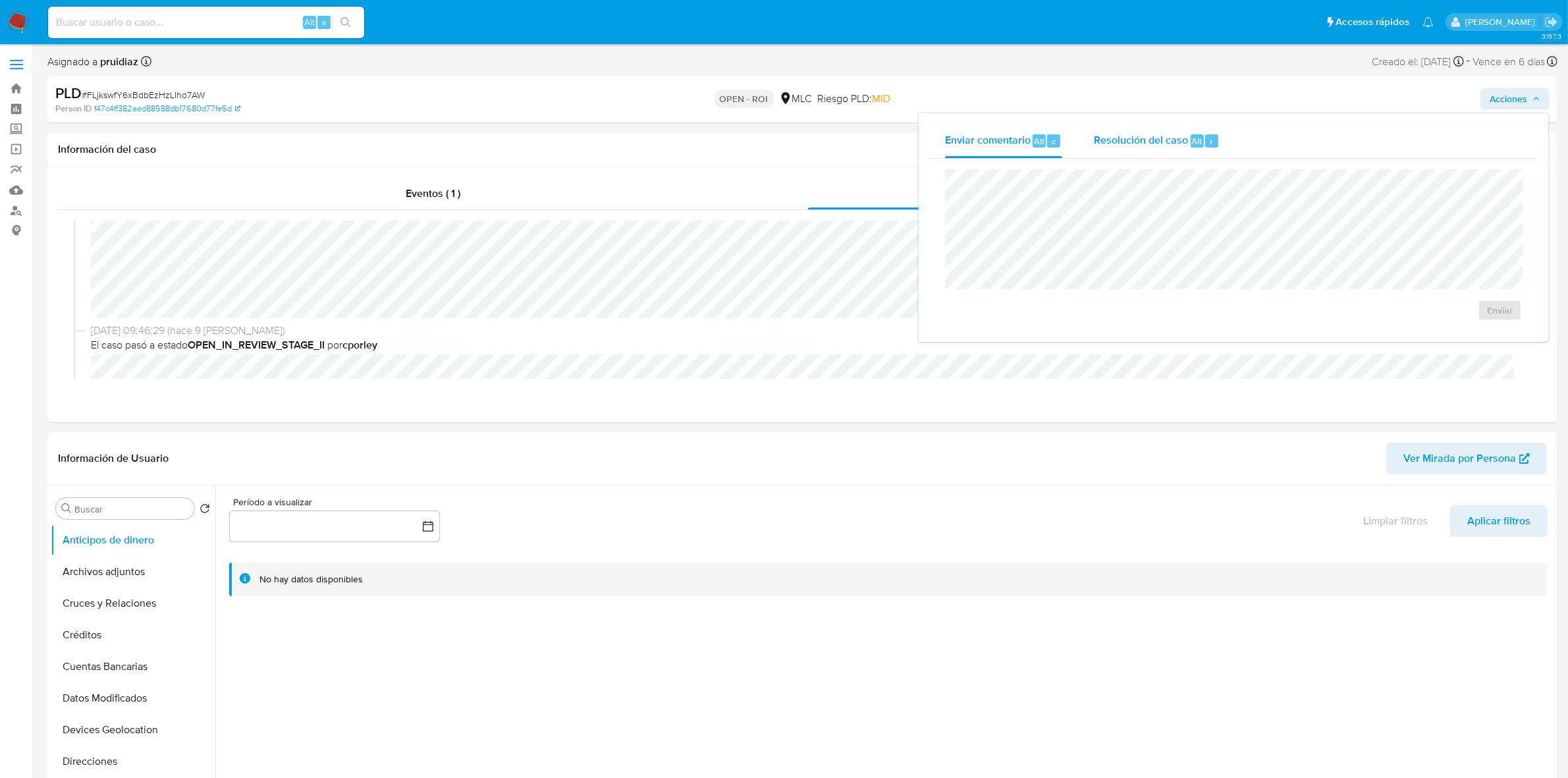
click at [1179, 141] on span "Resolución del caso" at bounding box center [1140, 141] width 94 height 15
click at [1433, 321] on span "ROI" at bounding box center [1462, 323] width 65 height 29
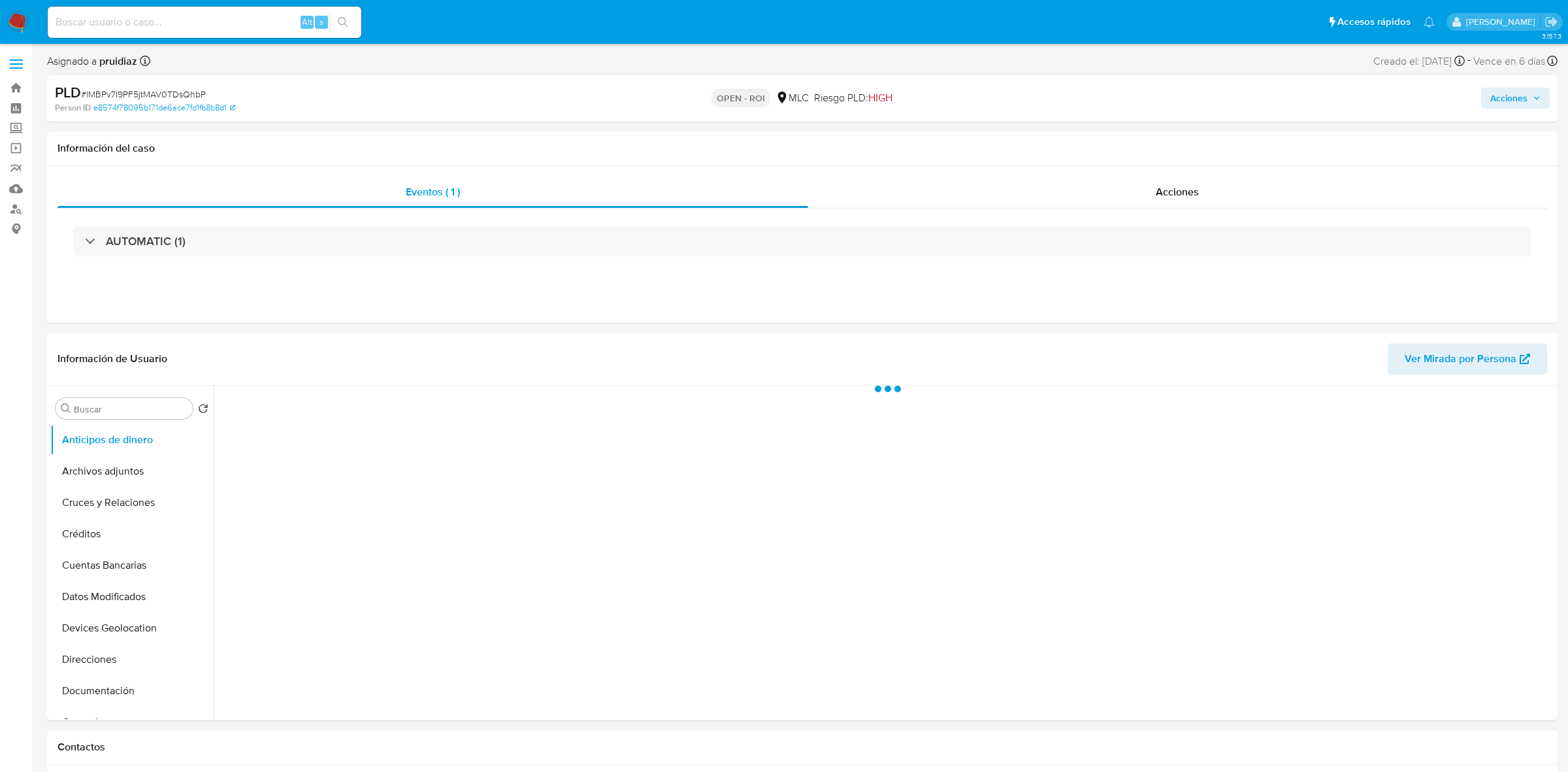
select select "10"
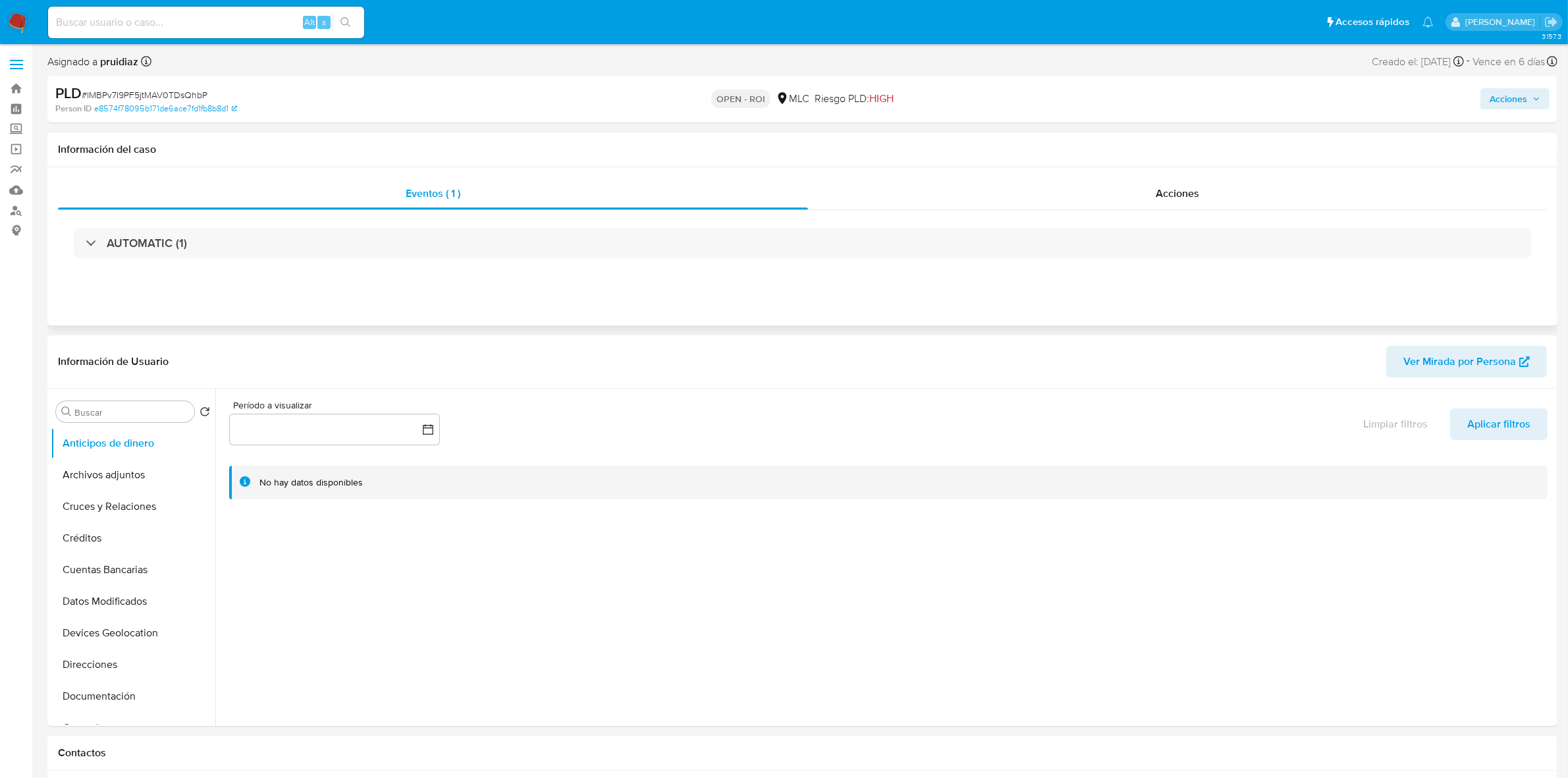
click at [1223, 178] on div "Eventos ( 1 ) Acciones AUTOMATIC (1)" at bounding box center [802, 246] width 1510 height 158
click at [1218, 195] on div "Acciones" at bounding box center [1177, 194] width 739 height 31
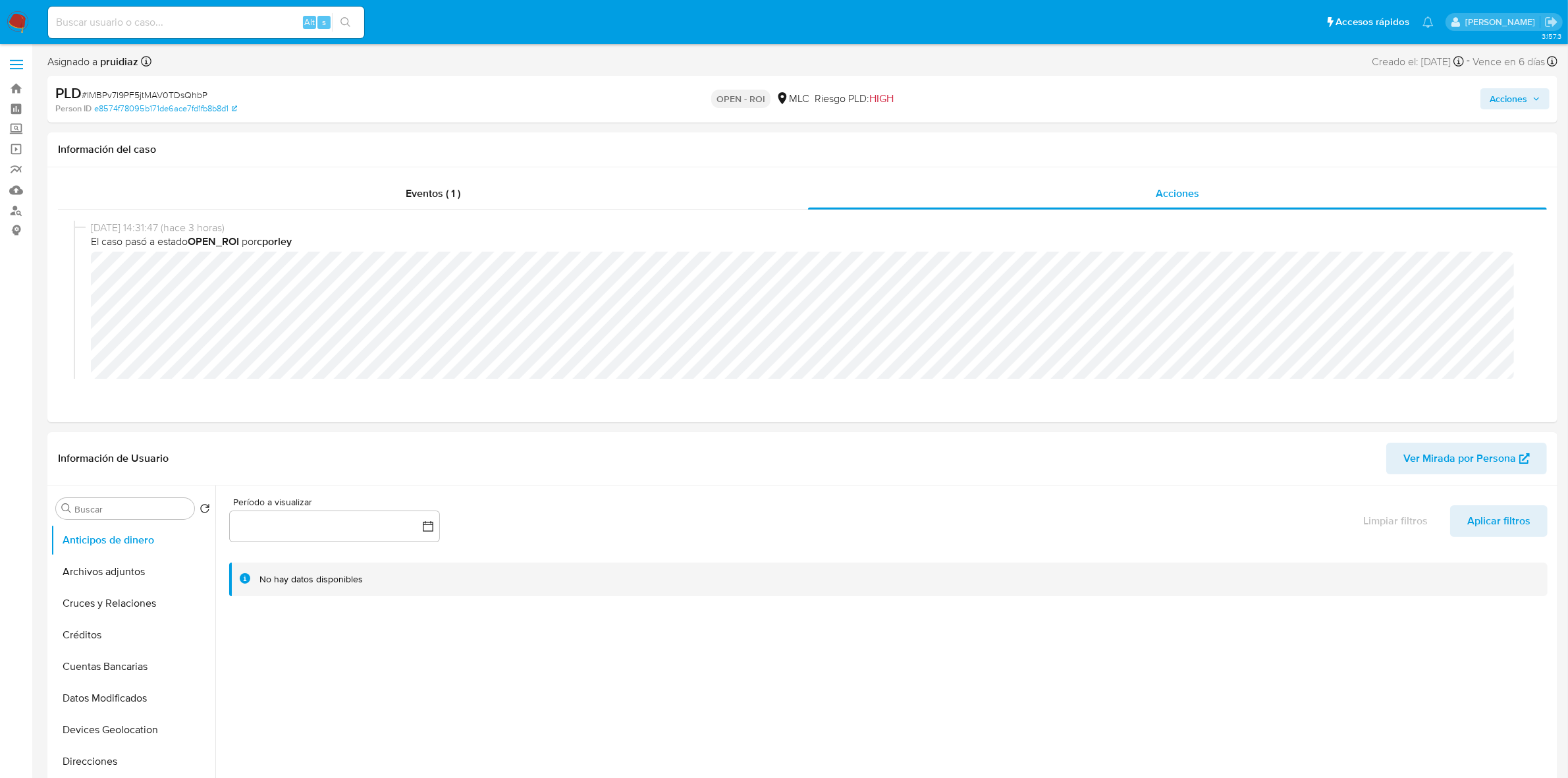
click at [166, 97] on span "# lMBPv7I9PF5jtMAV0TDsQhbP" at bounding box center [144, 94] width 126 height 13
copy span "lMBPv7I9PF5jtMAV0TDsQhbP"
click at [332, 152] on h1 "Información del caso" at bounding box center [803, 149] width 1488 height 13
click at [1499, 102] on span "Acciones" at bounding box center [1508, 98] width 38 height 21
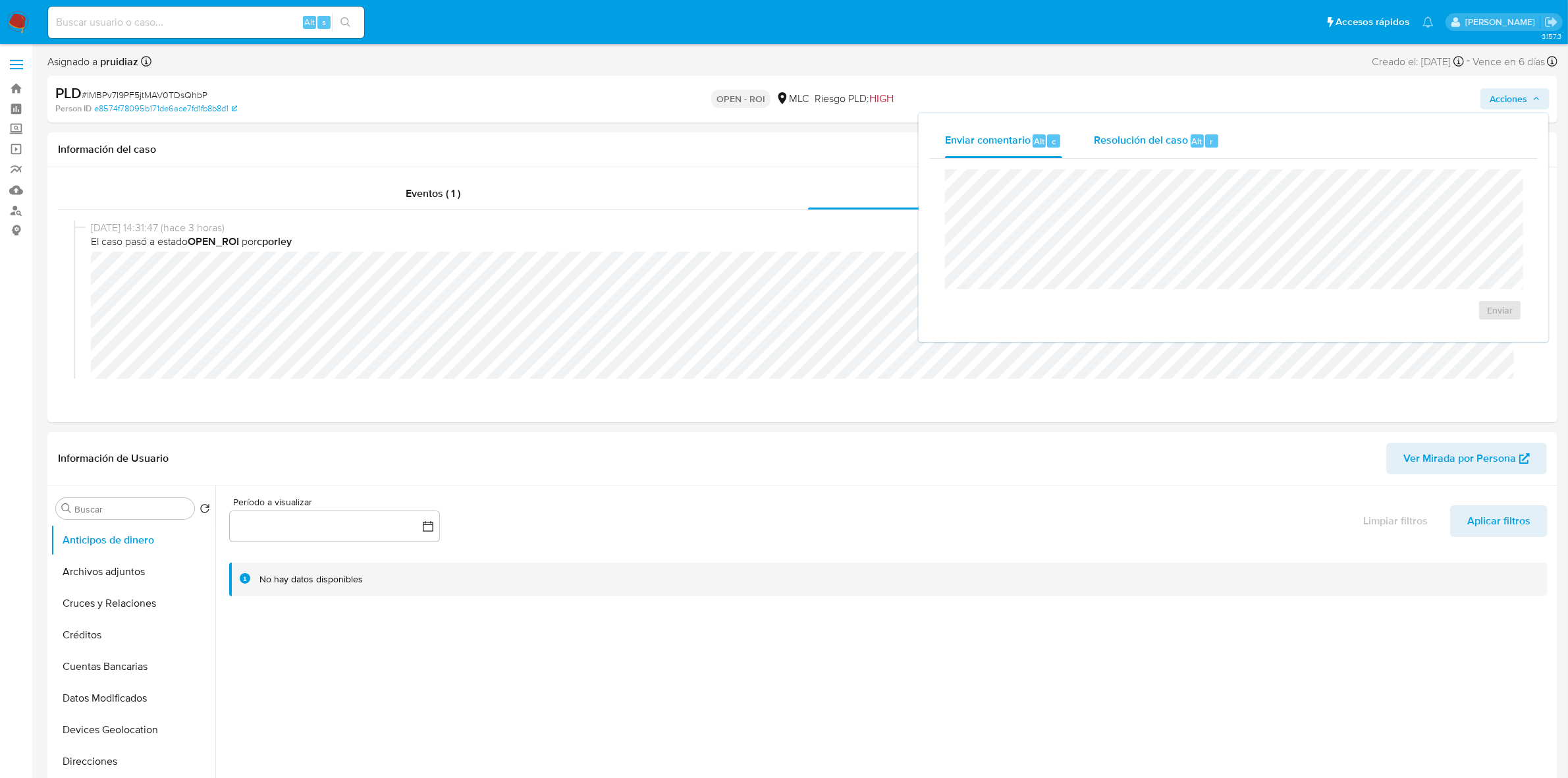
click at [1205, 143] on div "r" at bounding box center [1212, 141] width 13 height 13
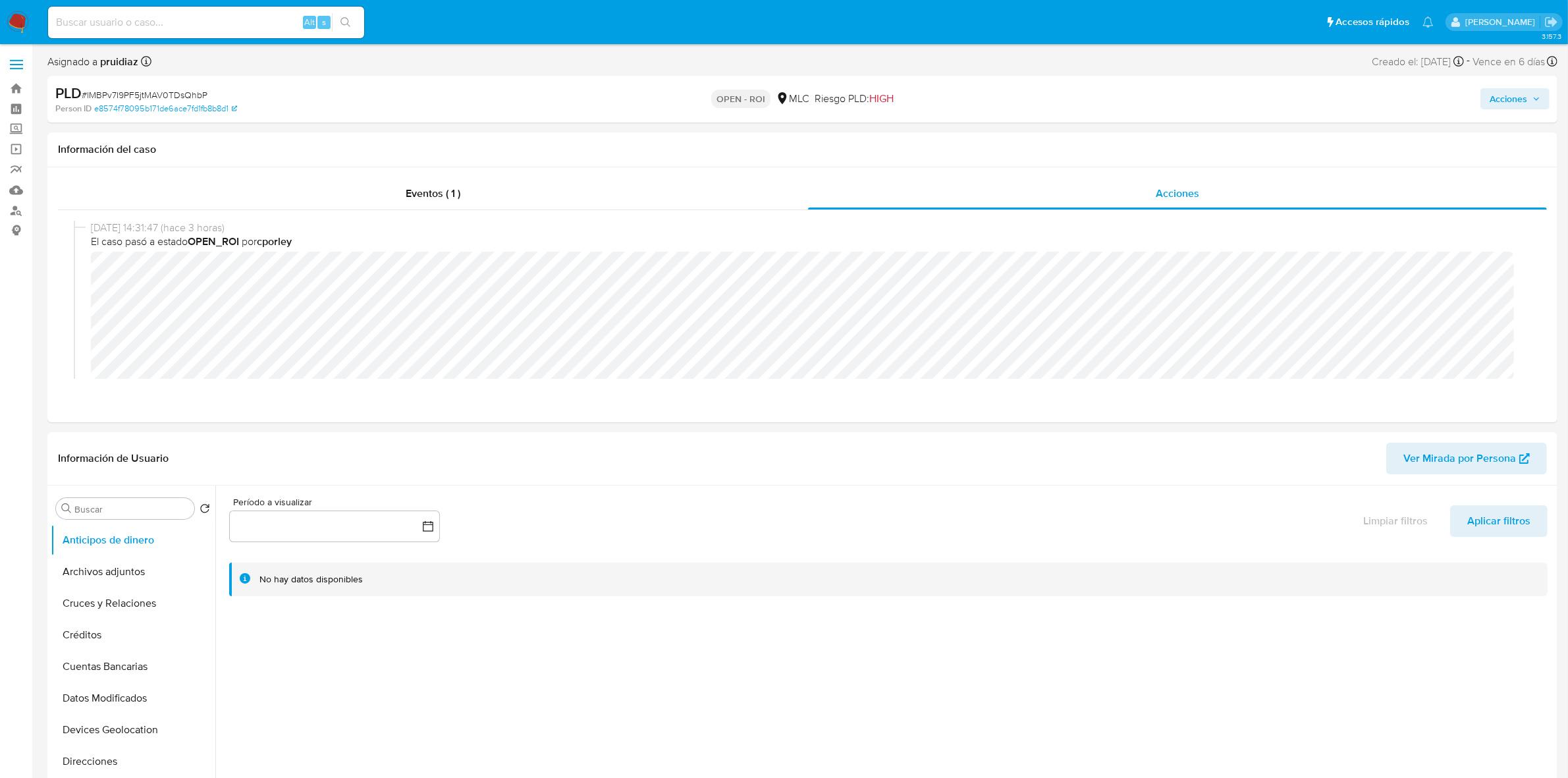
click at [1534, 81] on div "PLD # lMBPv7I9PF5jtMAV0TDsQhbP Person ID e8574f78095b171de6ace7fd1fb8b8d1 OPEN …" at bounding box center [802, 99] width 1510 height 47
click at [1506, 99] on span "Acciones" at bounding box center [1508, 98] width 38 height 21
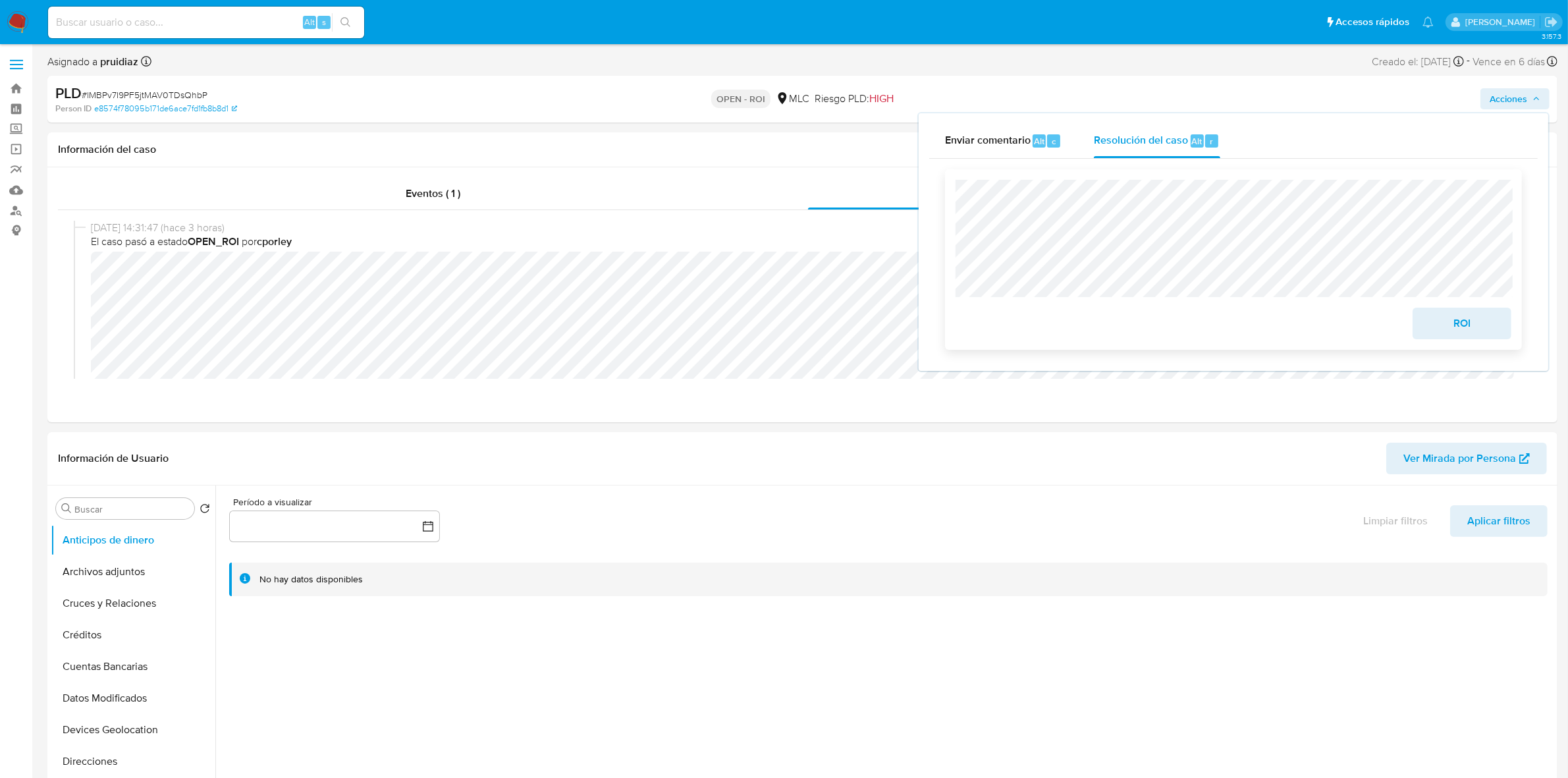
click at [1491, 323] on span "ROI" at bounding box center [1462, 323] width 65 height 29
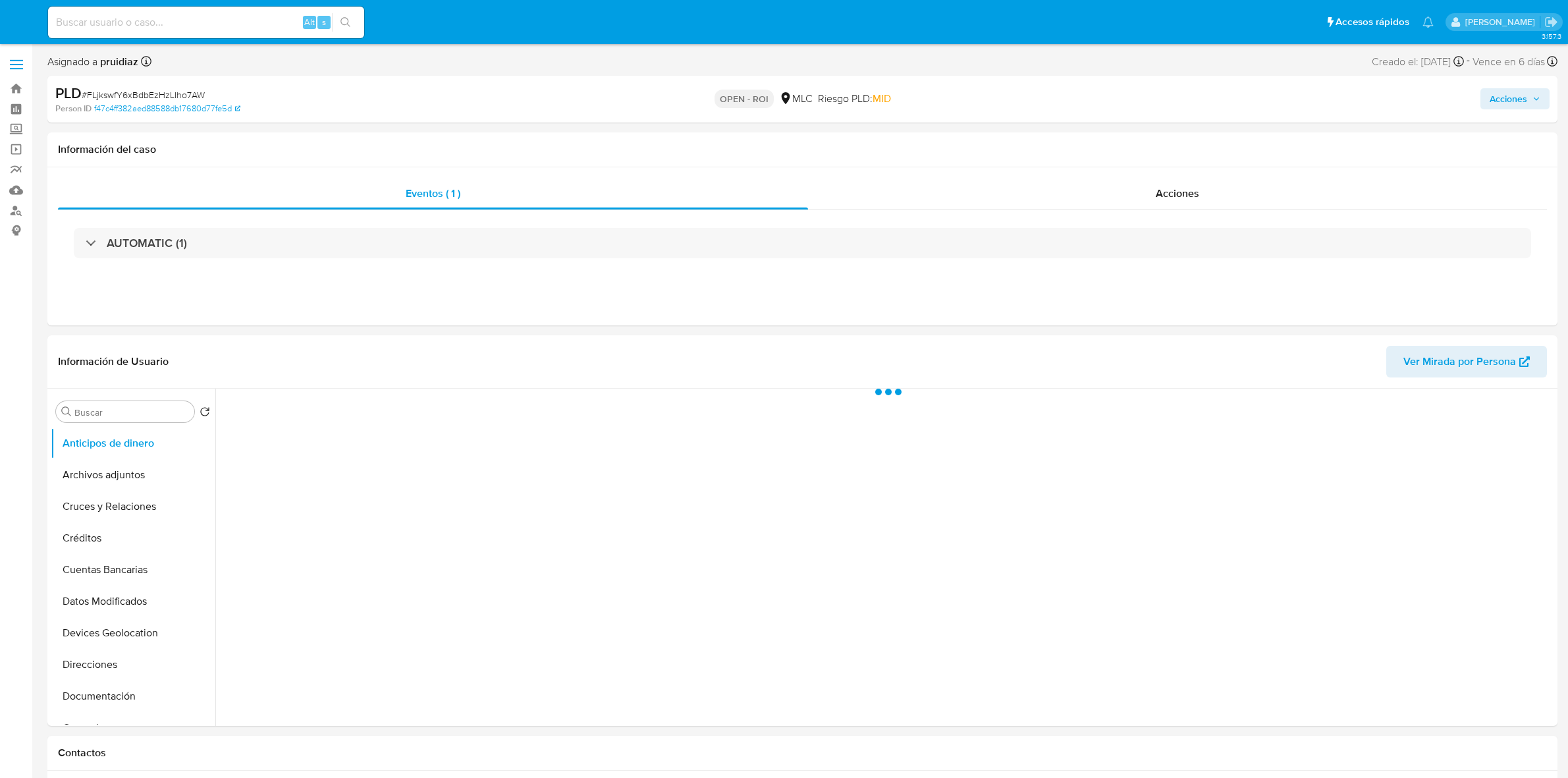
select select "10"
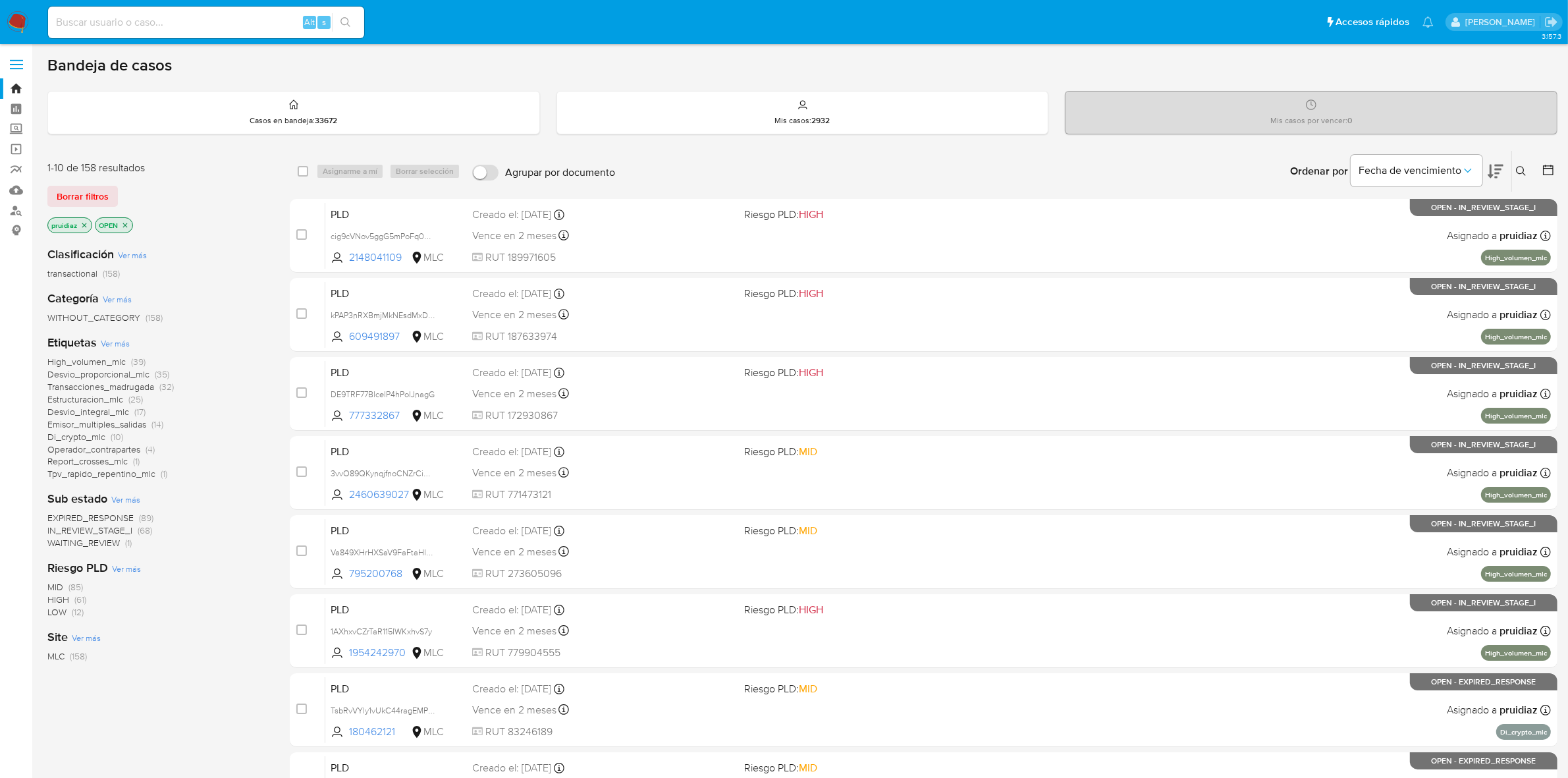
click at [1492, 169] on icon at bounding box center [1495, 170] width 16 height 16
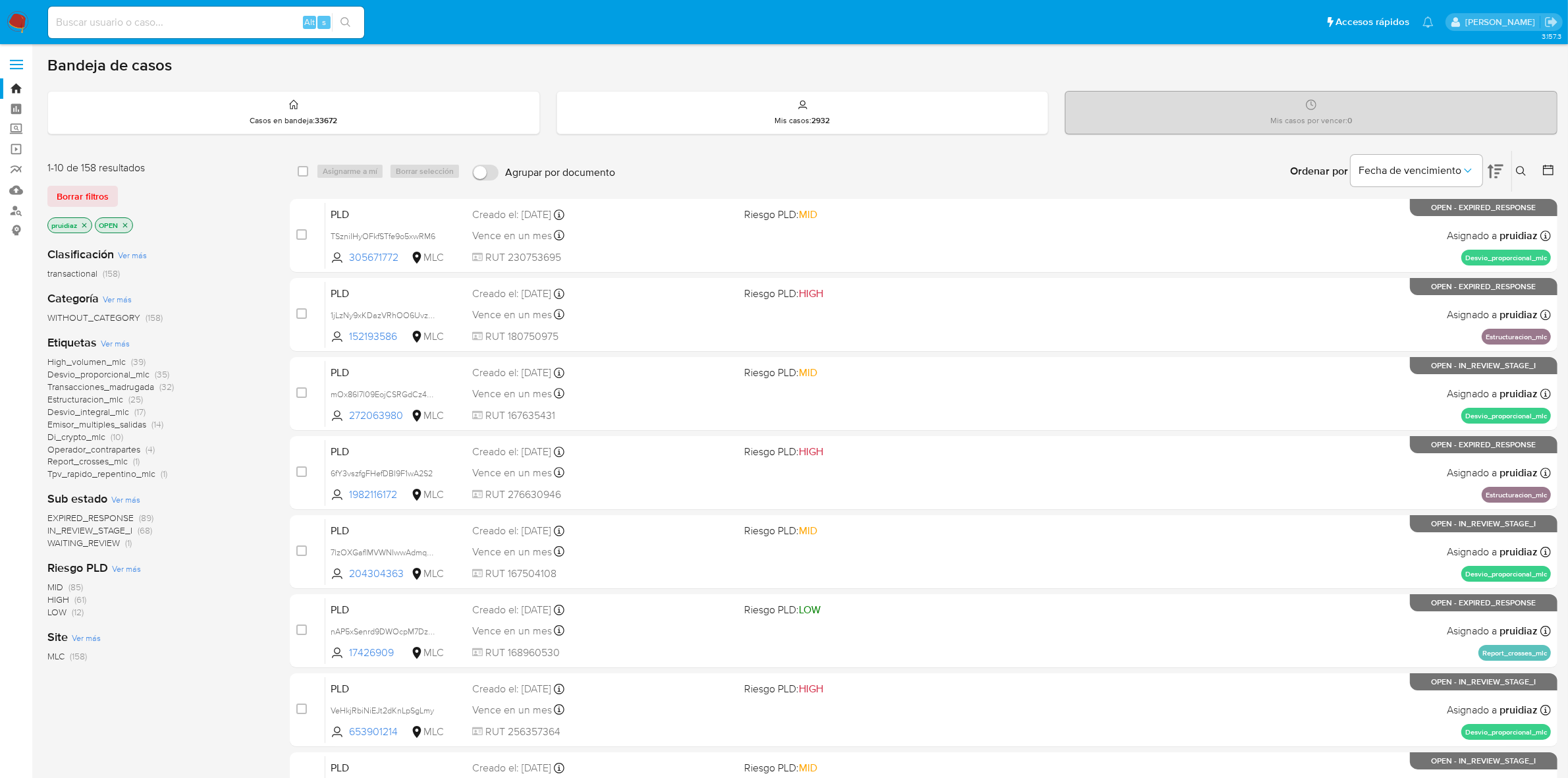
click at [24, 24] on img at bounding box center [18, 22] width 22 height 22
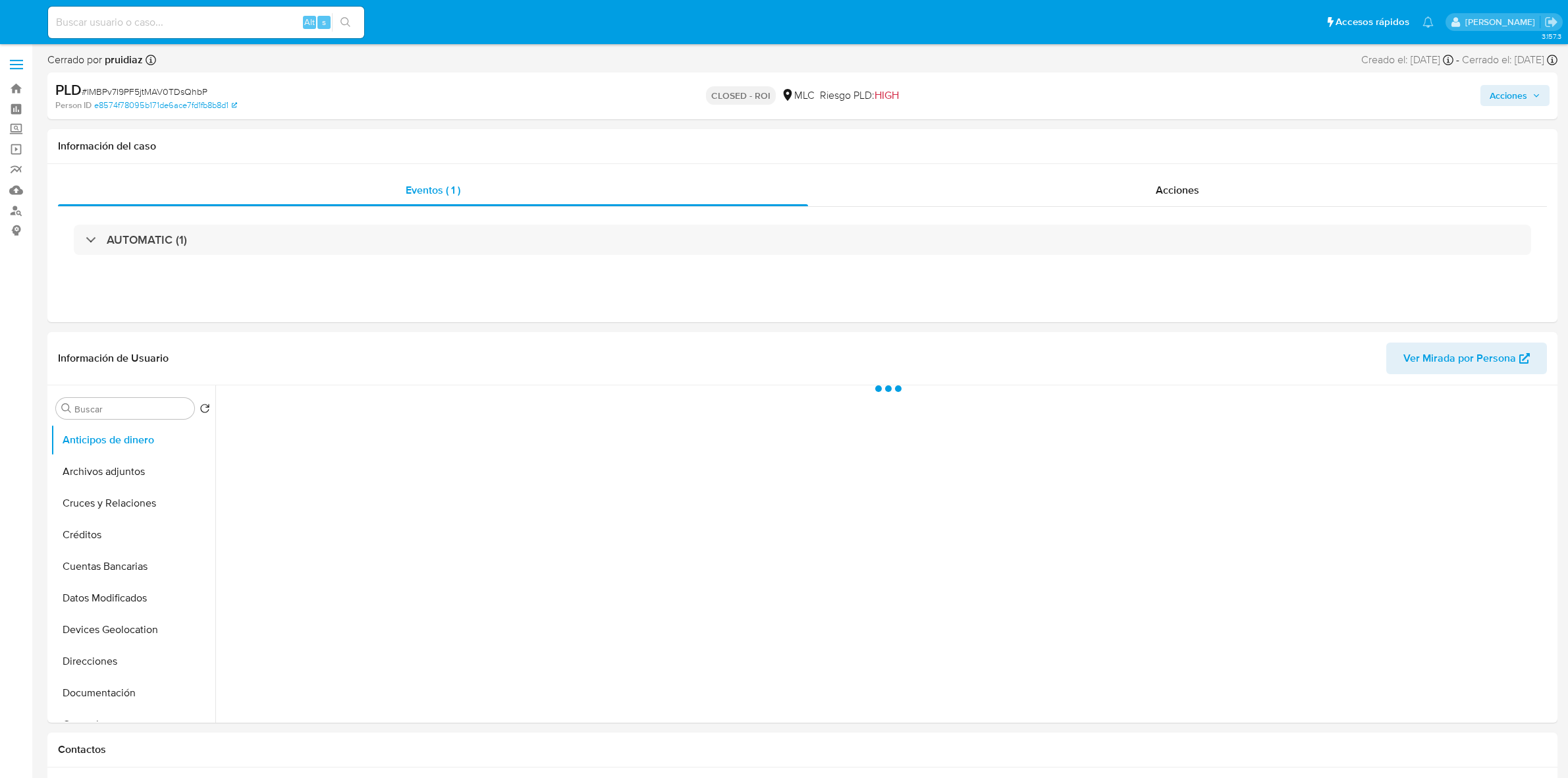
select select "10"
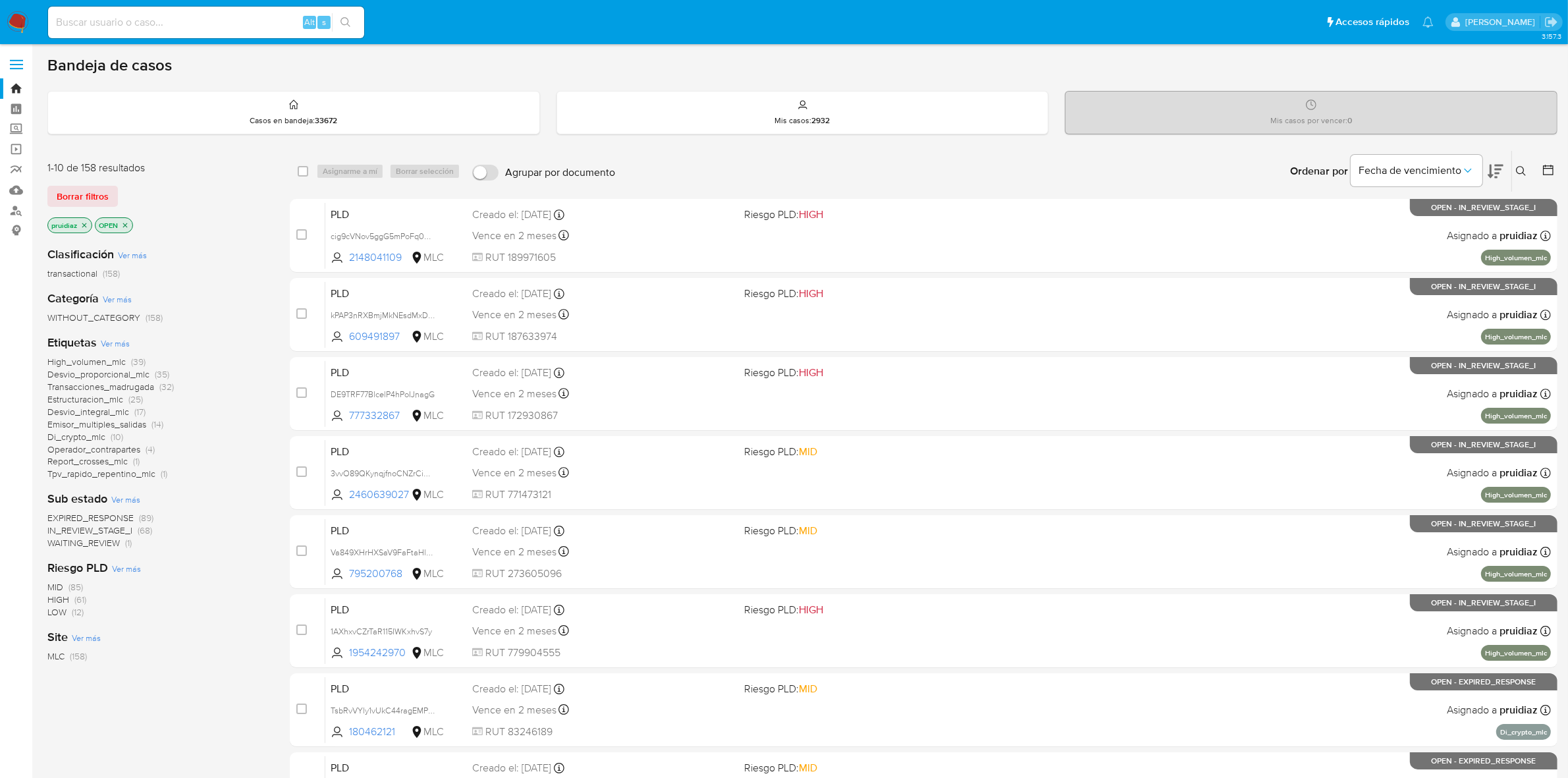
click at [1498, 175] on icon at bounding box center [1495, 170] width 16 height 16
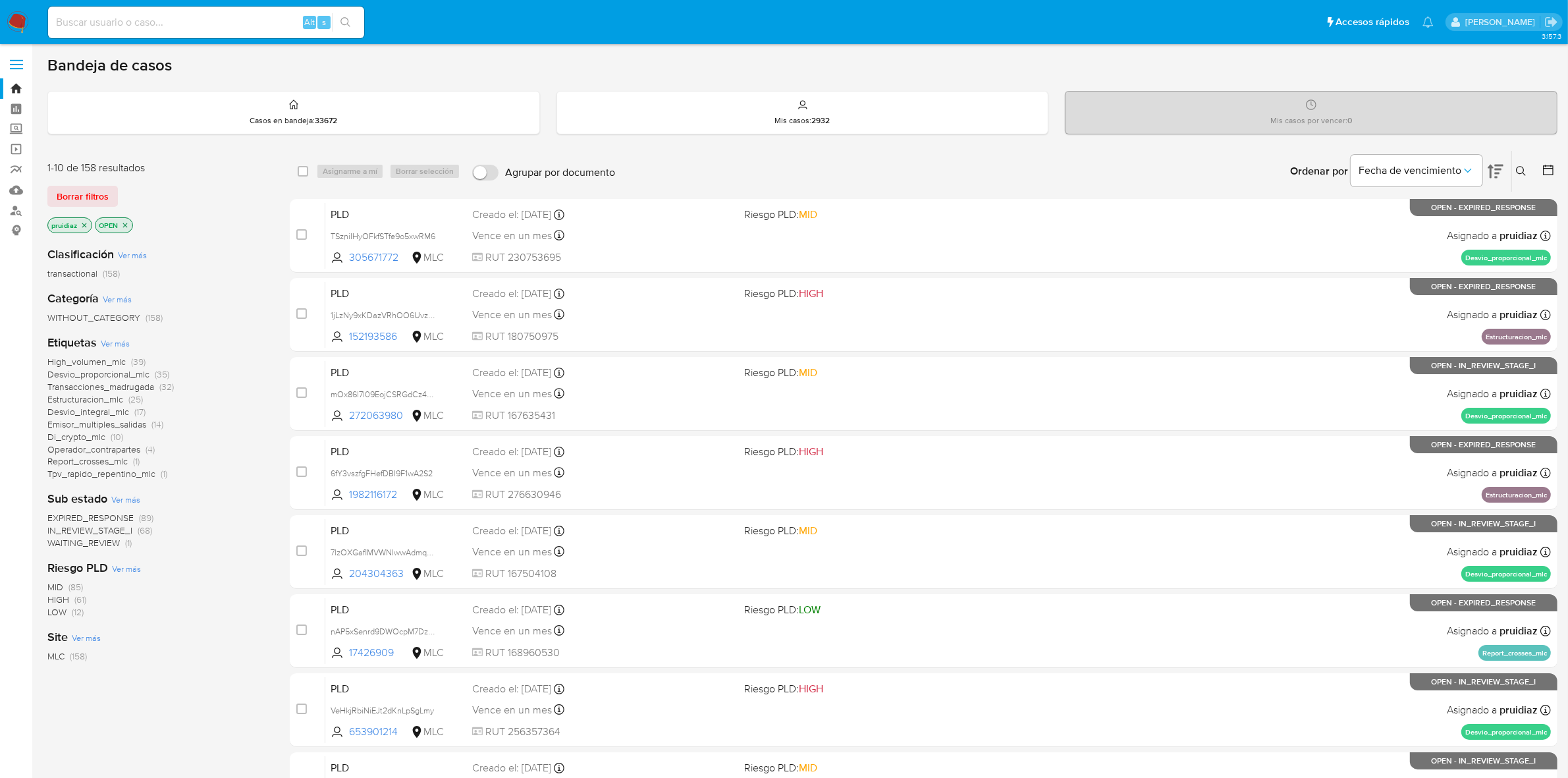
click at [21, 25] on img at bounding box center [18, 22] width 22 height 22
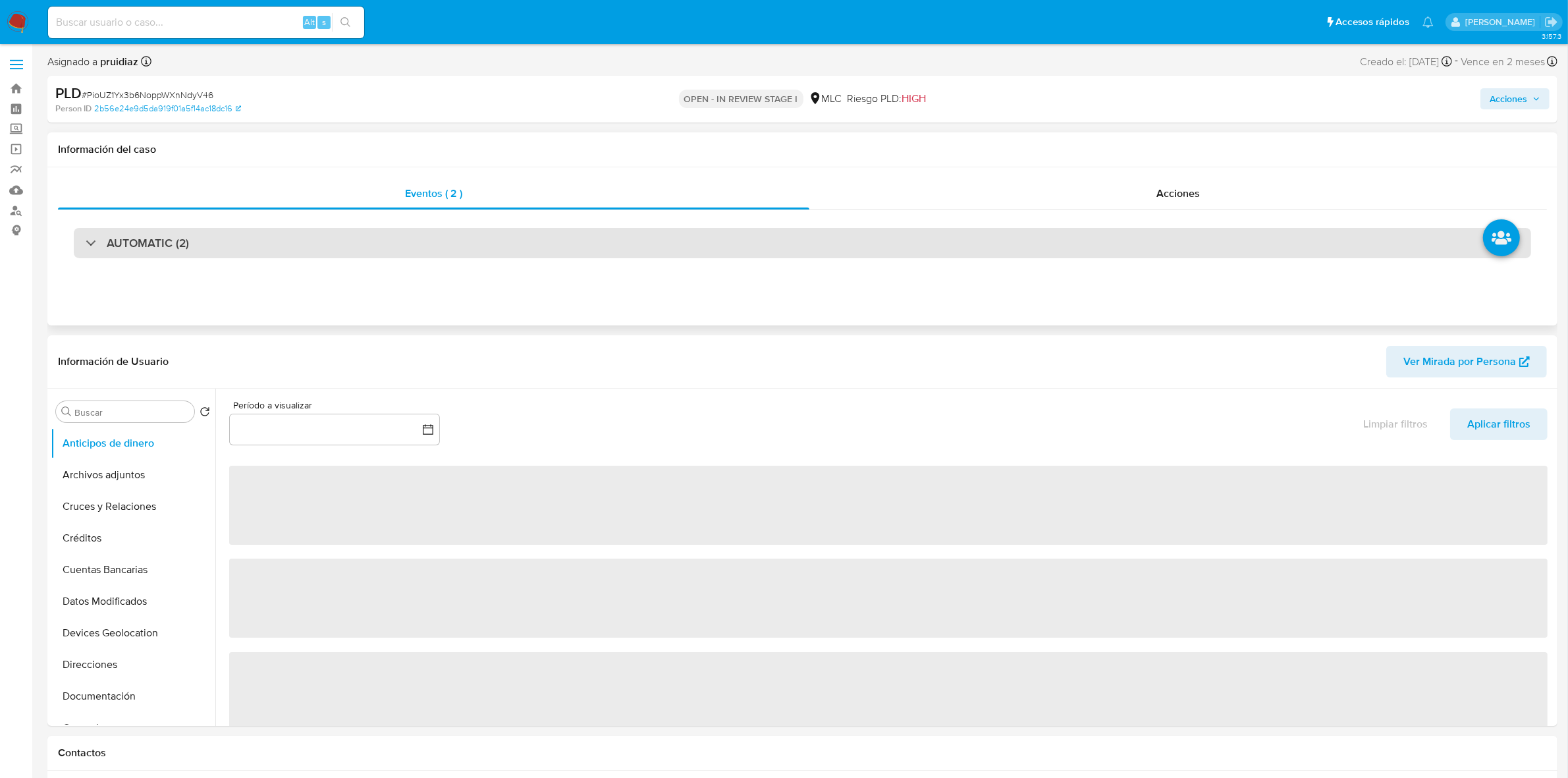
click at [166, 245] on h3 "AUTOMATIC (2)" at bounding box center [147, 244] width 82 height 15
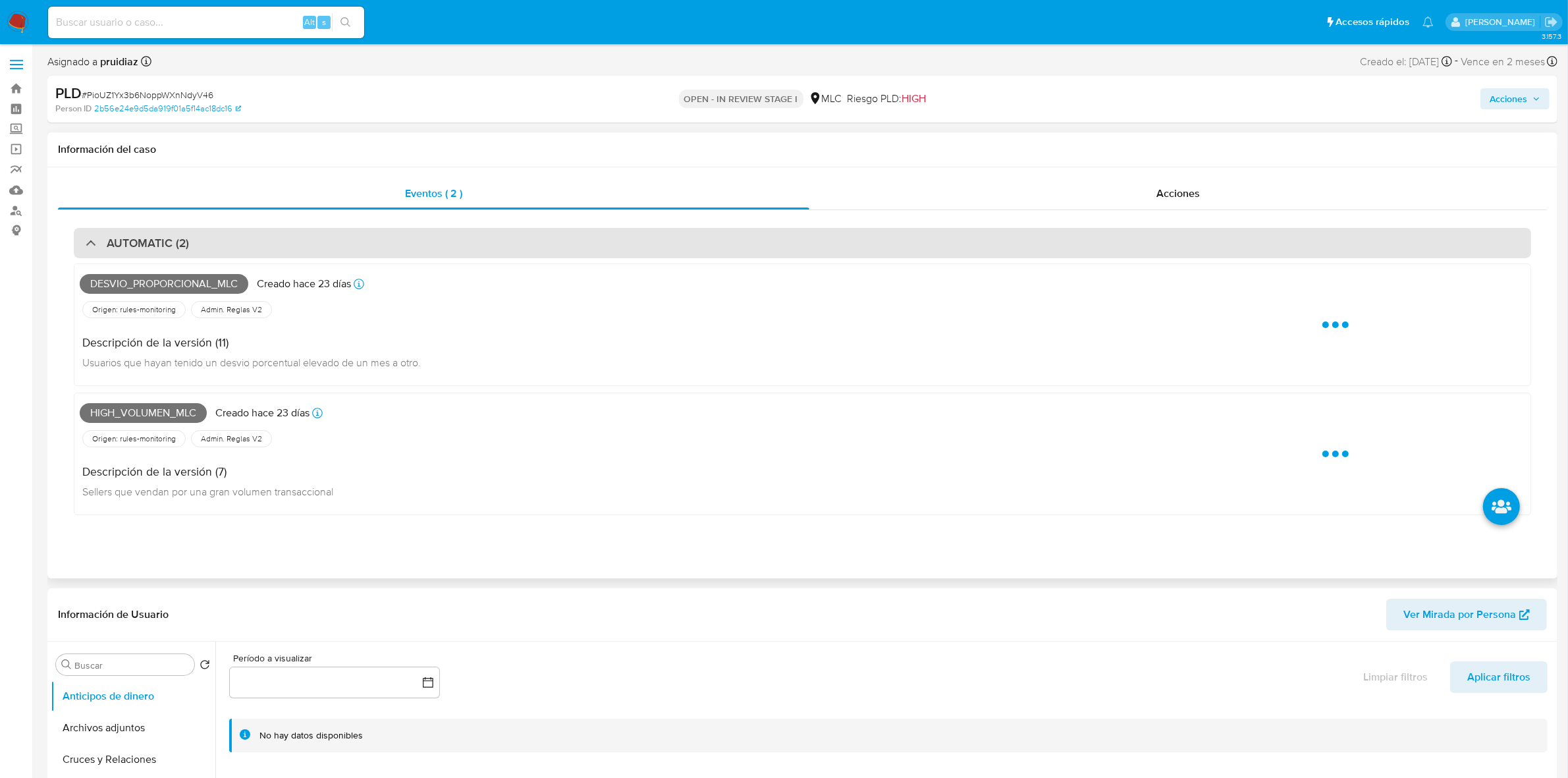
select select "10"
click at [166, 245] on h3 "AUTOMATIC (2)" at bounding box center [147, 244] width 82 height 15
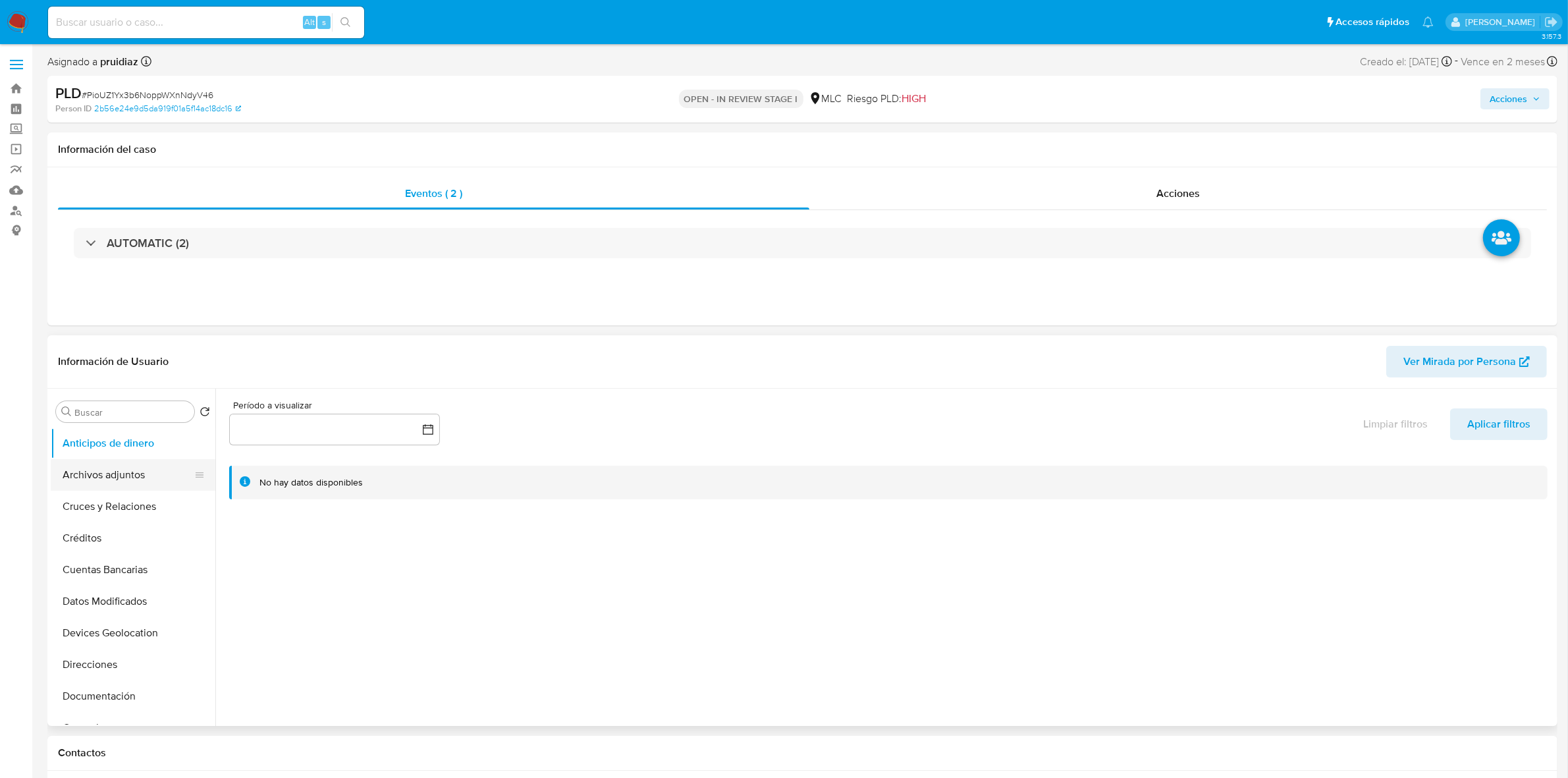
click at [116, 484] on button "Archivos adjuntos" at bounding box center [128, 475] width 154 height 31
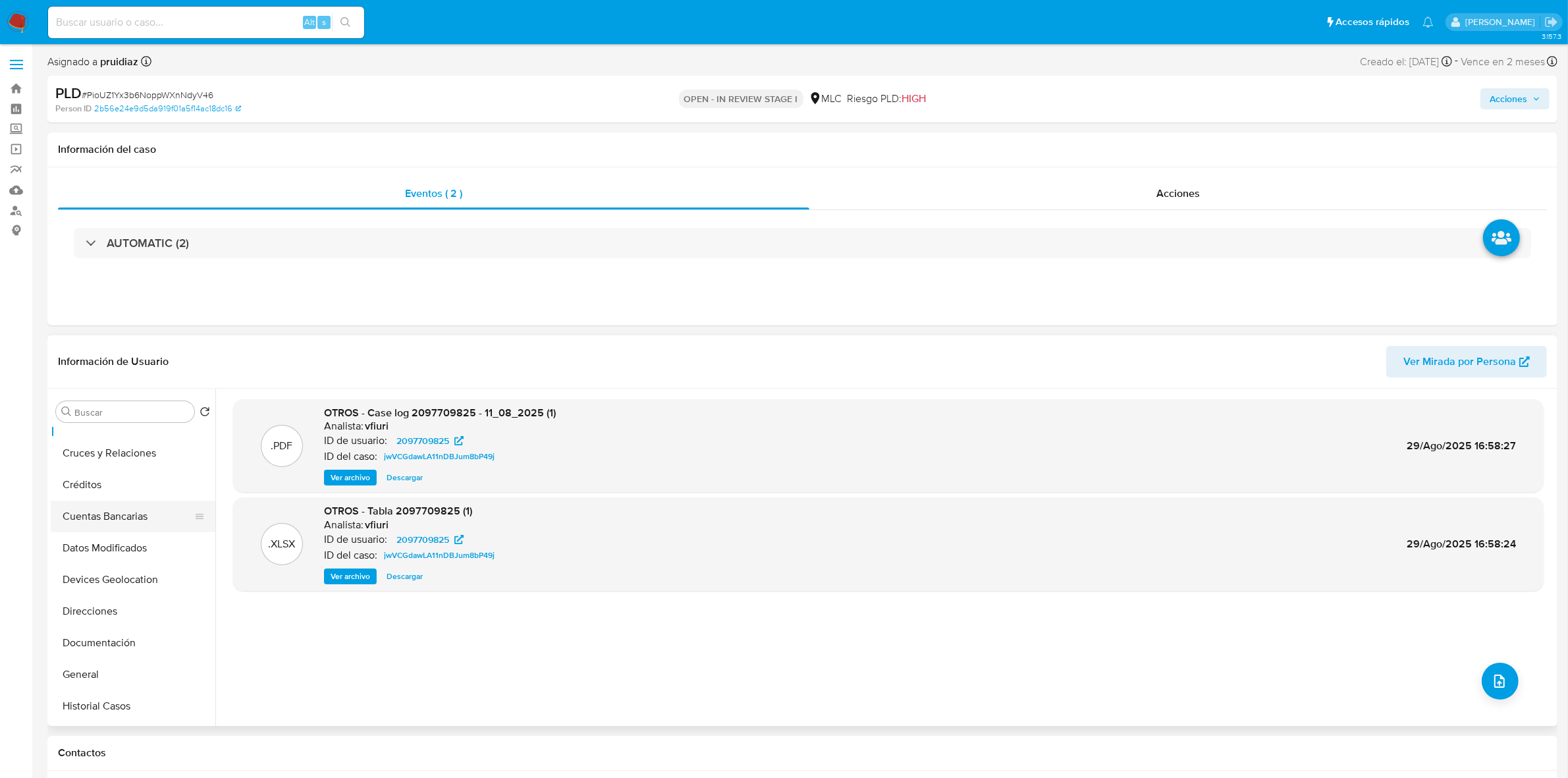
scroll to position [165, 0]
click at [106, 567] on button "General" at bounding box center [128, 563] width 154 height 31
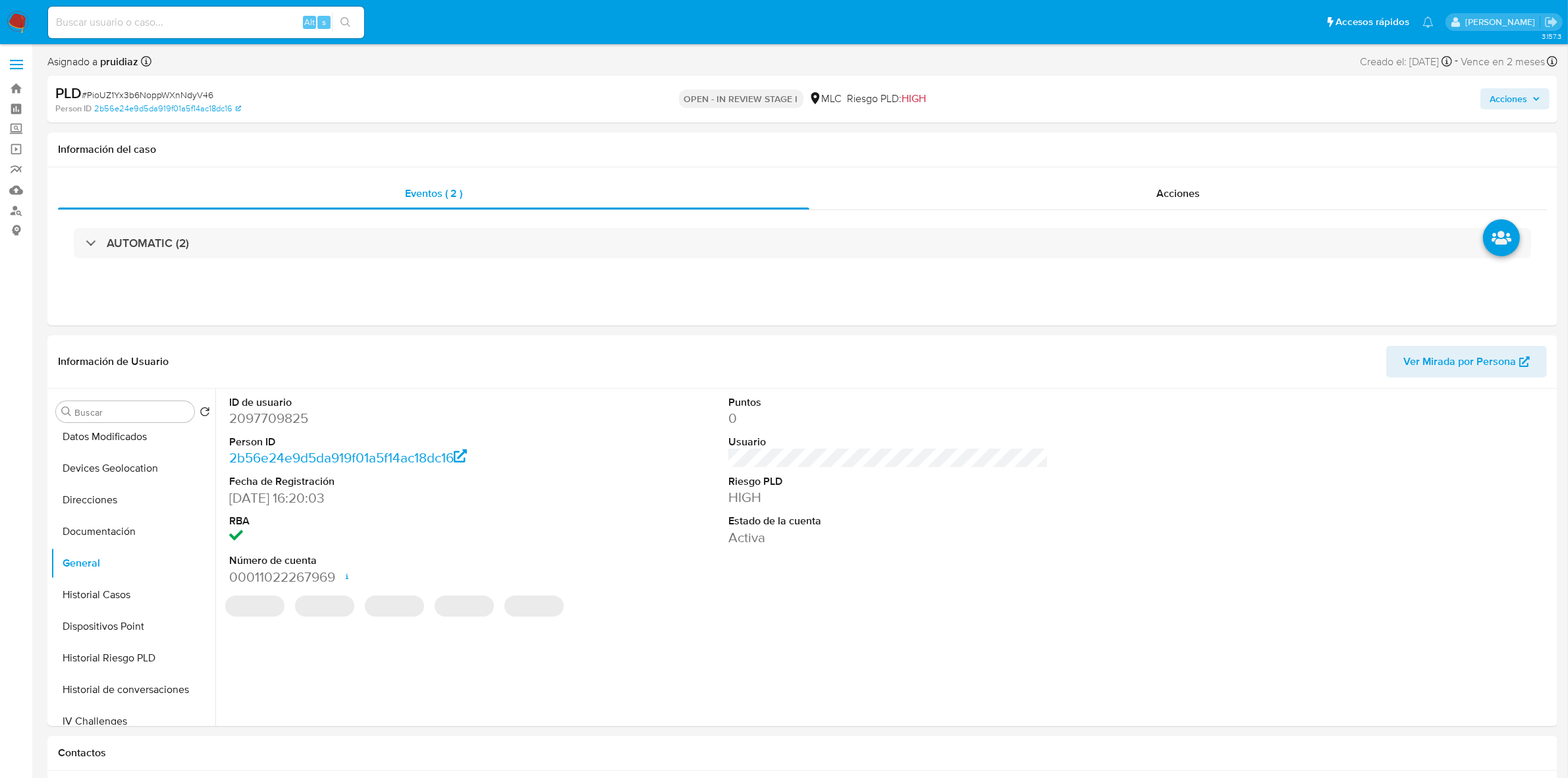
click at [265, 419] on dd "2097709825" at bounding box center [390, 419] width 320 height 19
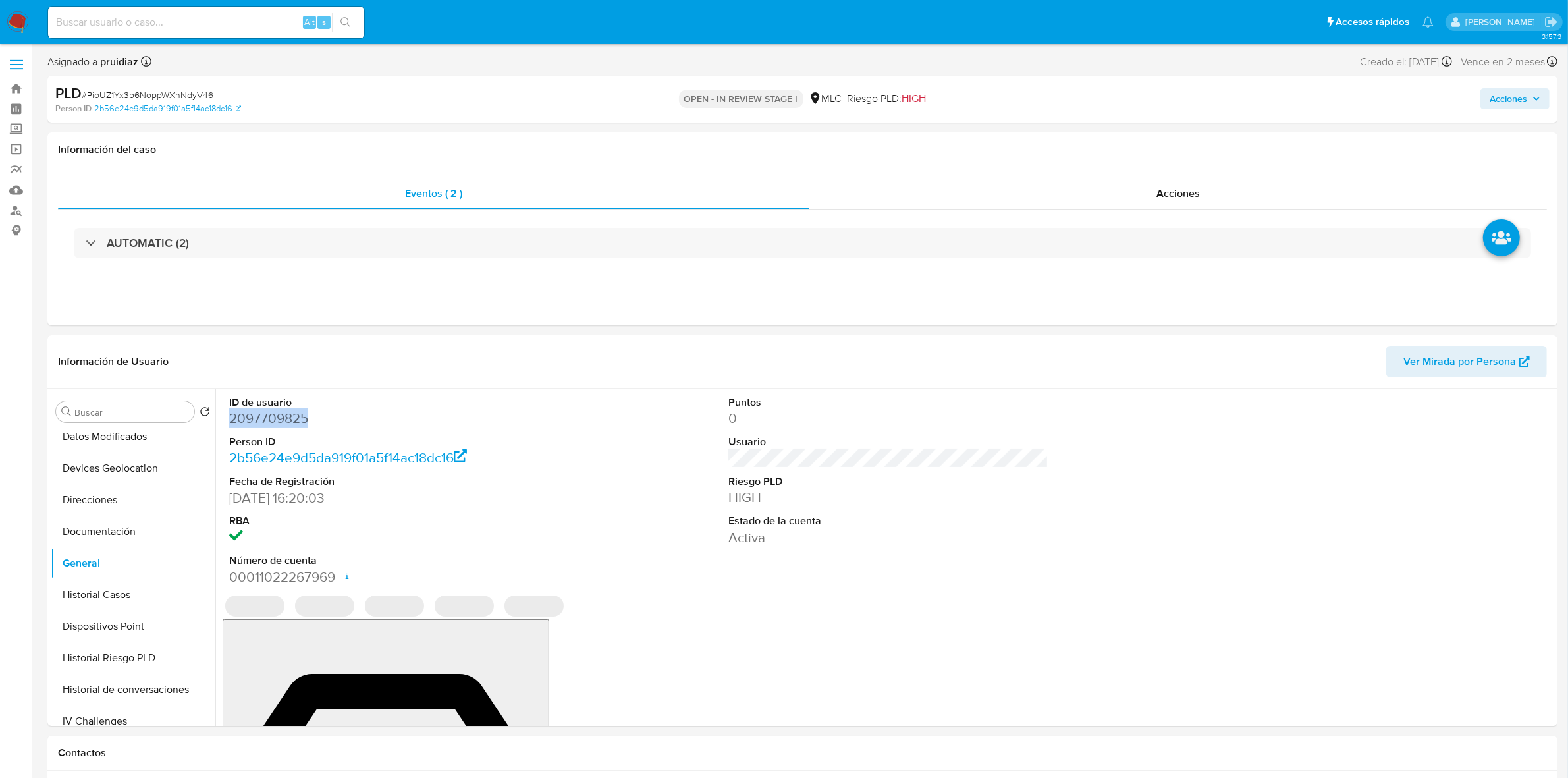
copy dd "2097709825"
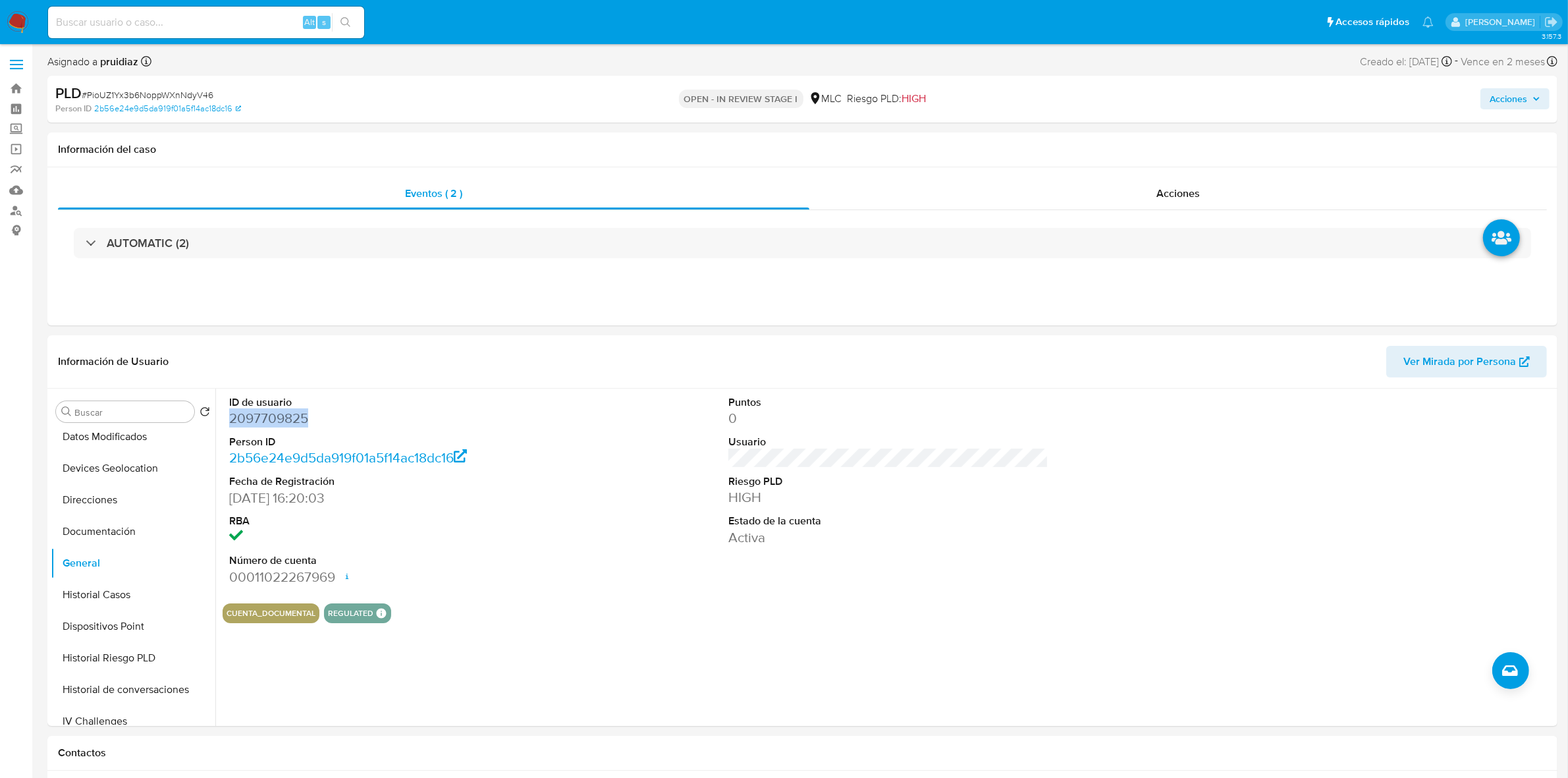
click at [1523, 90] on span "Acciones" at bounding box center [1508, 98] width 38 height 21
click at [1144, 143] on span "Resolución del caso" at bounding box center [1140, 141] width 94 height 15
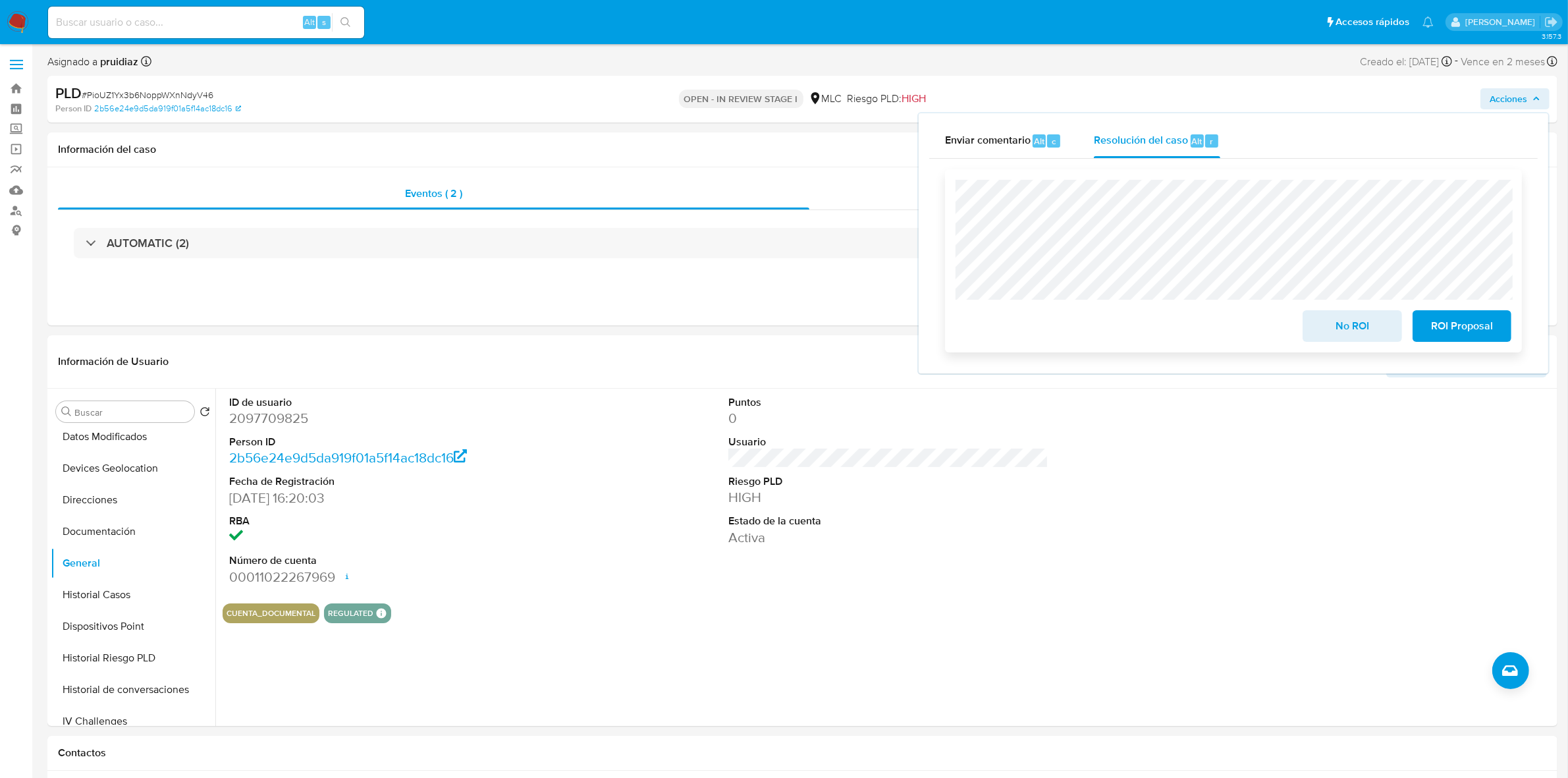
click at [1479, 336] on span "ROI Proposal" at bounding box center [1462, 325] width 65 height 29
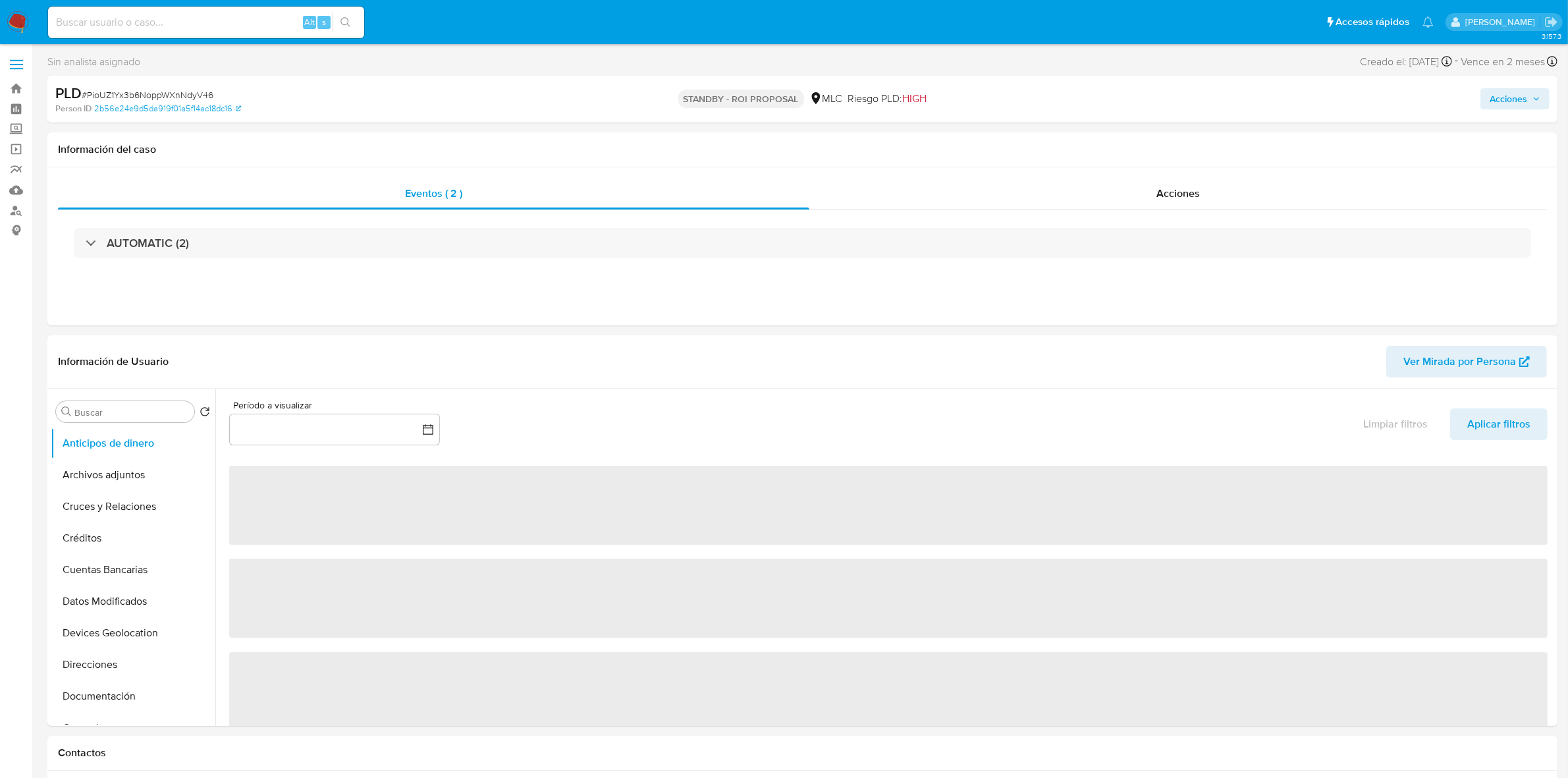
select select "10"
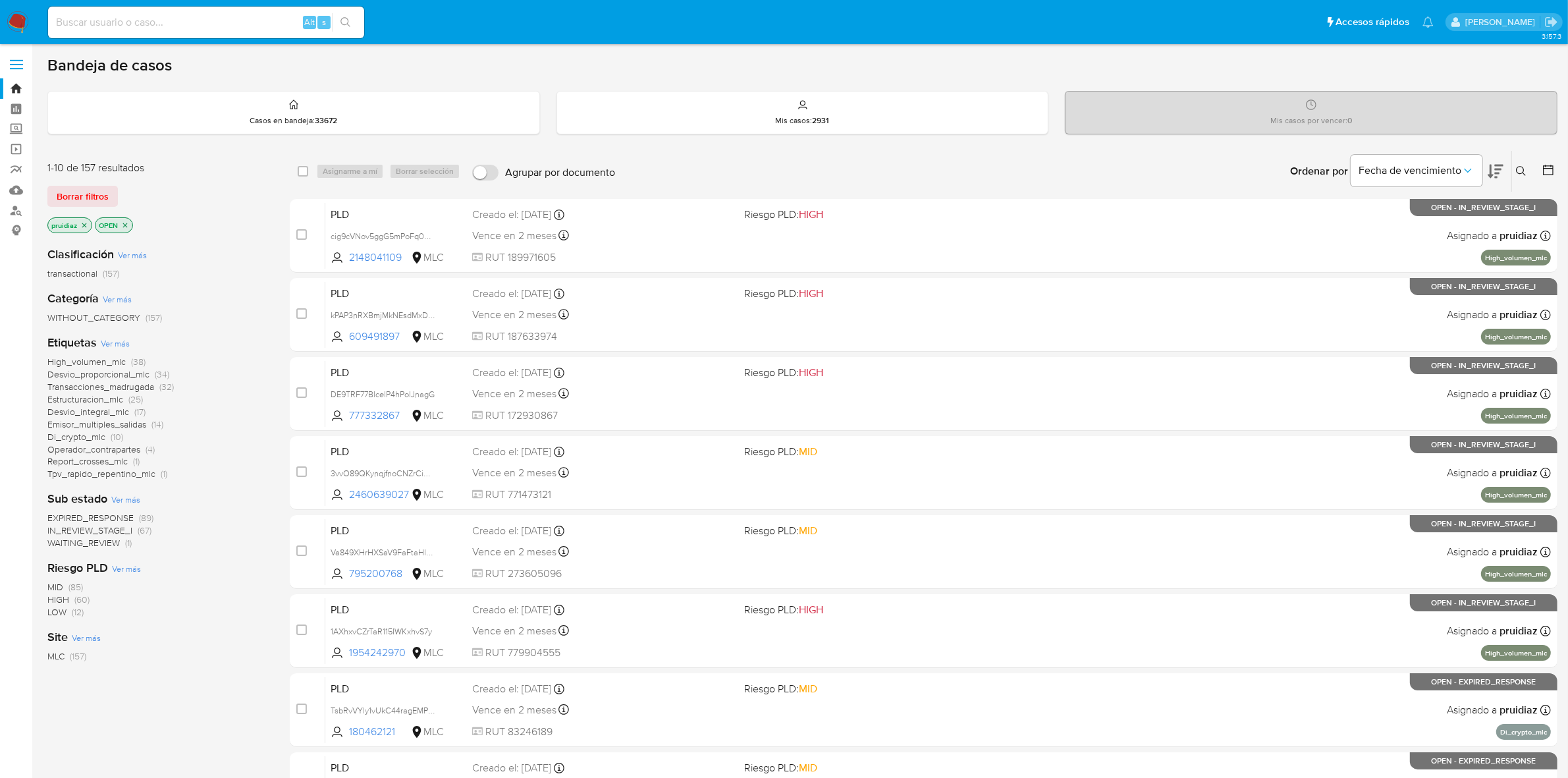
click at [24, 28] on img at bounding box center [18, 22] width 22 height 22
click at [1489, 178] on icon at bounding box center [1495, 170] width 16 height 16
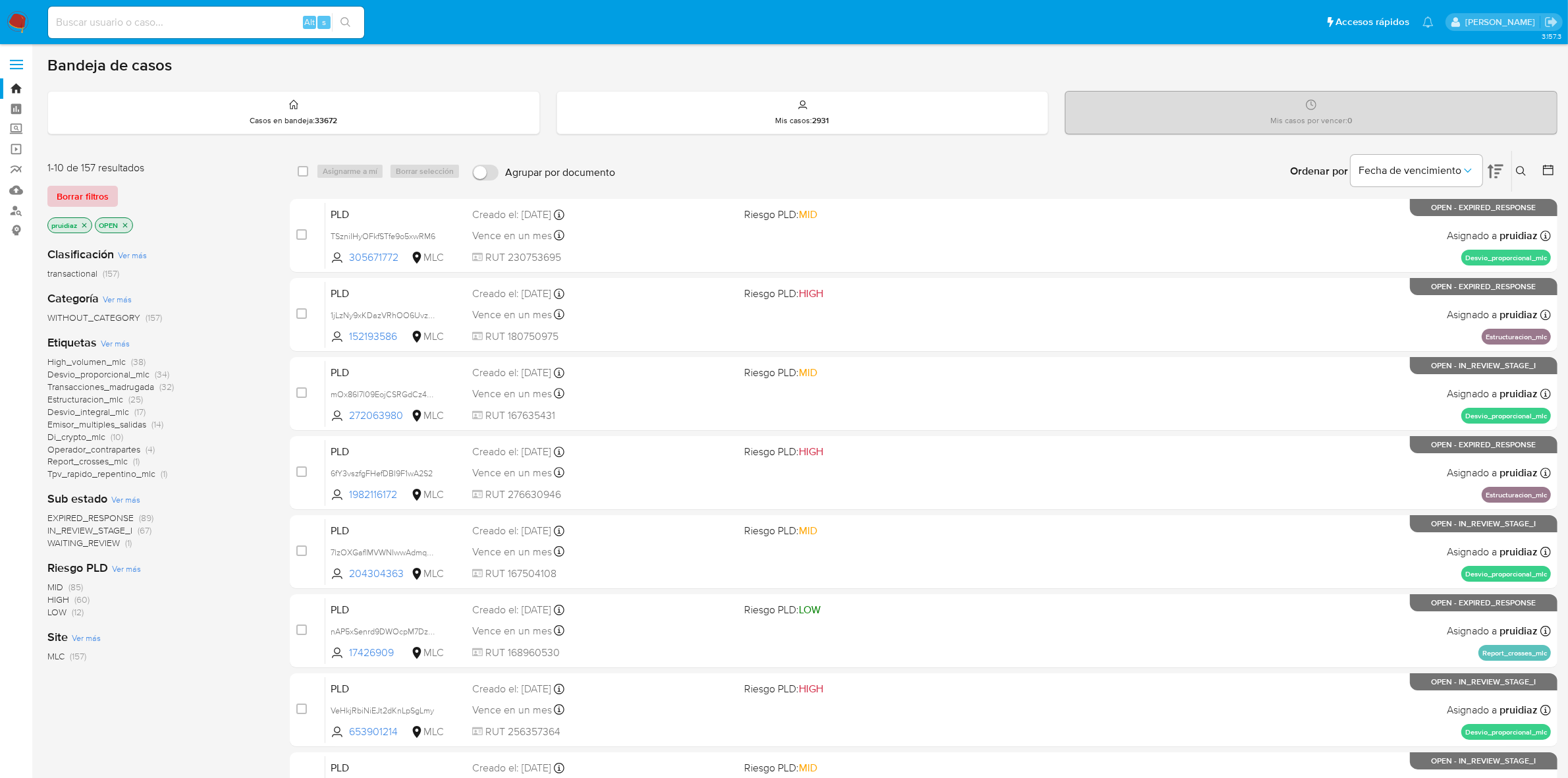
click at [93, 191] on span "Borrar filtros" at bounding box center [82, 196] width 52 height 19
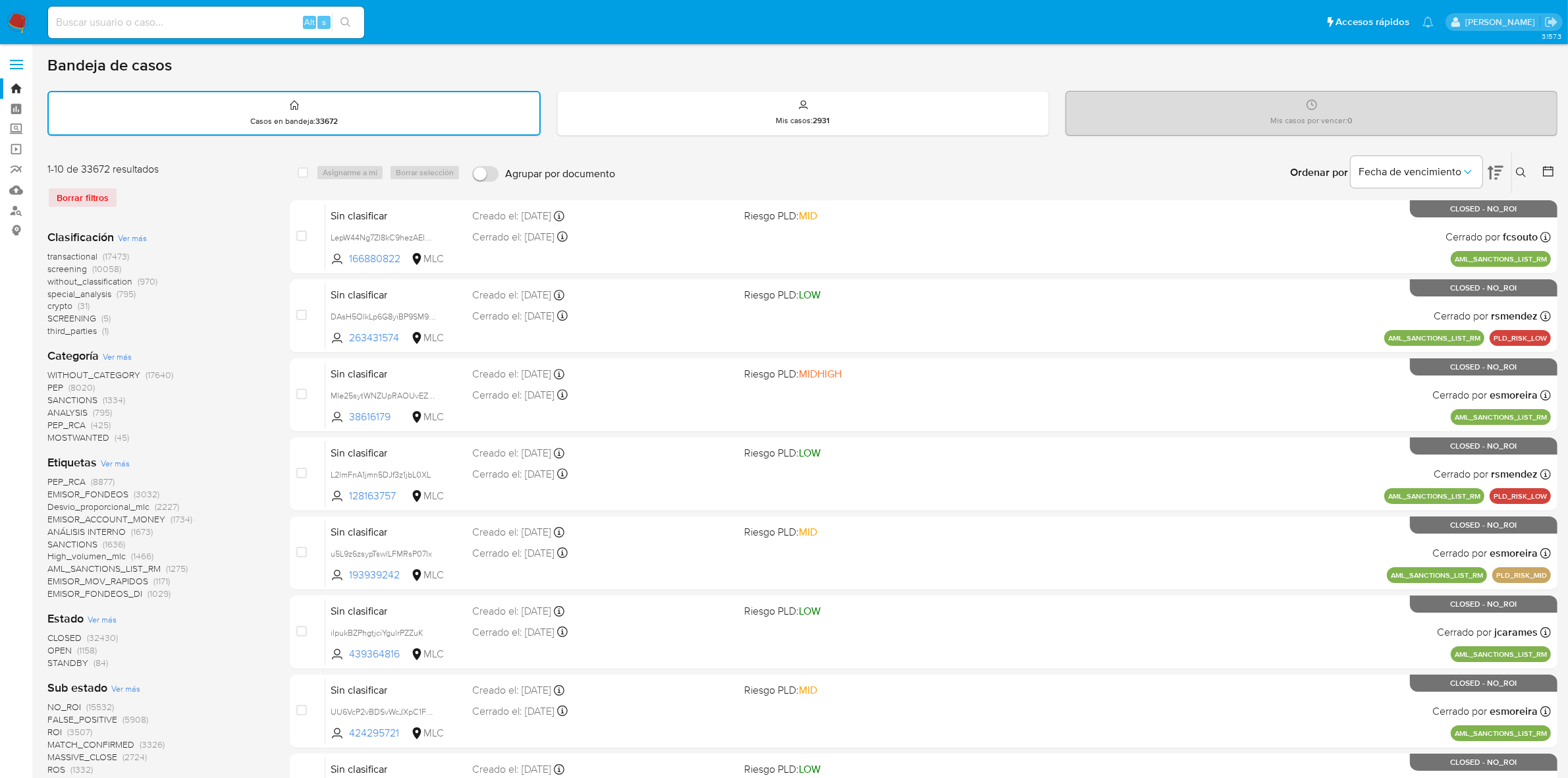
click at [1545, 178] on button at bounding box center [1549, 172] width 16 height 16
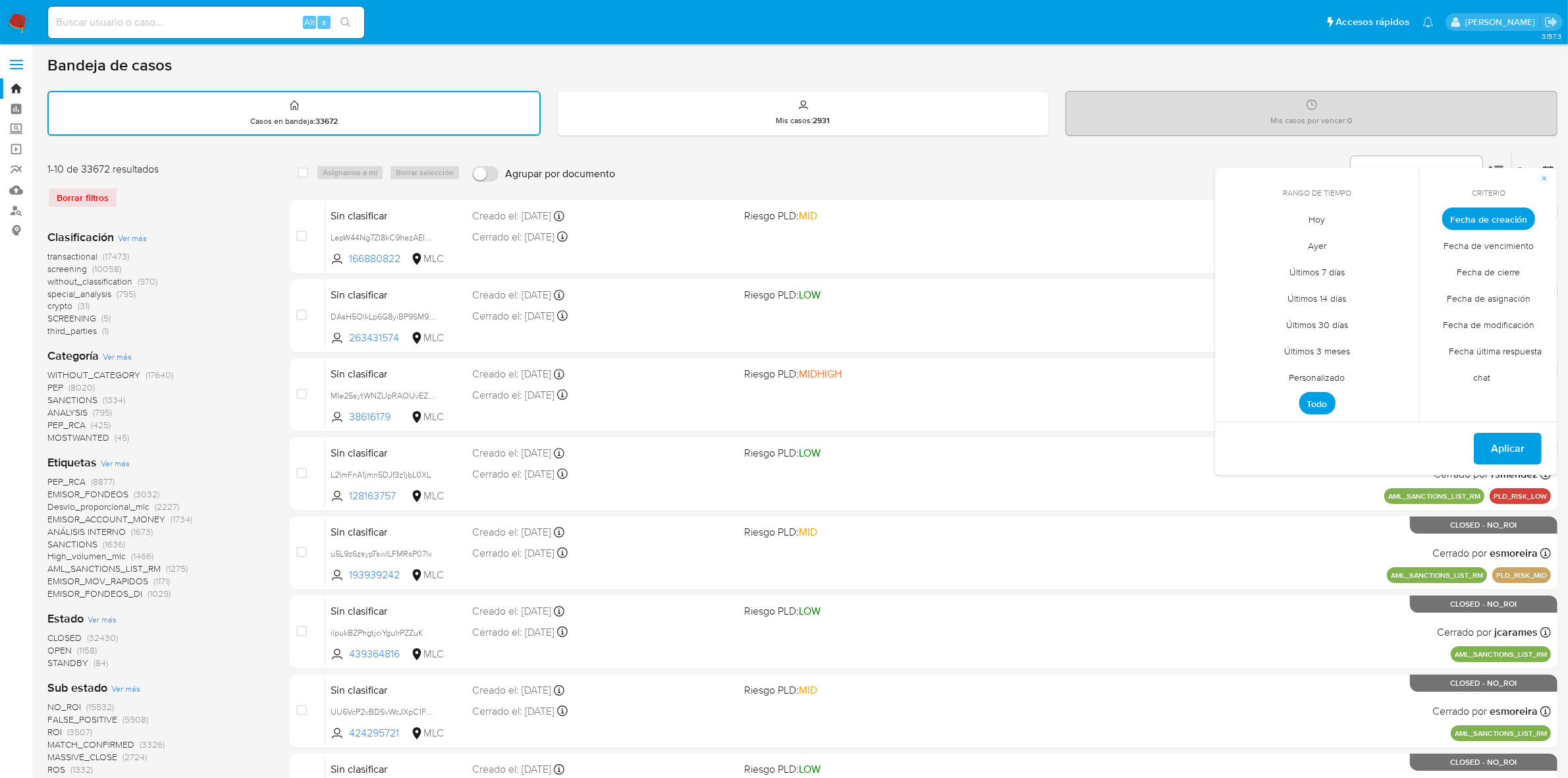
click at [1307, 374] on span "Personalizado" at bounding box center [1317, 377] width 83 height 27
click at [1236, 245] on icon "Mes anterior" at bounding box center [1235, 243] width 16 height 16
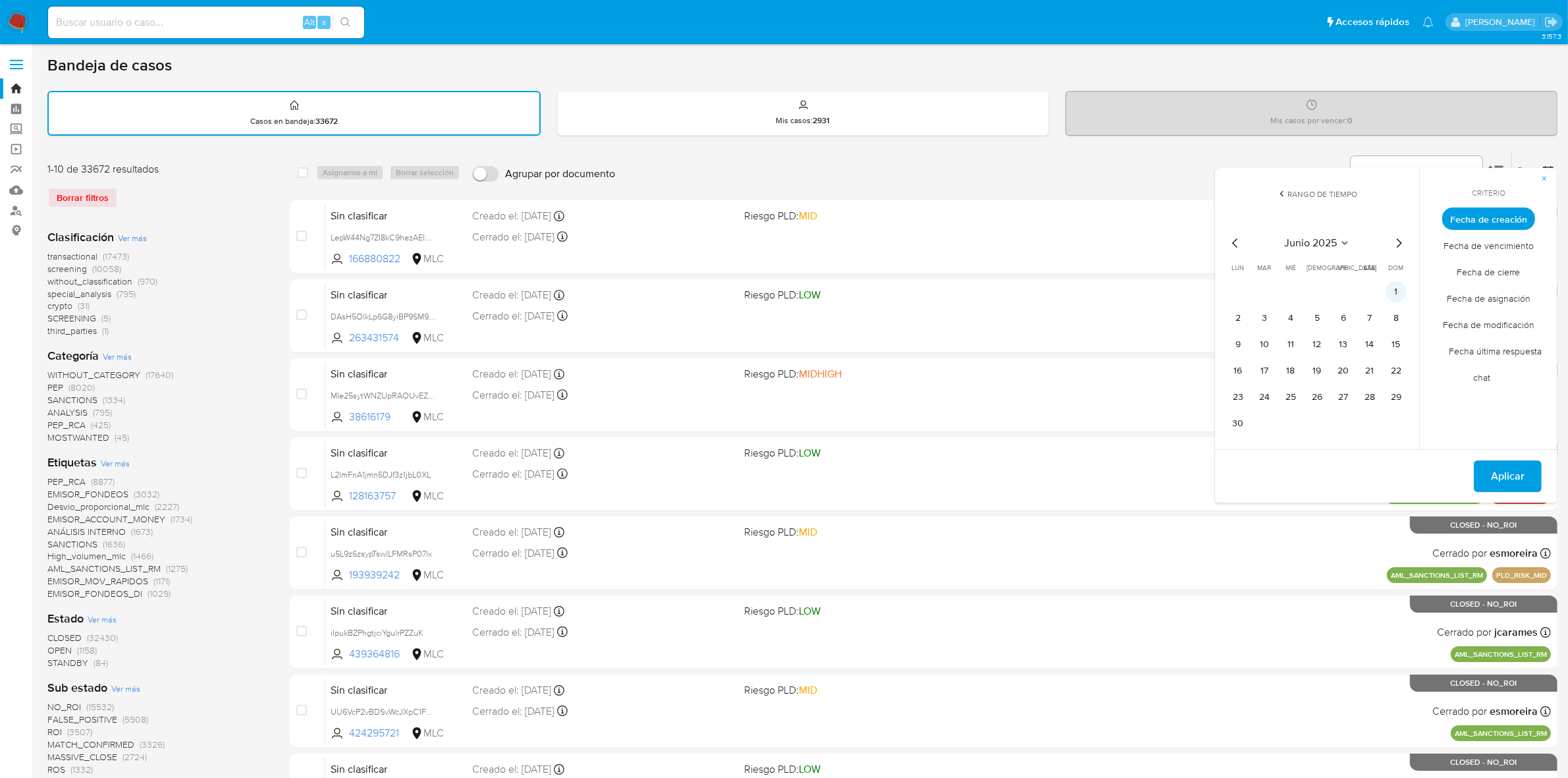
click at [1396, 290] on button "1" at bounding box center [1396, 292] width 21 height 21
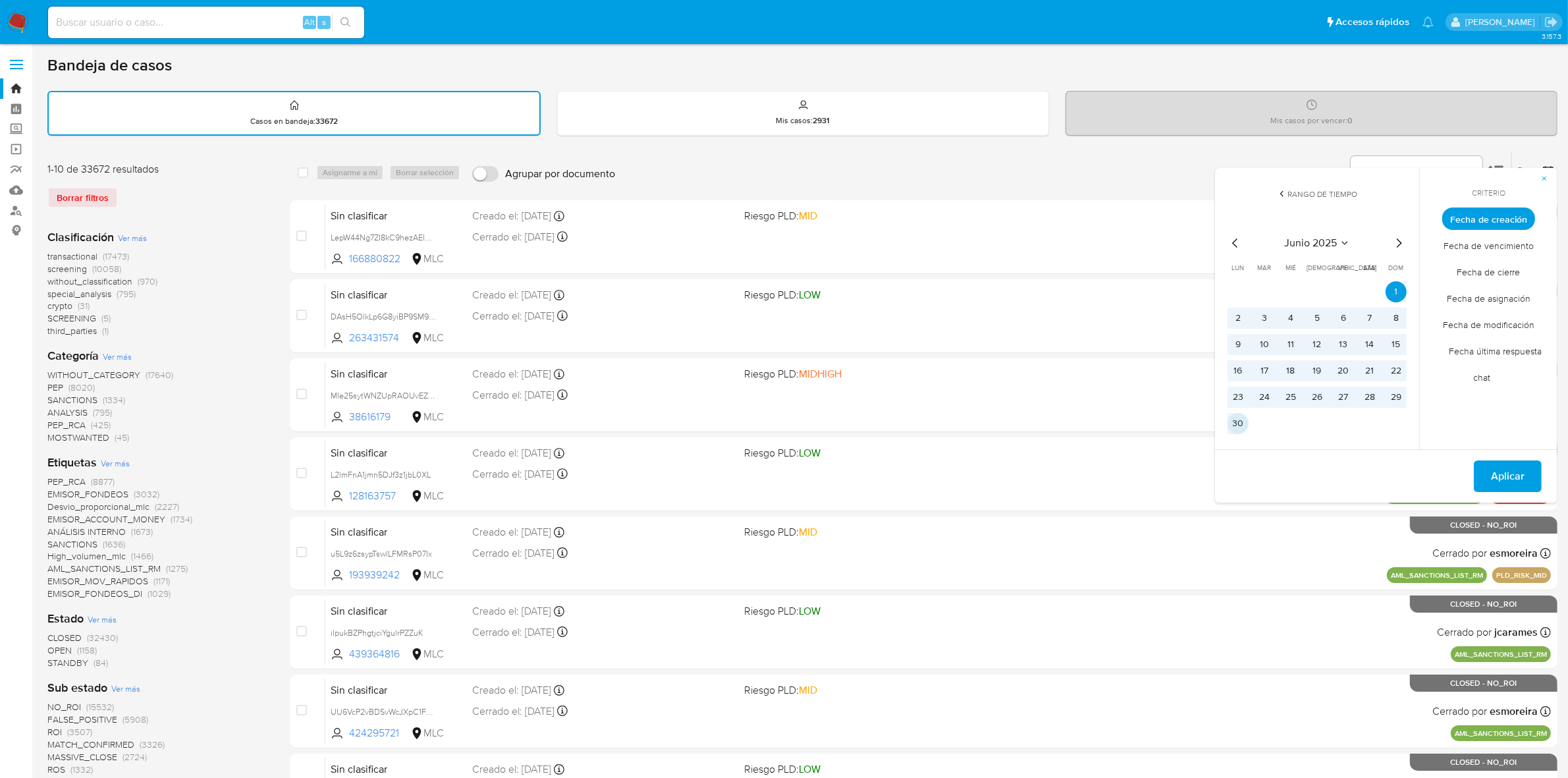
click at [1235, 420] on button "30" at bounding box center [1238, 423] width 21 height 21
click at [1516, 476] on span "Aplicar" at bounding box center [1507, 476] width 33 height 29
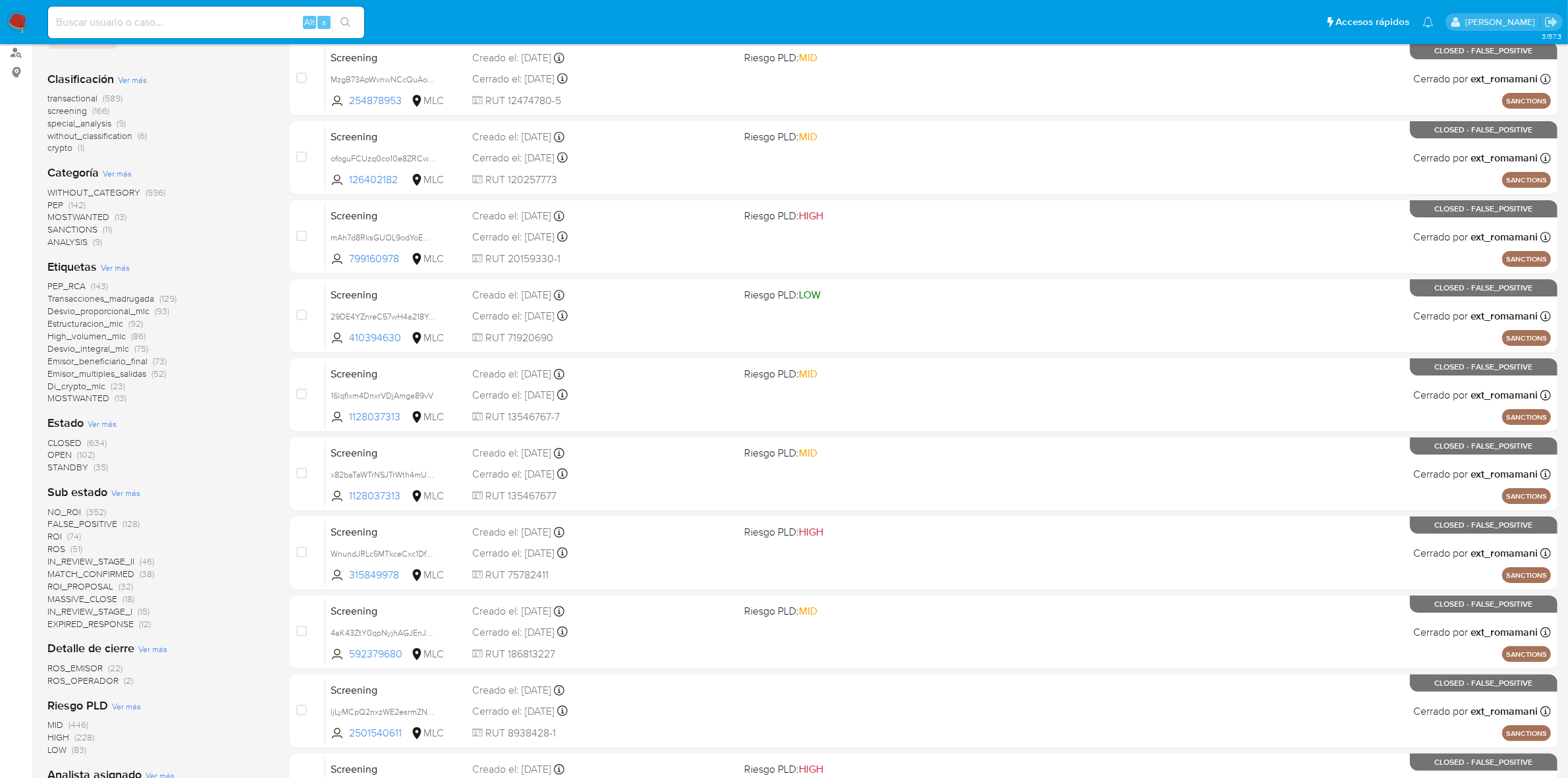
scroll to position [165, 0]
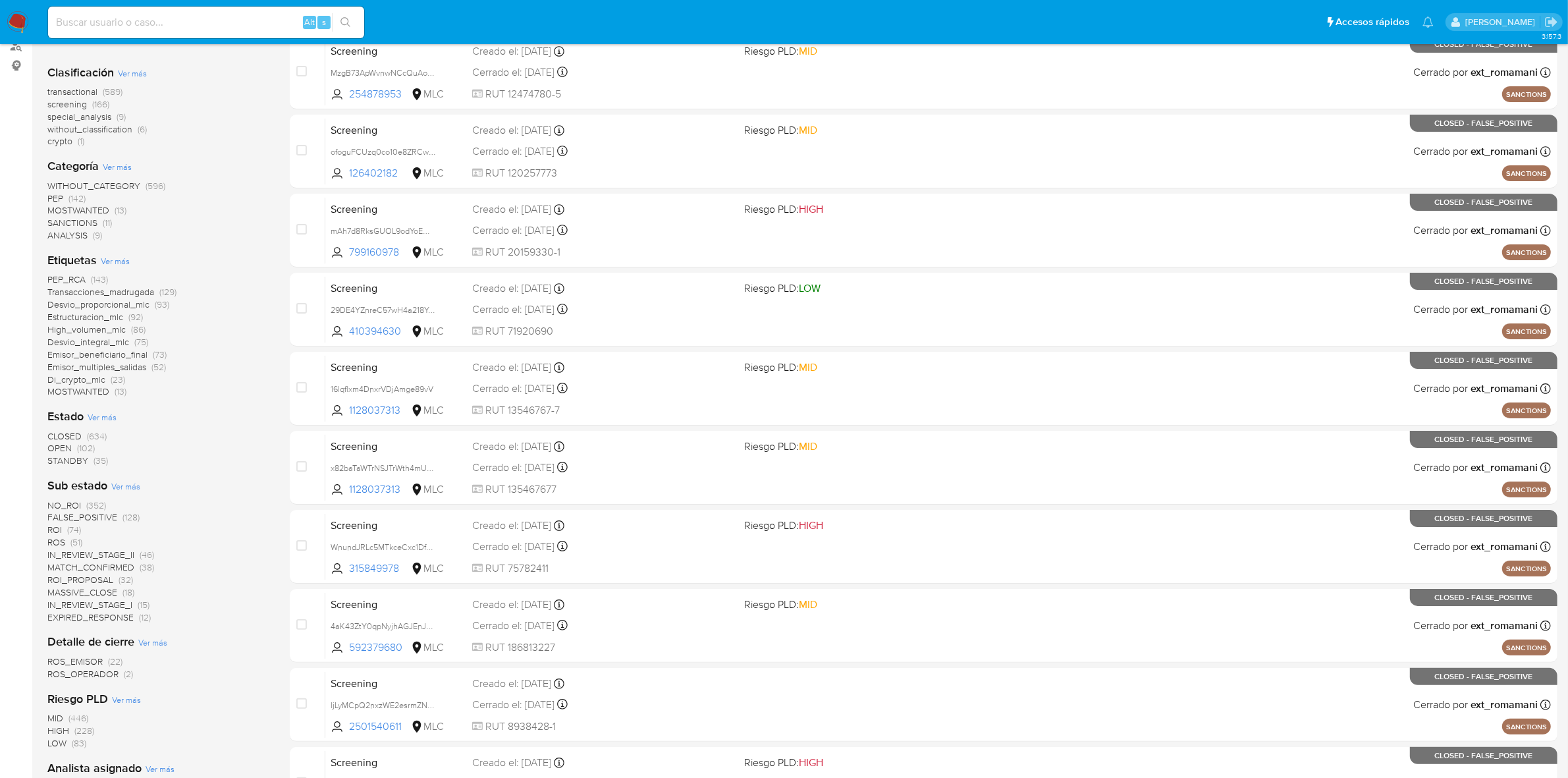
click at [63, 448] on span "OPEN" at bounding box center [59, 448] width 24 height 13
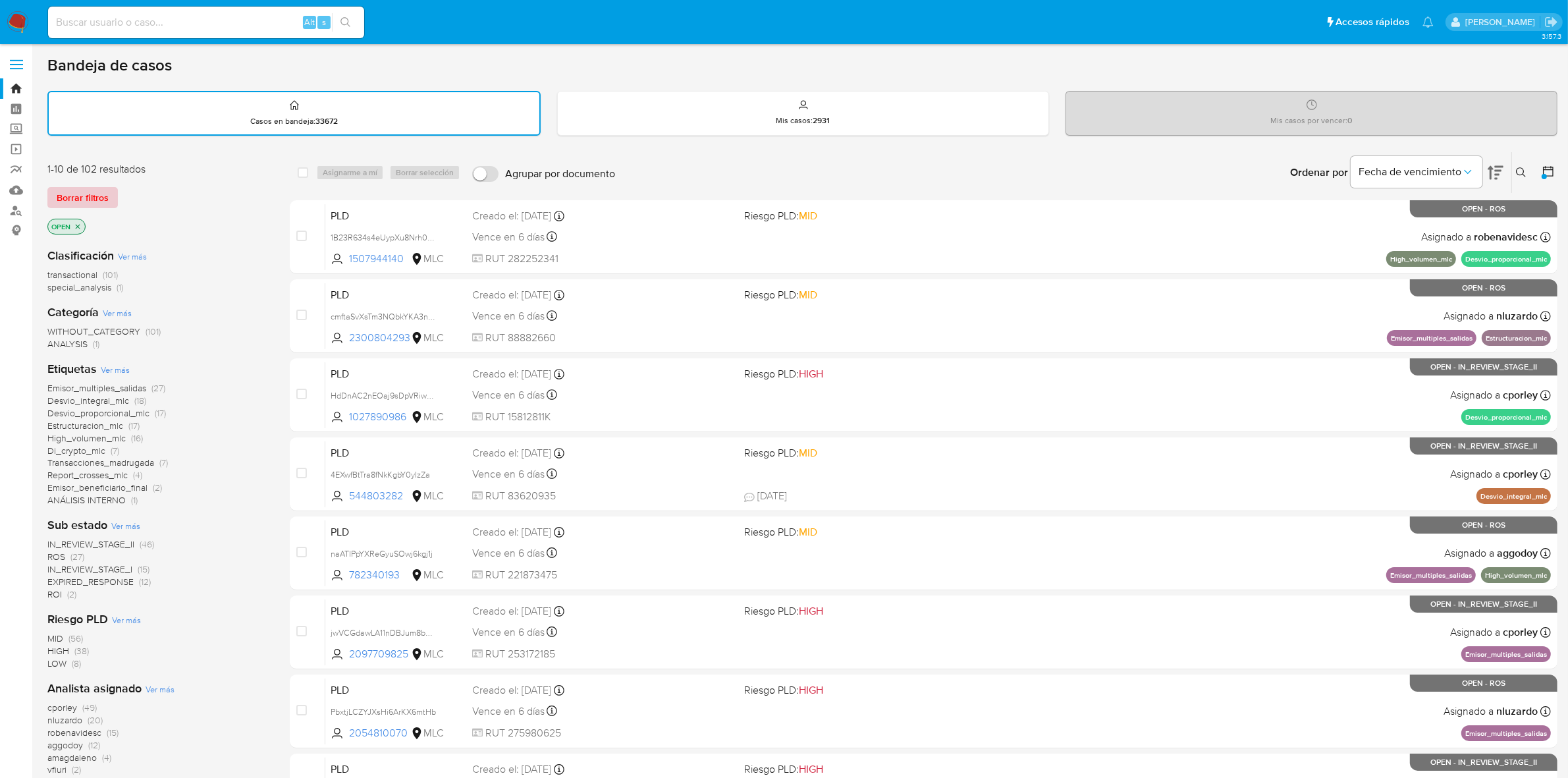
click at [79, 188] on span "Borrar filtros" at bounding box center [82, 197] width 52 height 19
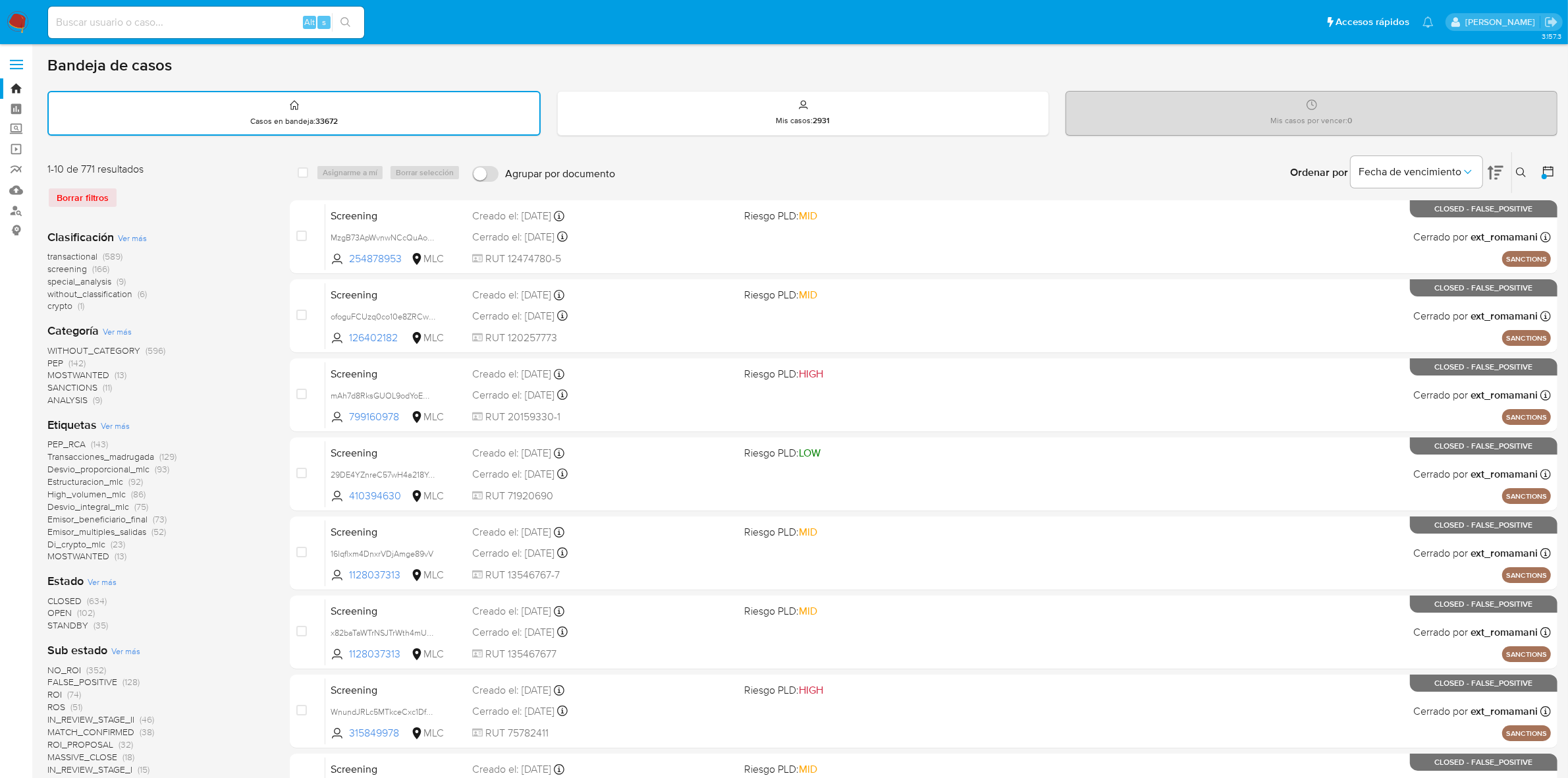
click at [1559, 163] on main "3.157.3" at bounding box center [784, 593] width 1568 height 1186
click at [1549, 165] on icon at bounding box center [1548, 171] width 13 height 13
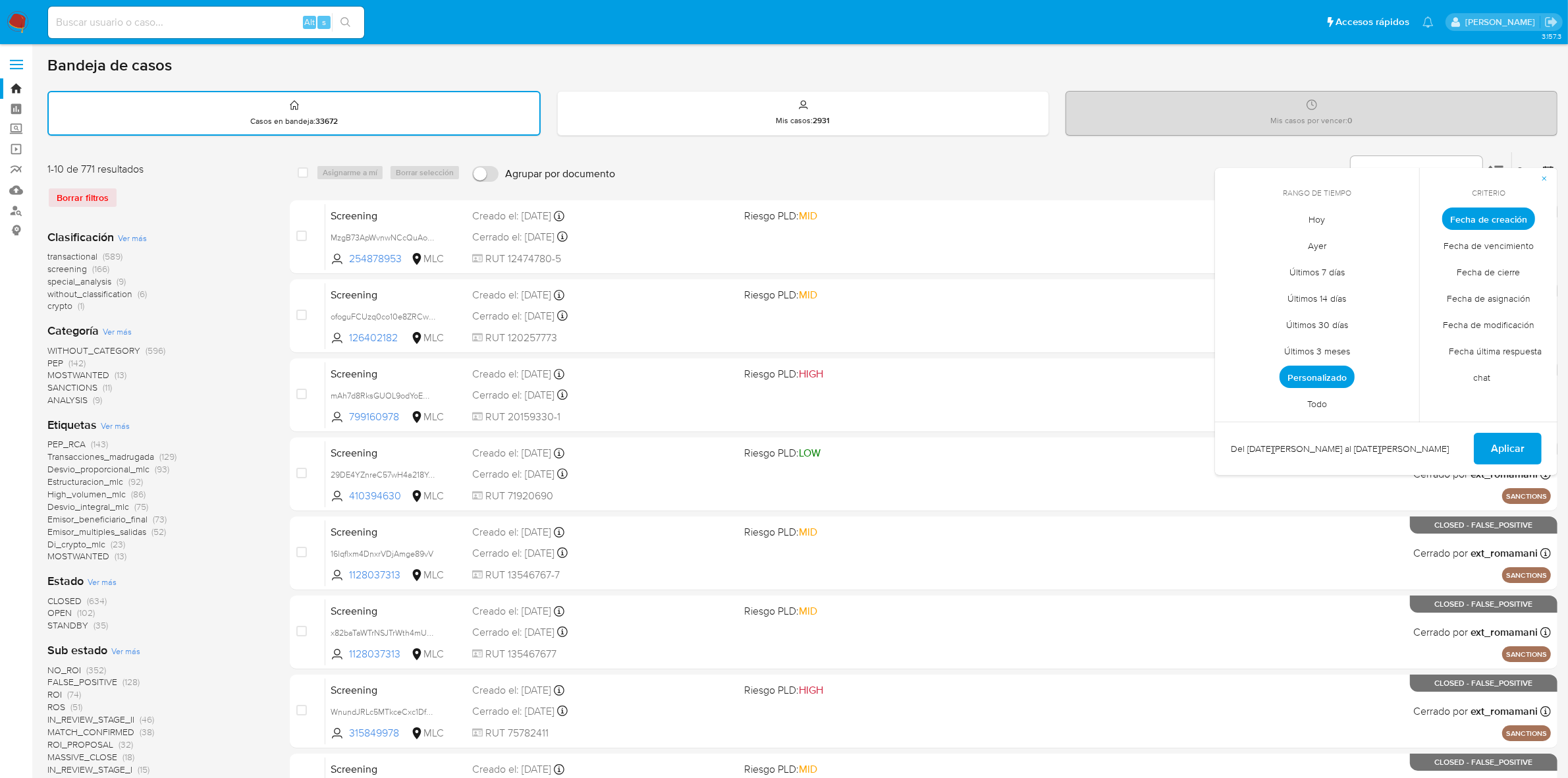
click at [1334, 215] on span "Hoy" at bounding box center [1317, 220] width 44 height 27
click at [1502, 271] on span "Fecha de cierre" at bounding box center [1488, 272] width 91 height 27
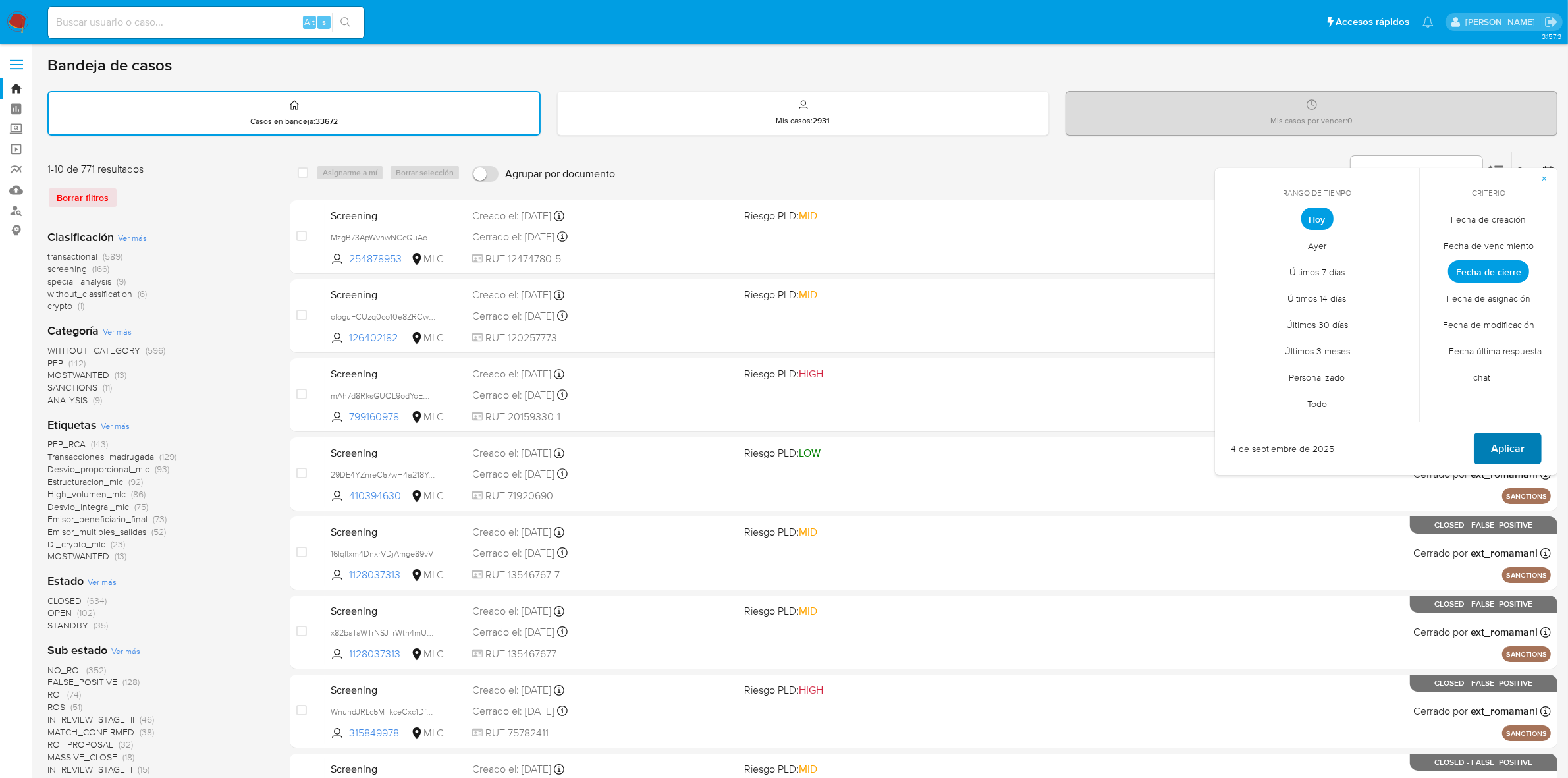
click at [1516, 443] on span "Aplicar" at bounding box center [1507, 448] width 33 height 29
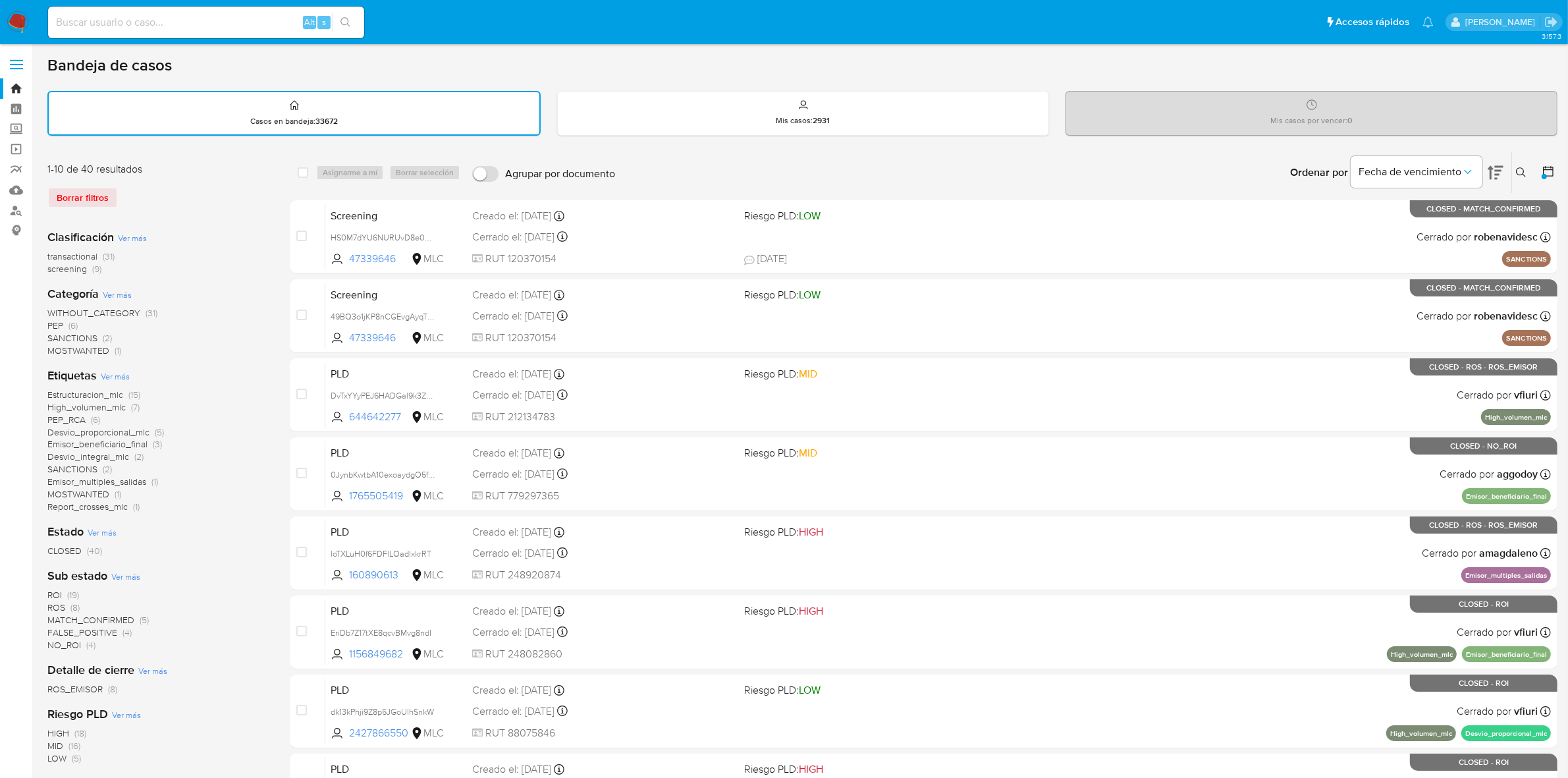
click at [18, 18] on img at bounding box center [18, 22] width 22 height 22
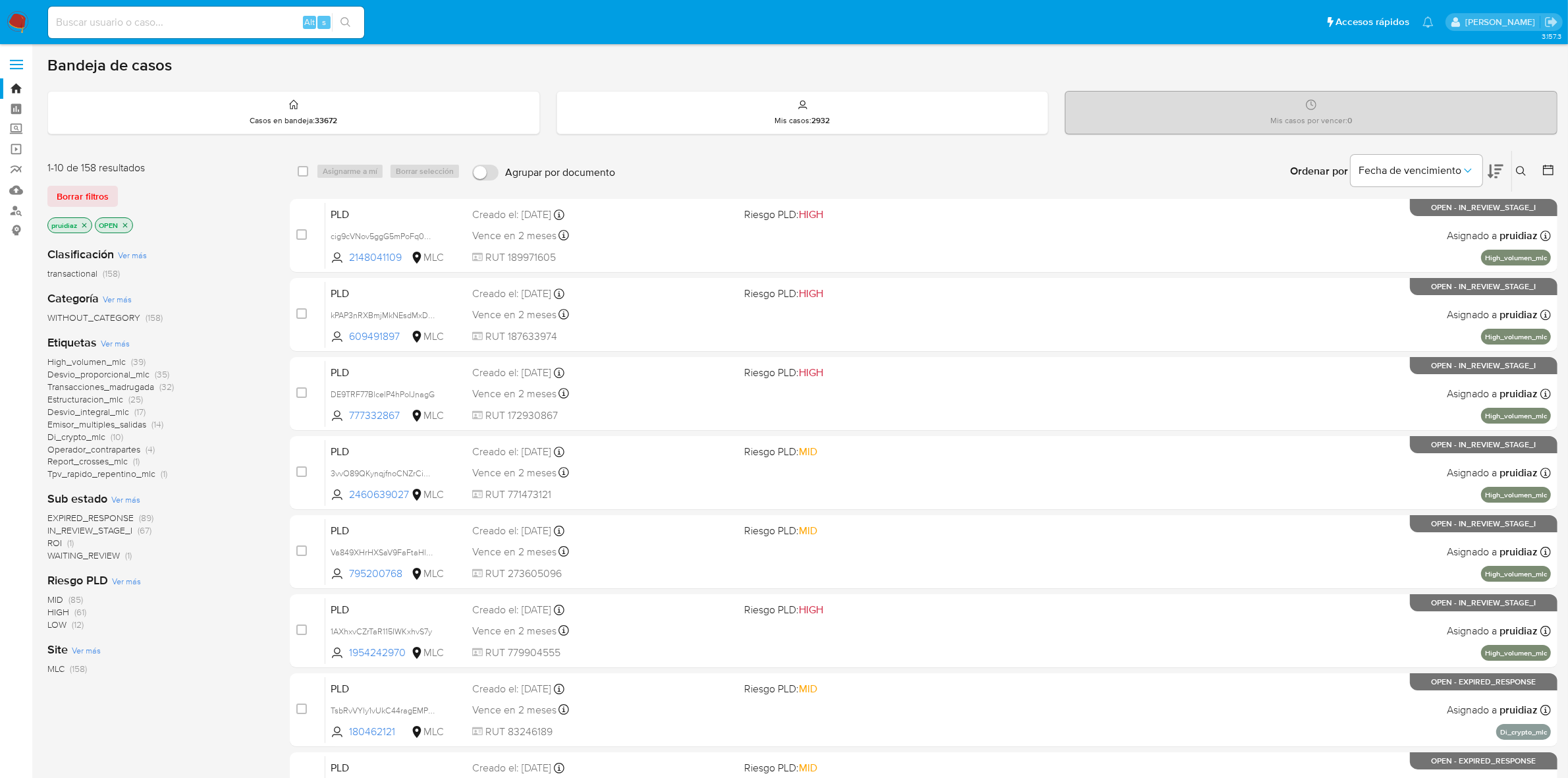
click at [1486, 179] on div "Fecha de vencimiento" at bounding box center [1426, 171] width 153 height 41
click at [1489, 176] on icon at bounding box center [1495, 171] width 16 height 14
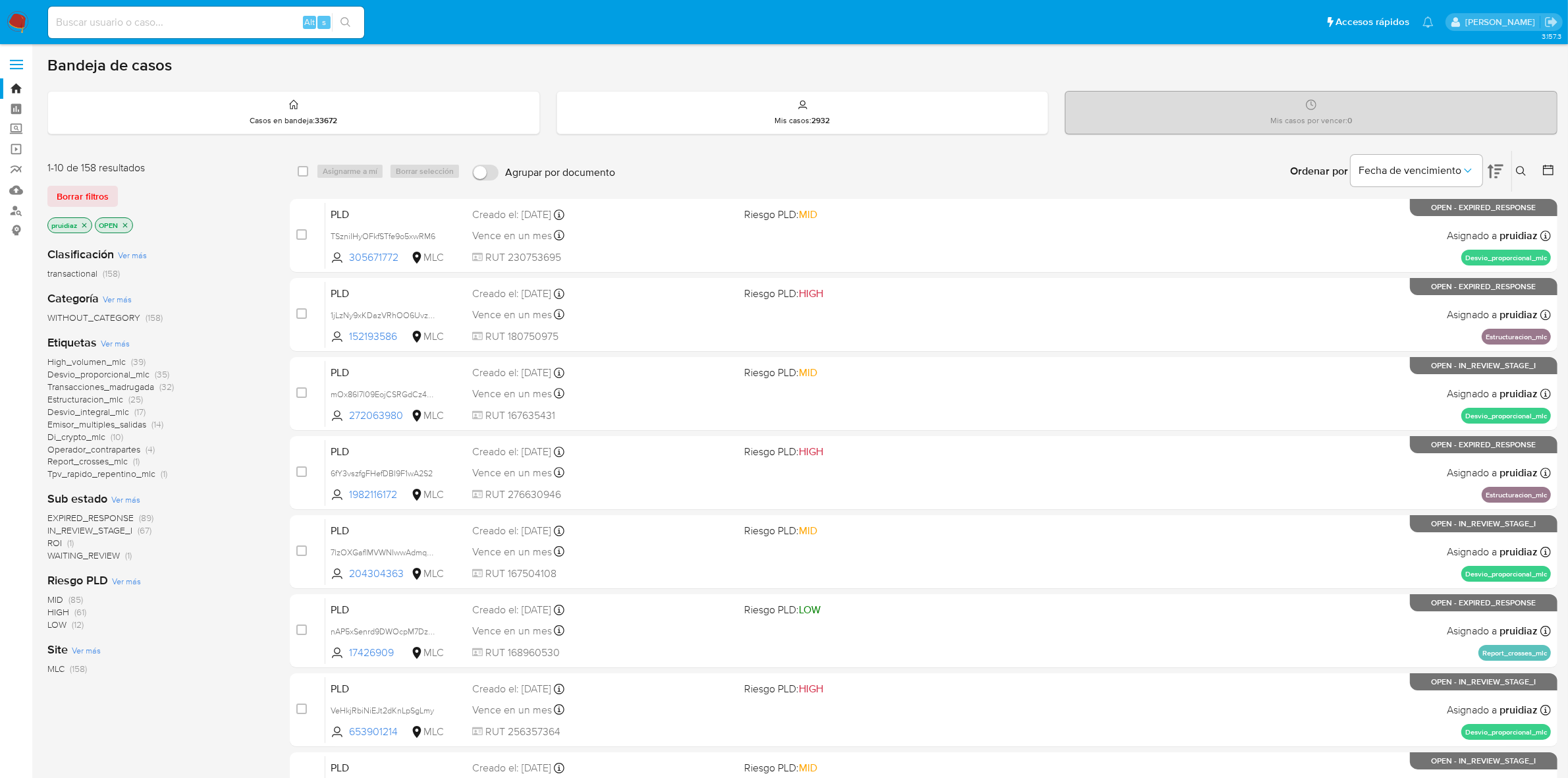
click at [59, 542] on span "ROI" at bounding box center [55, 543] width 15 height 13
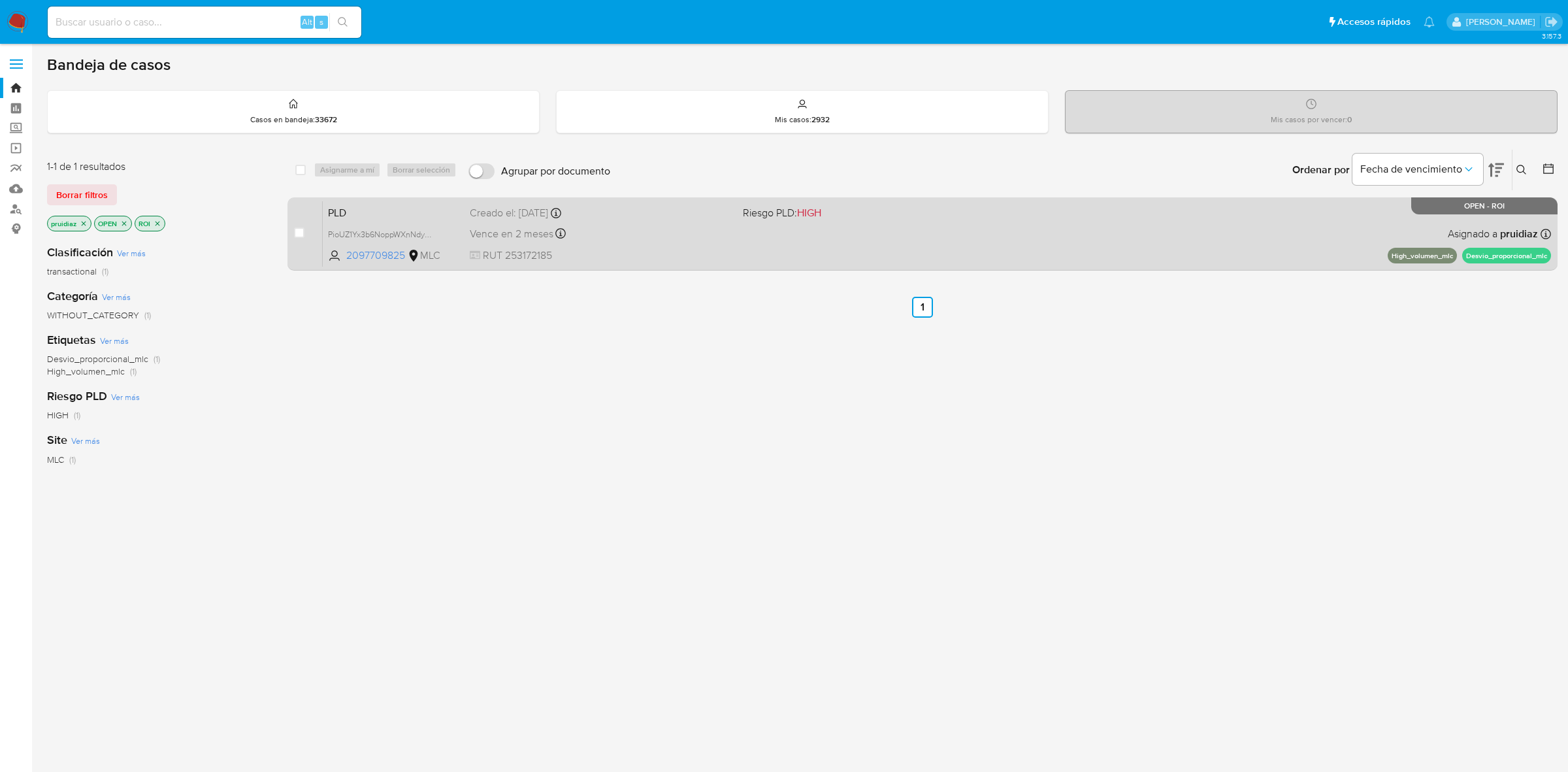
click at [726, 262] on span "RUT 253172185" at bounding box center [601, 255] width 263 height 15
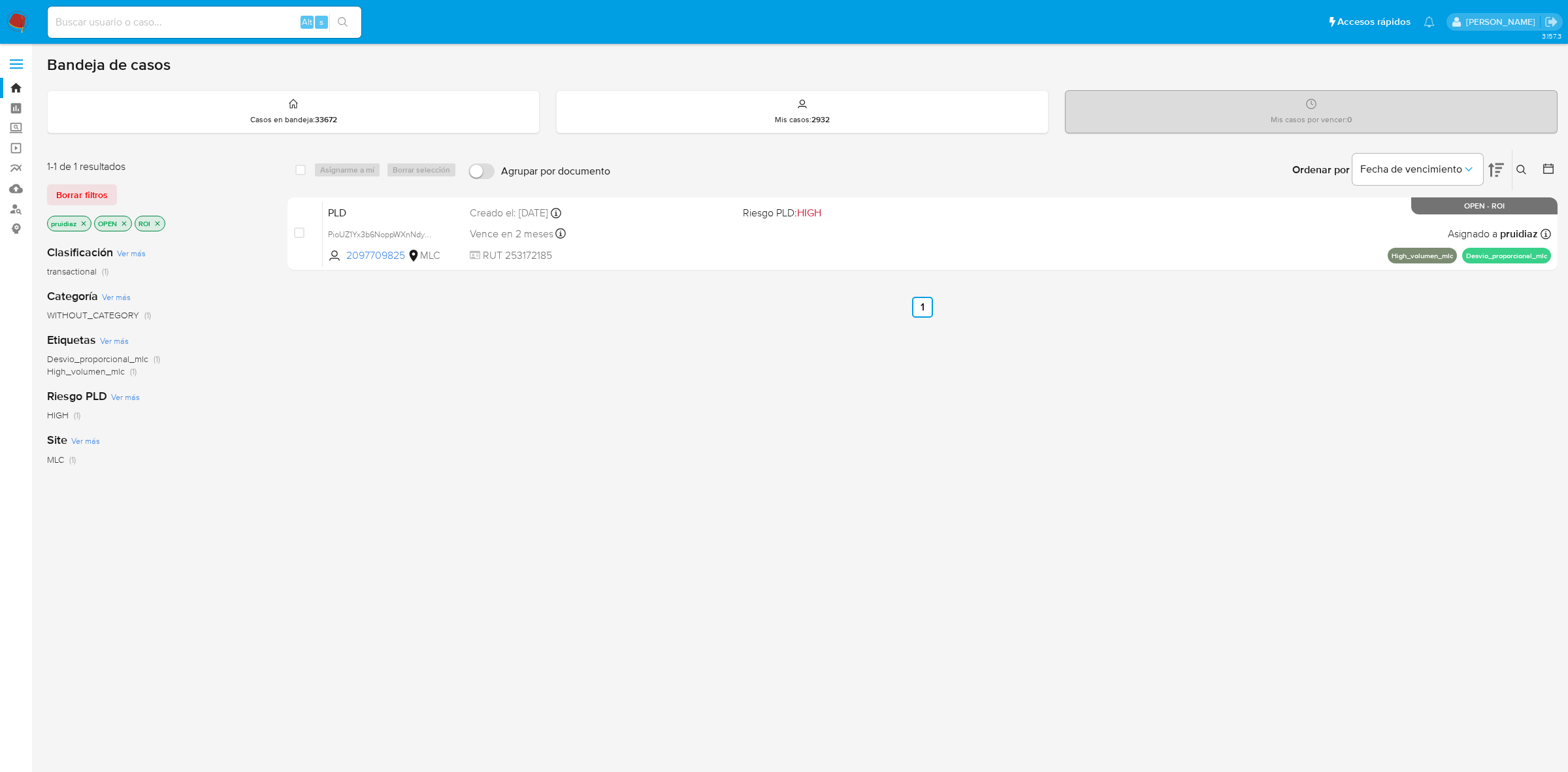
click at [8, 17] on img at bounding box center [17, 22] width 22 height 22
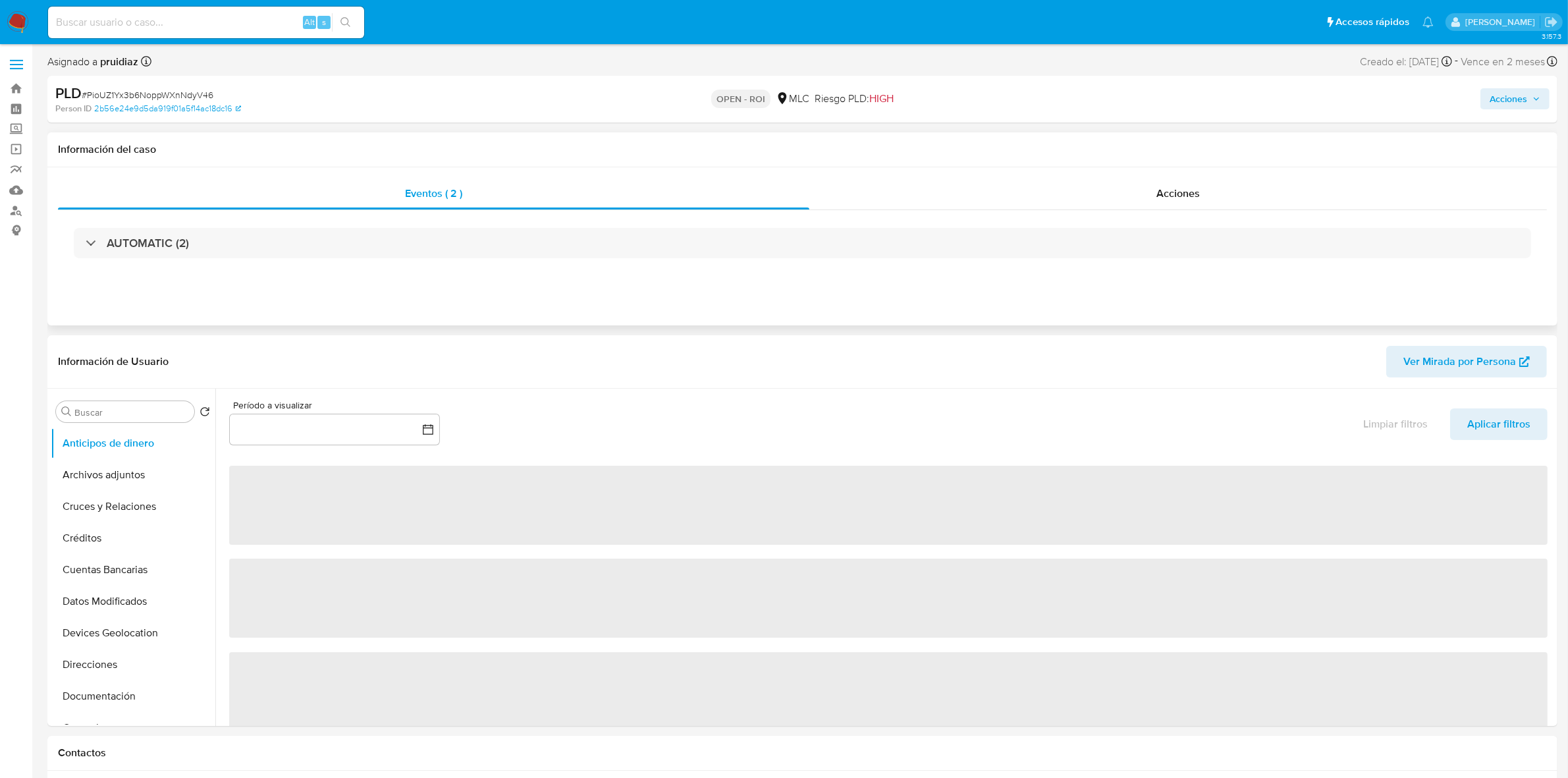
select select "10"
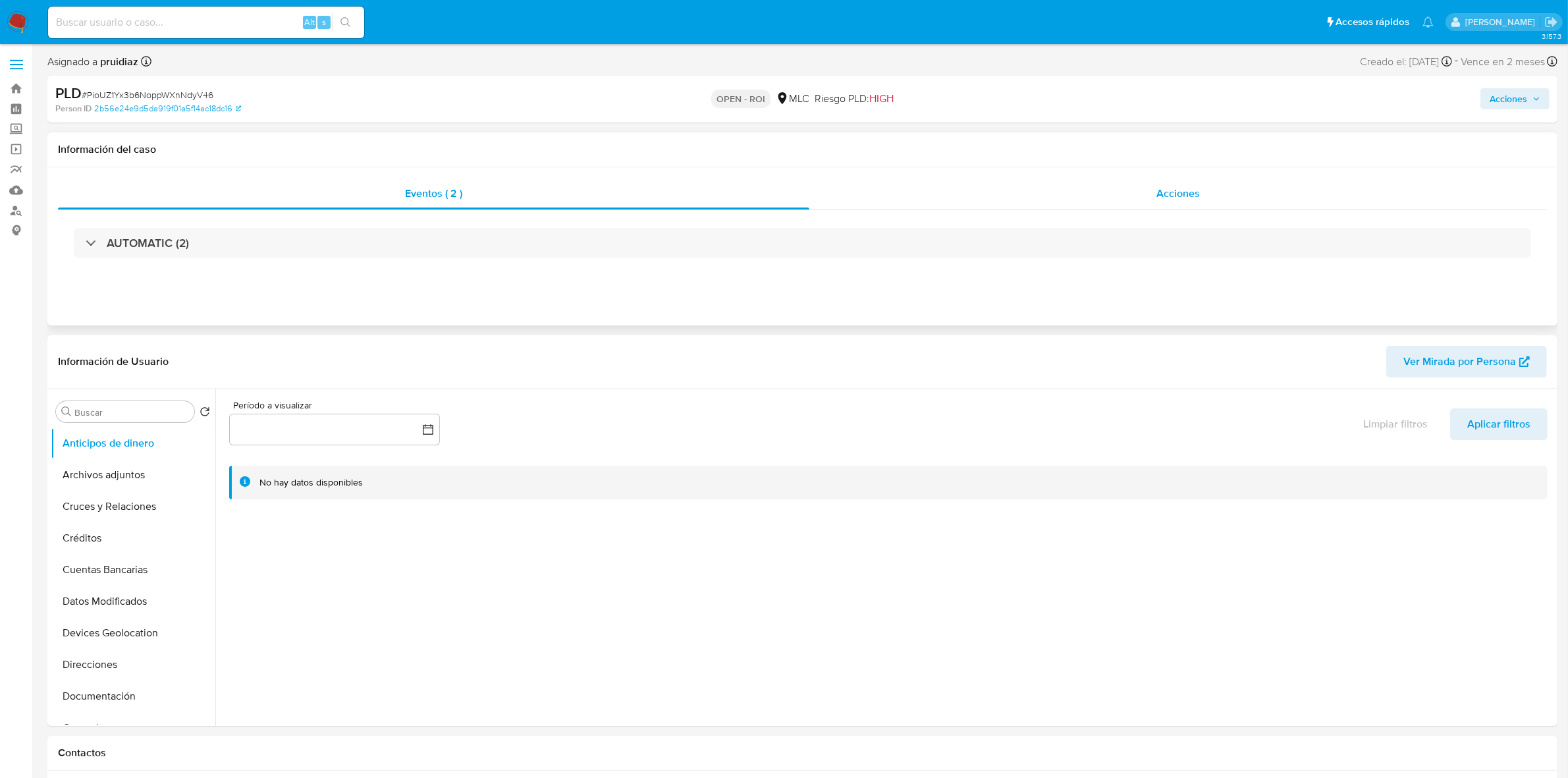
click at [1090, 193] on div "Acciones" at bounding box center [1177, 194] width 738 height 31
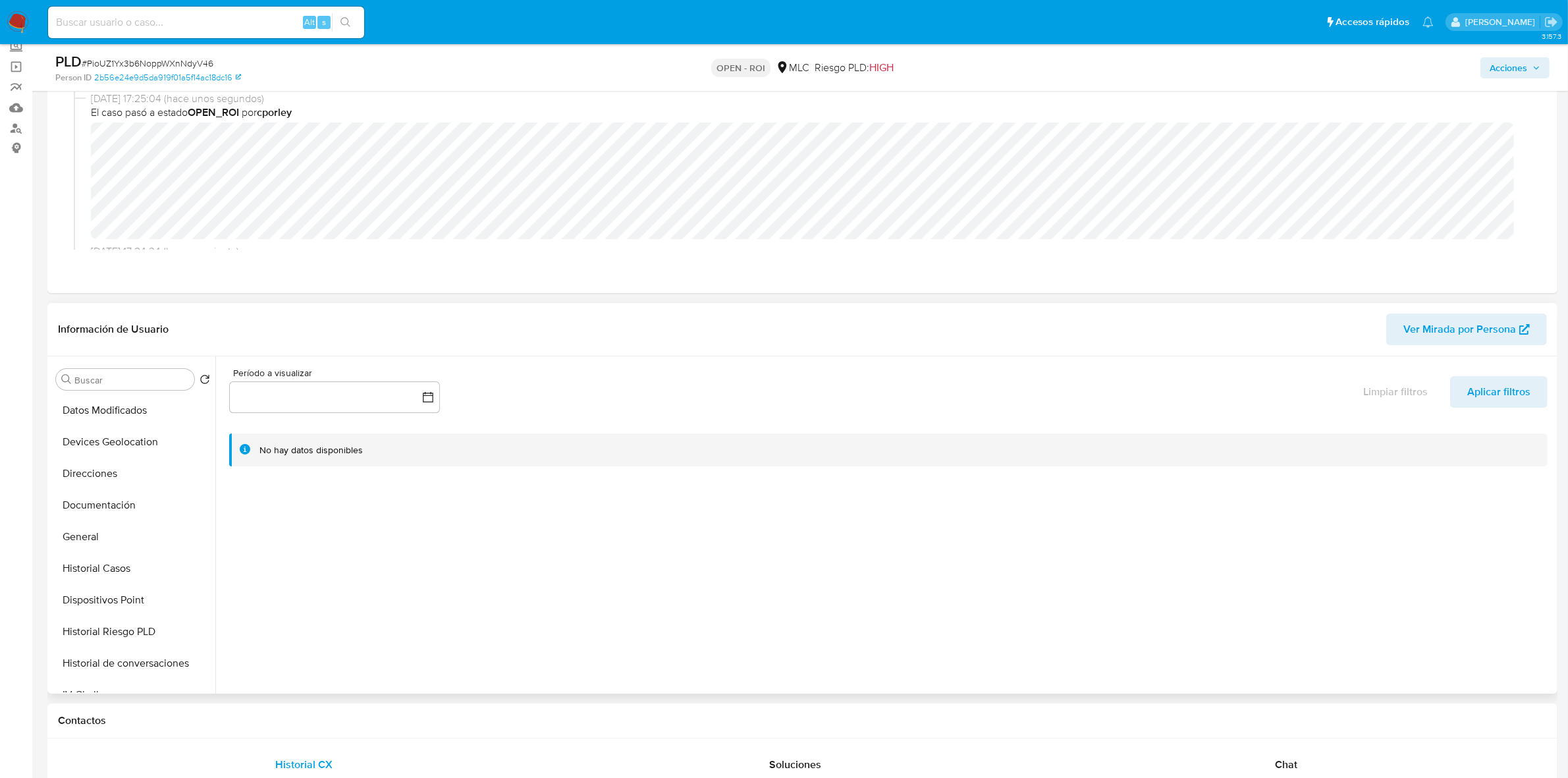
scroll to position [165, 0]
click at [93, 552] on button "Historial Casos" at bounding box center [128, 562] width 154 height 31
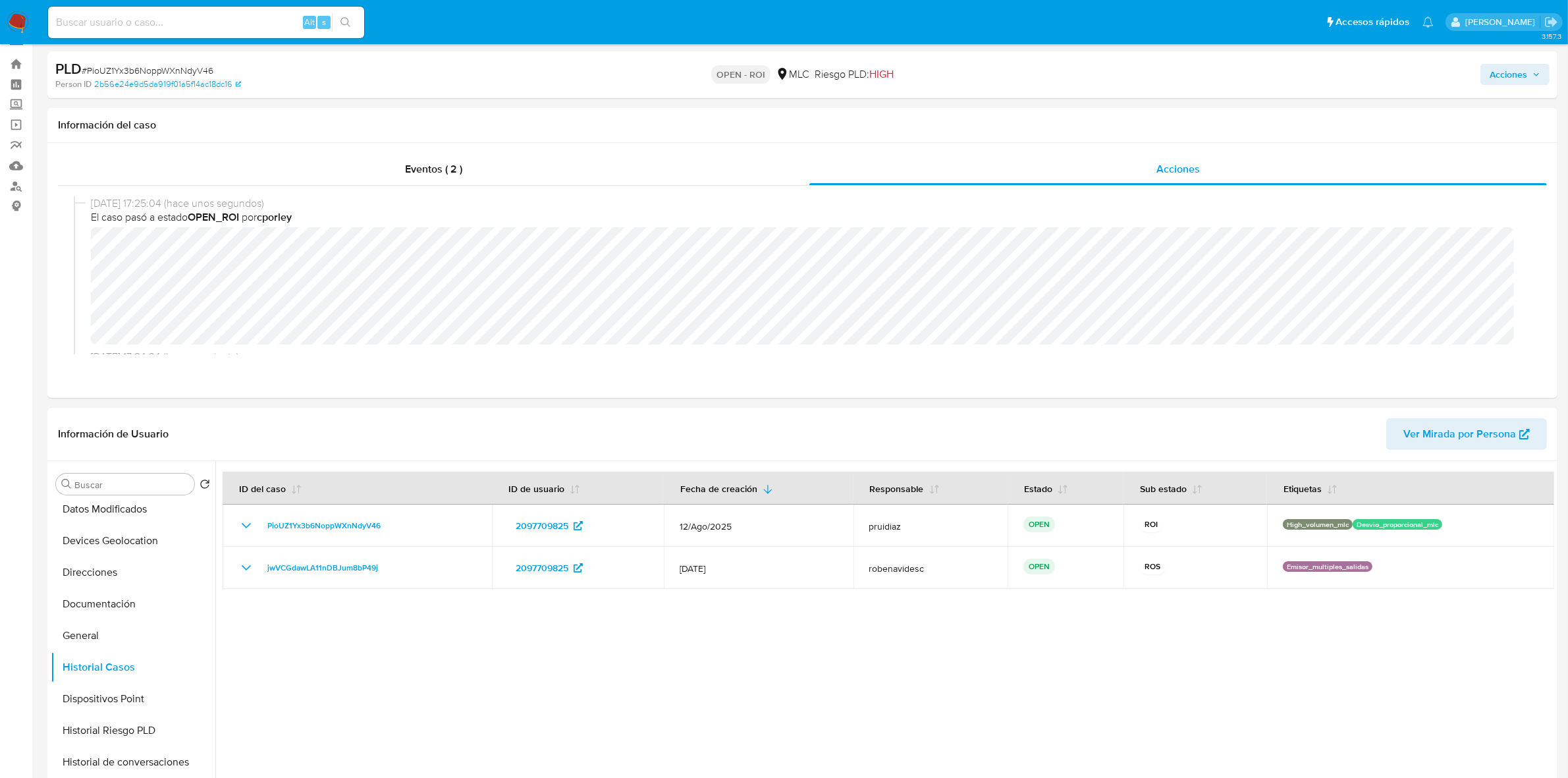
scroll to position [0, 0]
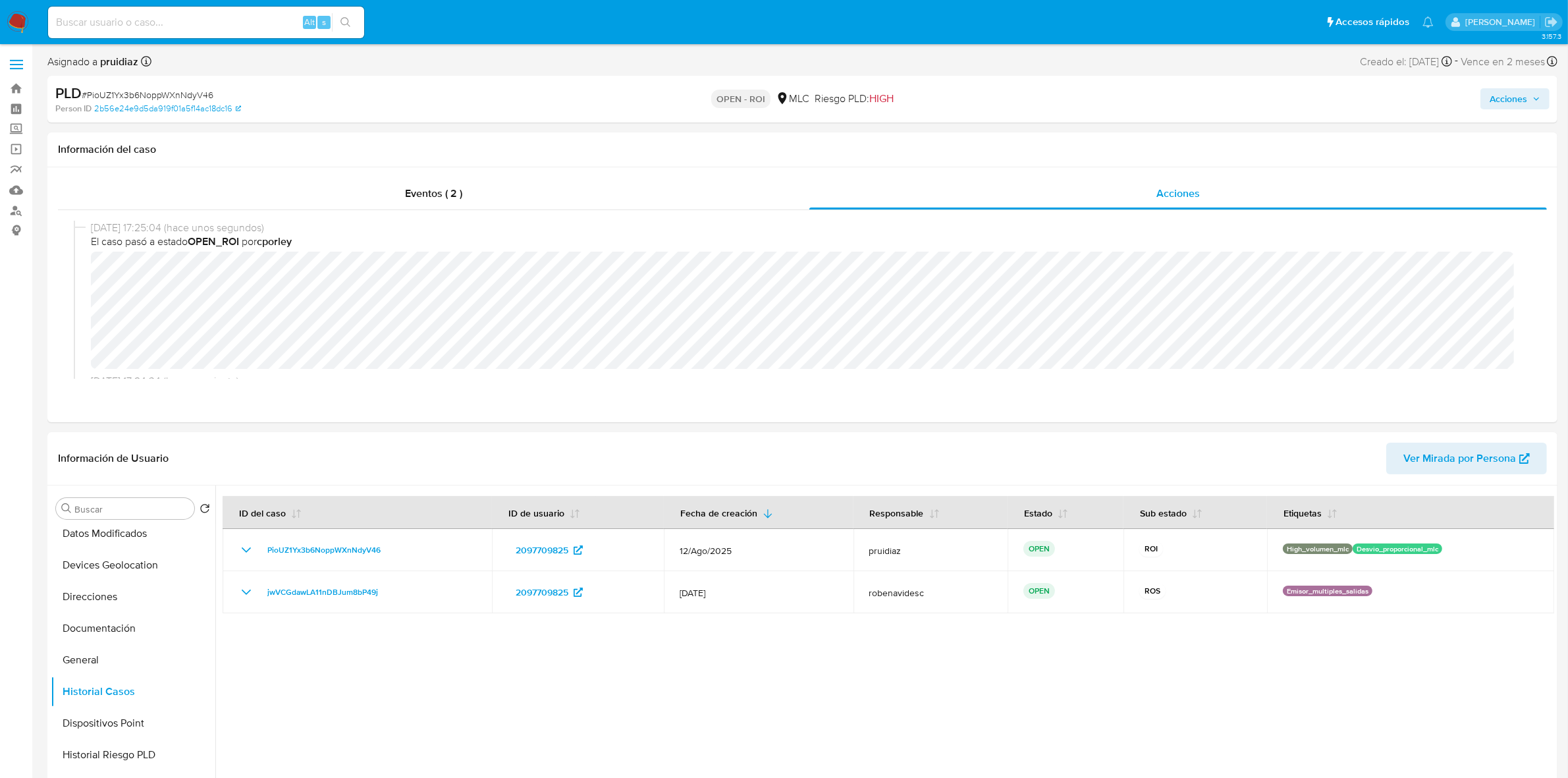
click at [1489, 101] on span "Acciones" at bounding box center [1508, 98] width 38 height 21
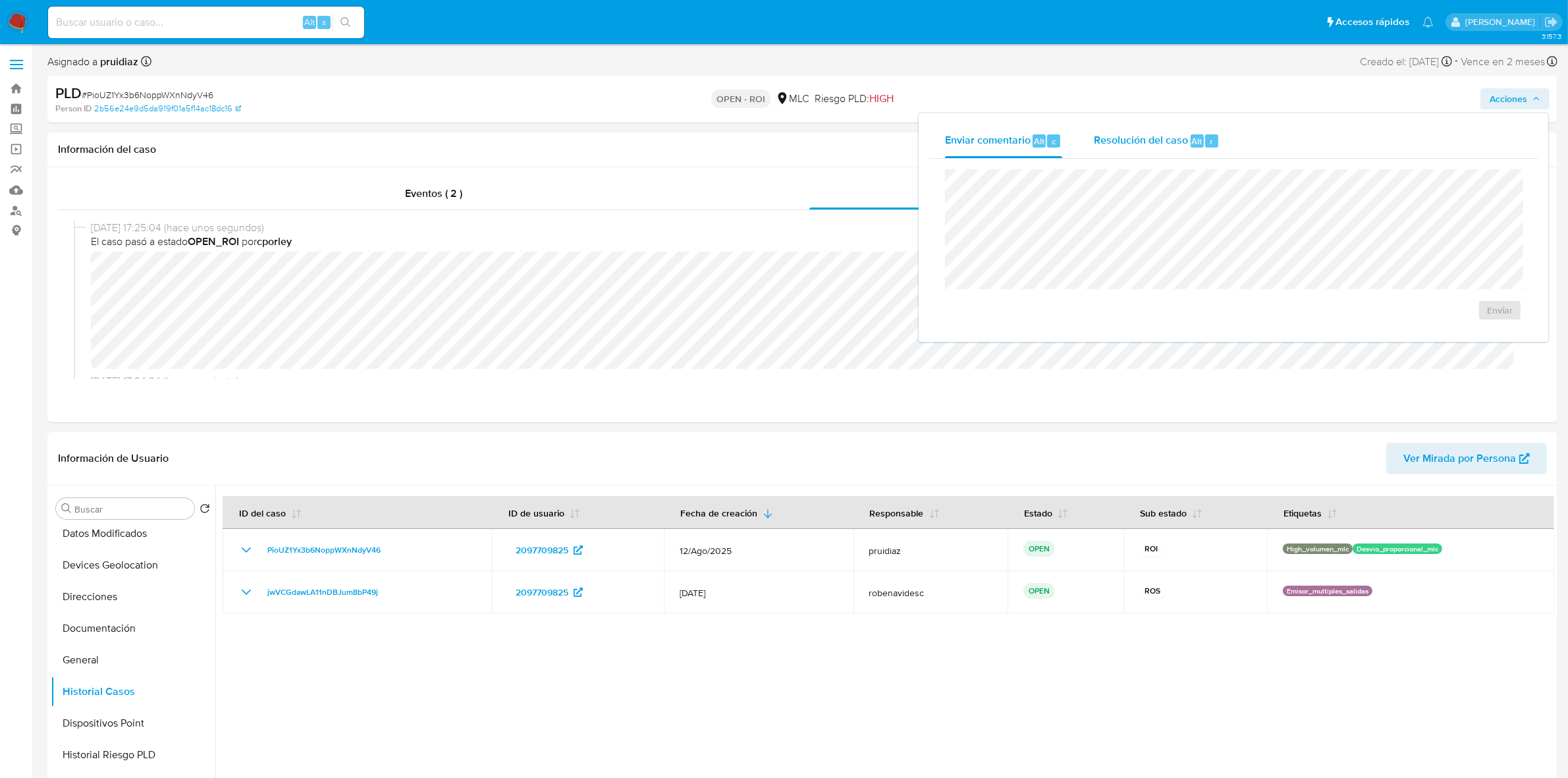
click at [1150, 143] on span "Resolución del caso" at bounding box center [1140, 141] width 94 height 15
click at [1467, 320] on span "ROI" at bounding box center [1462, 323] width 65 height 29
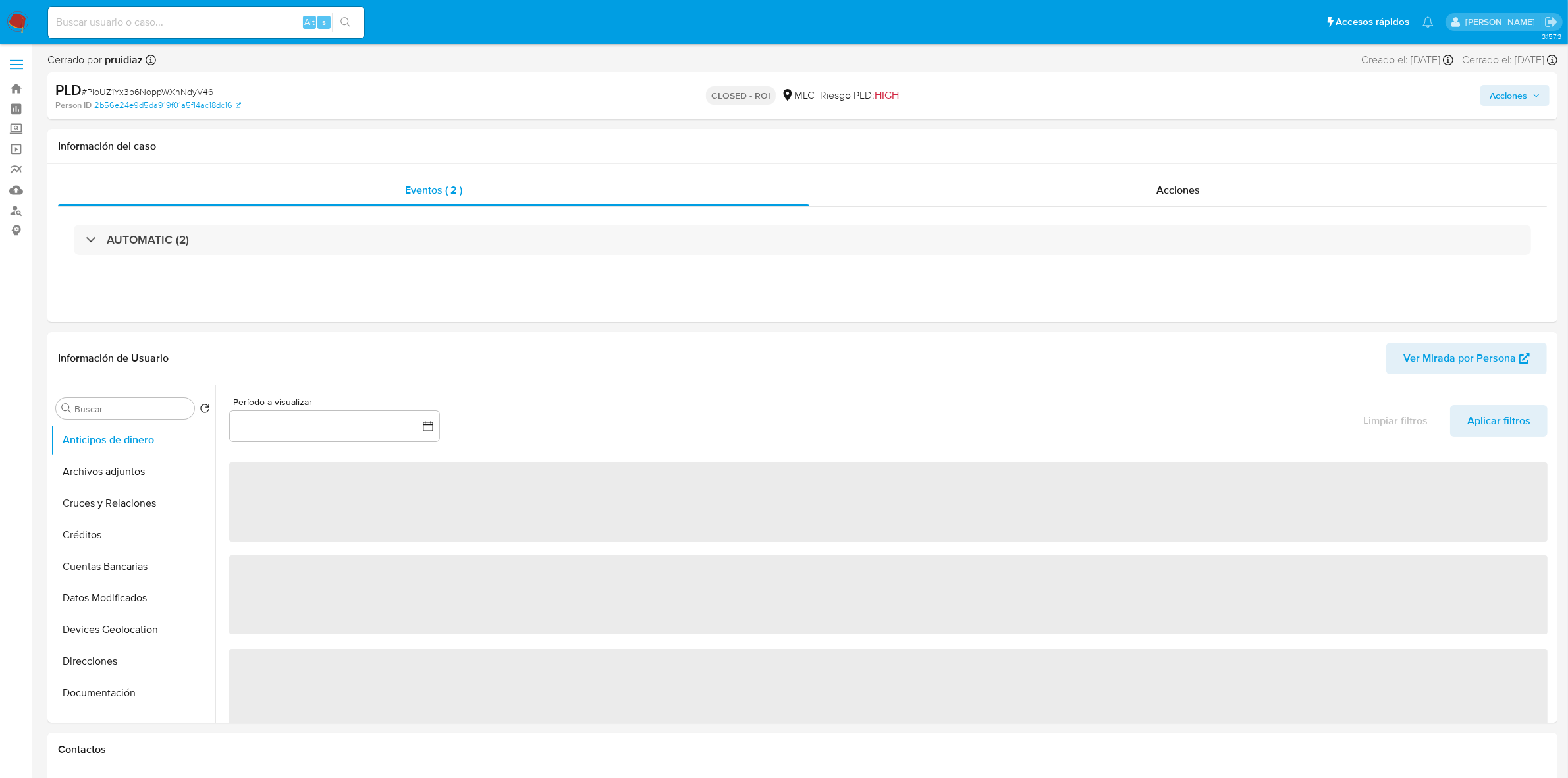
select select "10"
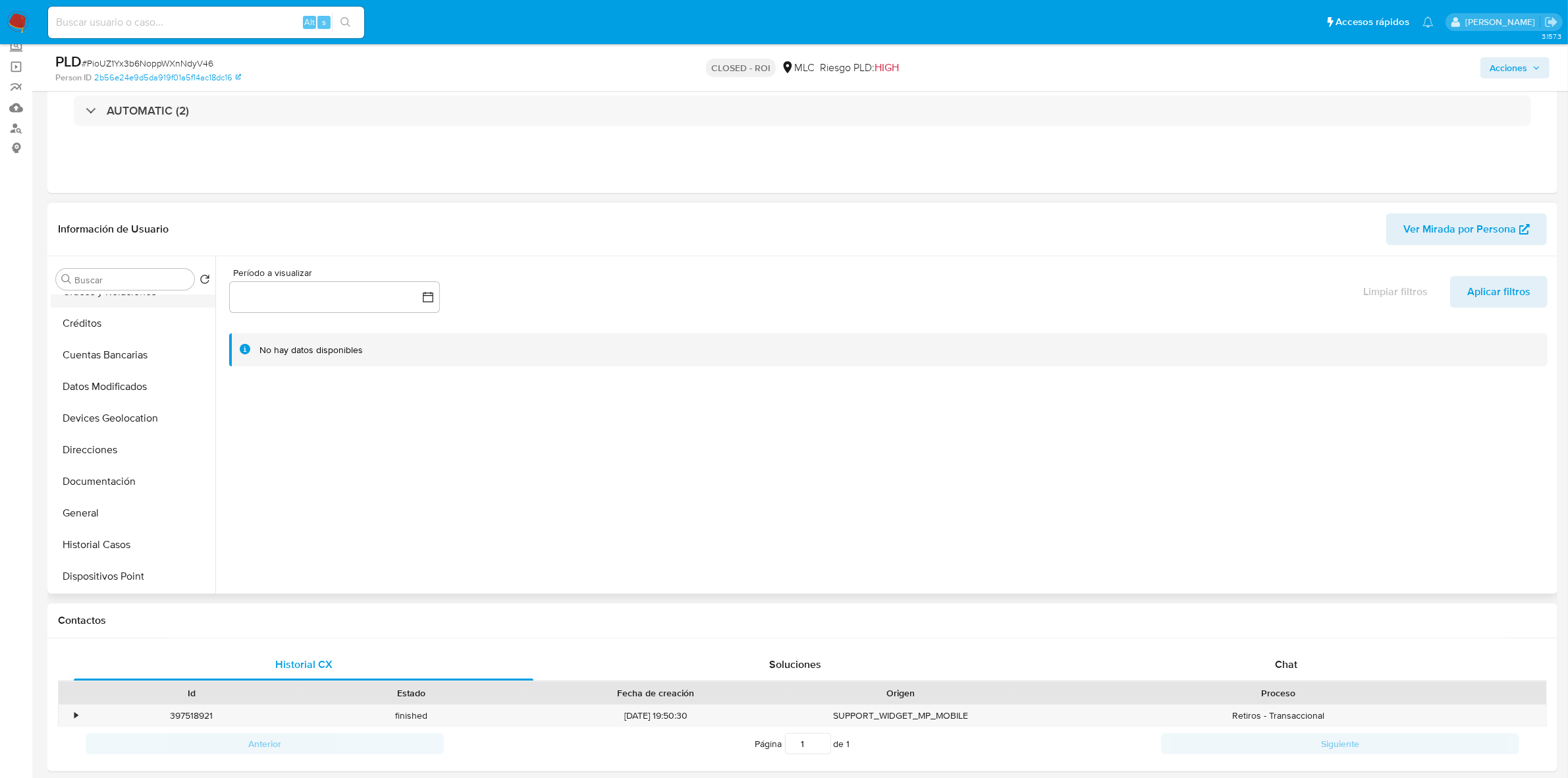
scroll to position [165, 0]
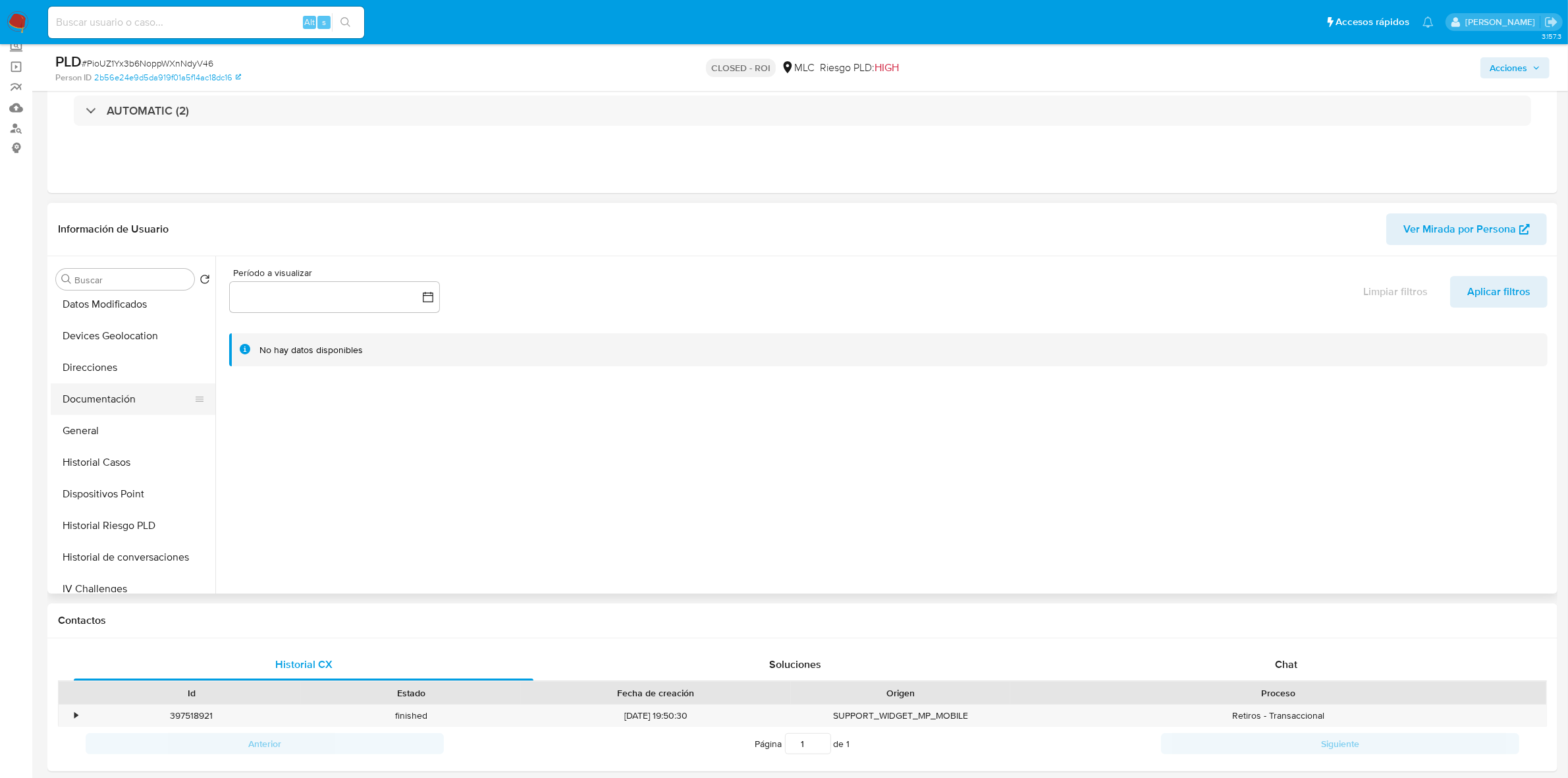
click at [120, 394] on button "Documentación" at bounding box center [128, 399] width 154 height 31
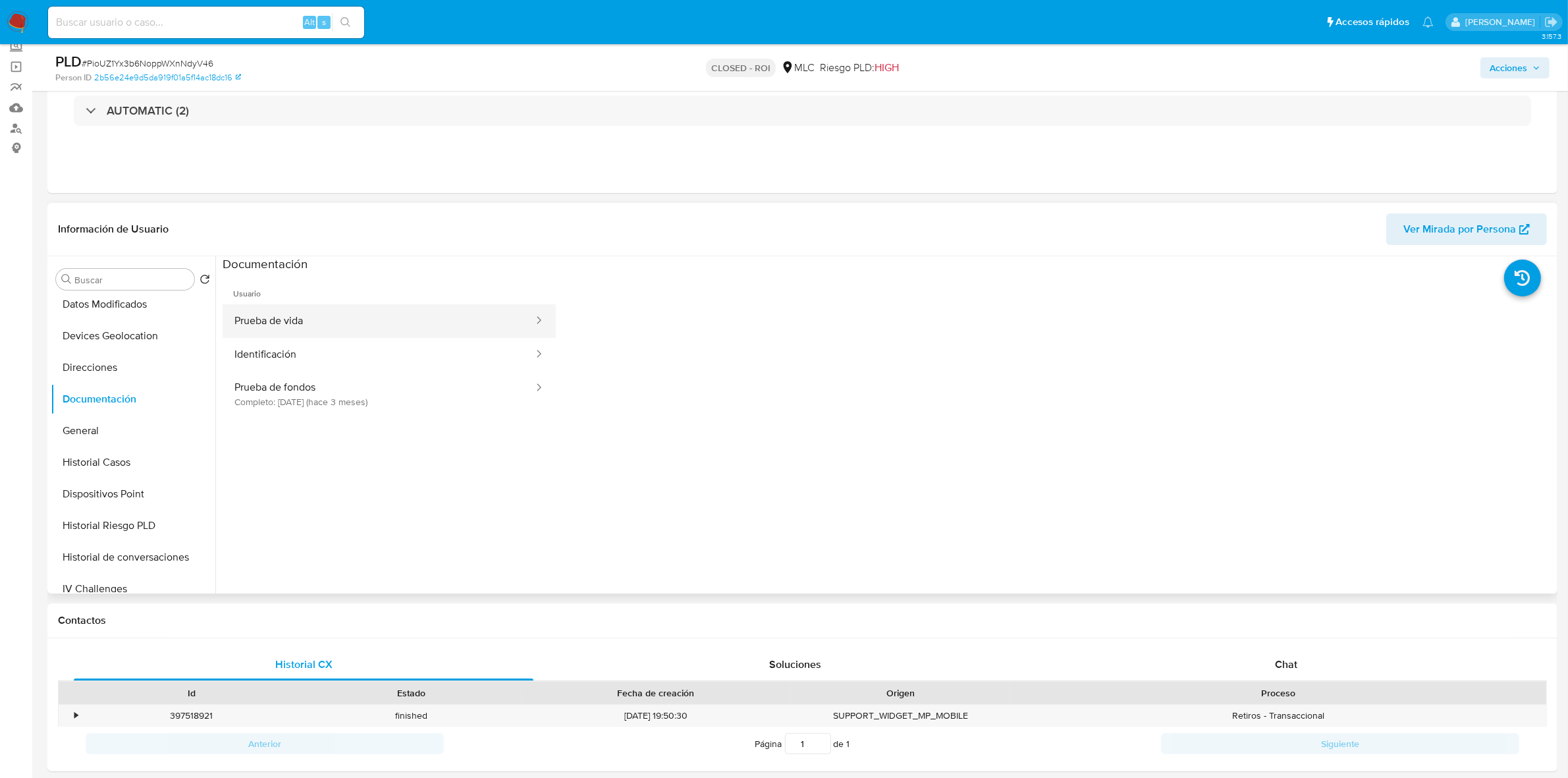
click at [328, 314] on button "Prueba de vida" at bounding box center [378, 321] width 312 height 33
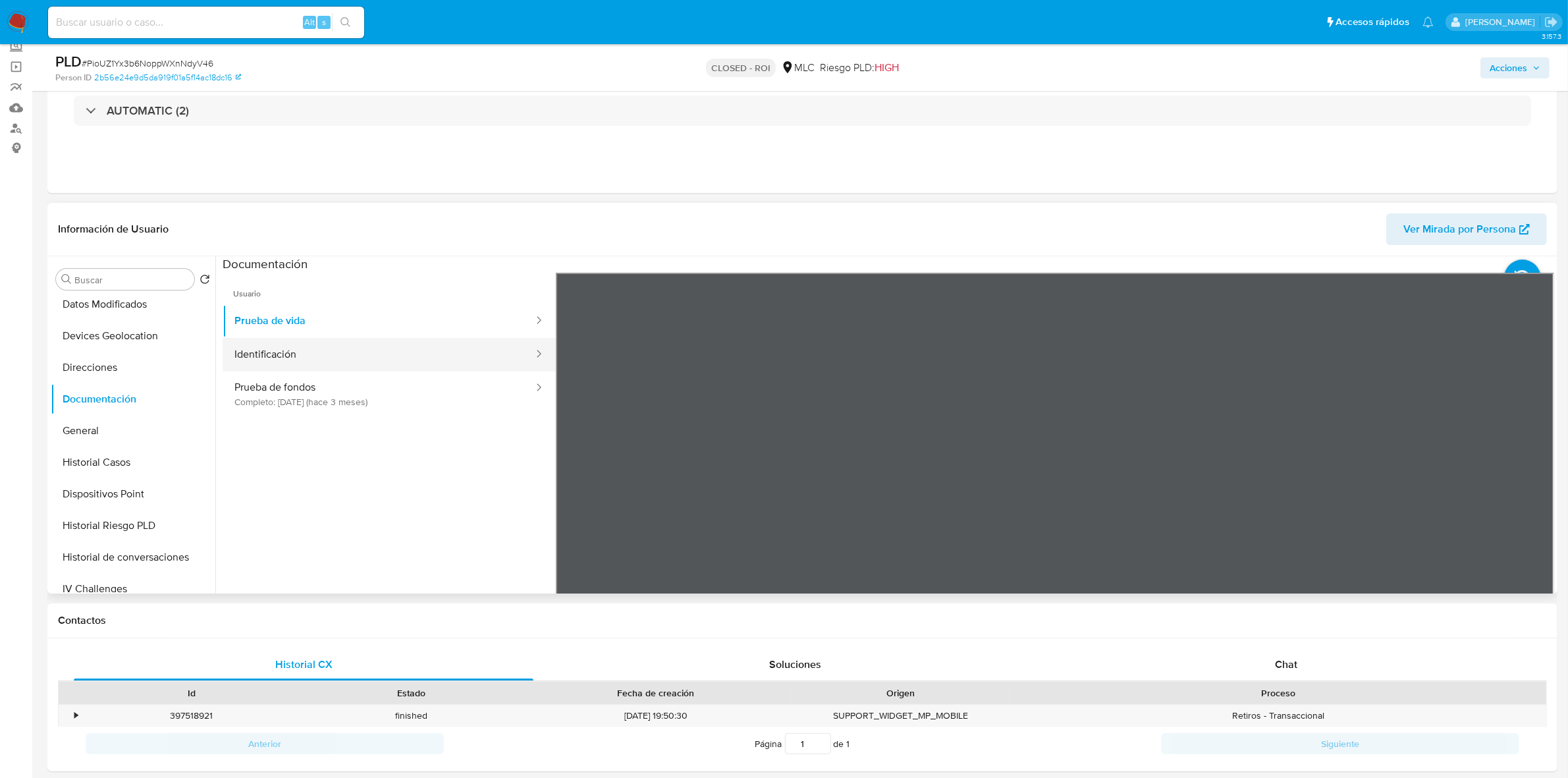
click at [307, 345] on button "Identificación" at bounding box center [378, 355] width 312 height 33
click at [1526, 488] on icon at bounding box center [1537, 486] width 26 height 26
click at [567, 487] on icon at bounding box center [571, 487] width 8 height 13
click at [357, 410] on button "Prueba de fondos Completo: 12/06/2025 (hace 3 meses)" at bounding box center [378, 394] width 312 height 44
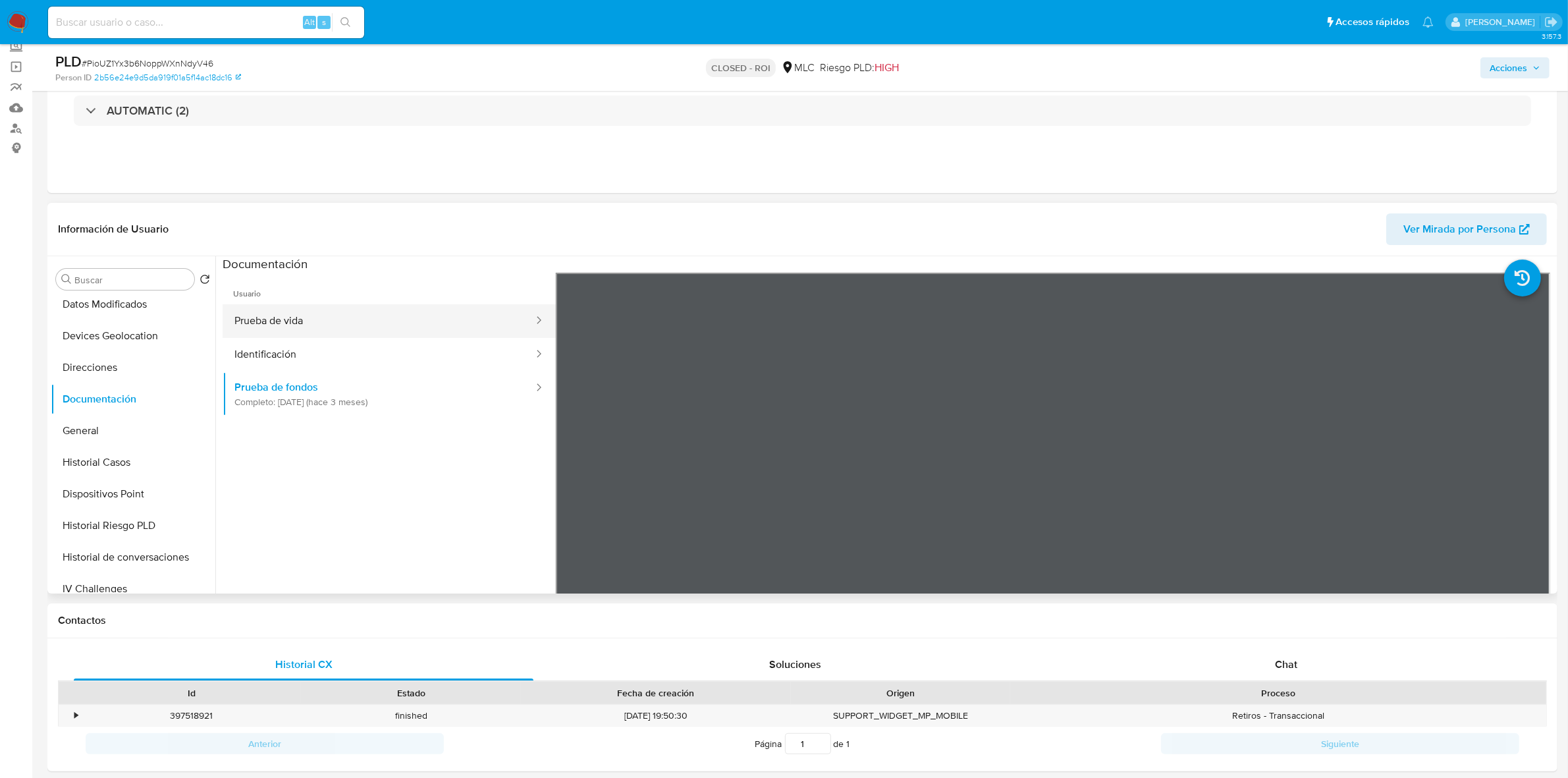
drag, startPoint x: 289, startPoint y: 336, endPoint x: 291, endPoint y: 330, distance: 6.3
click at [291, 336] on button "Prueba de vida" at bounding box center [378, 321] width 312 height 33
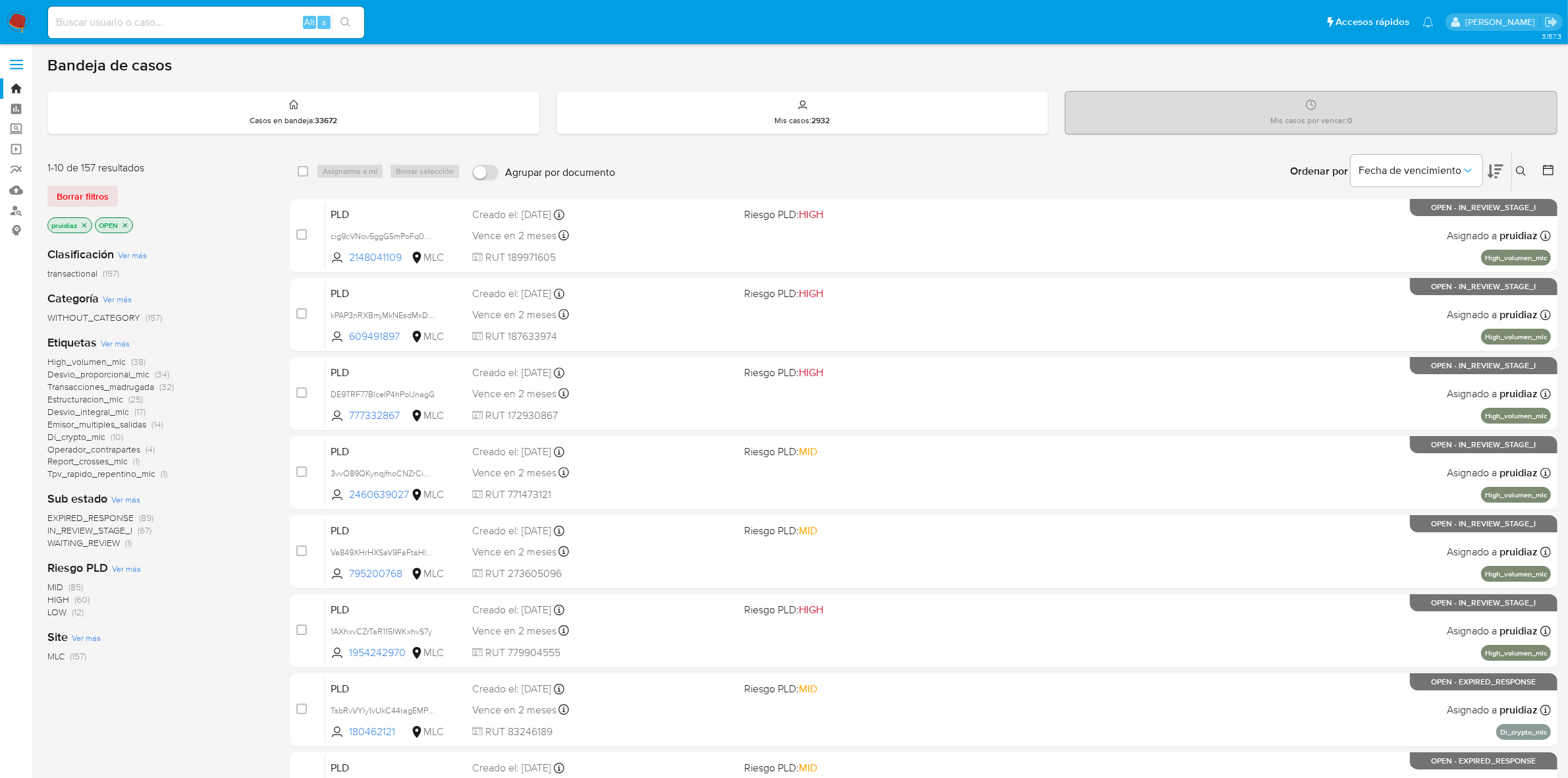
click at [1495, 172] on icon at bounding box center [1495, 171] width 16 height 14
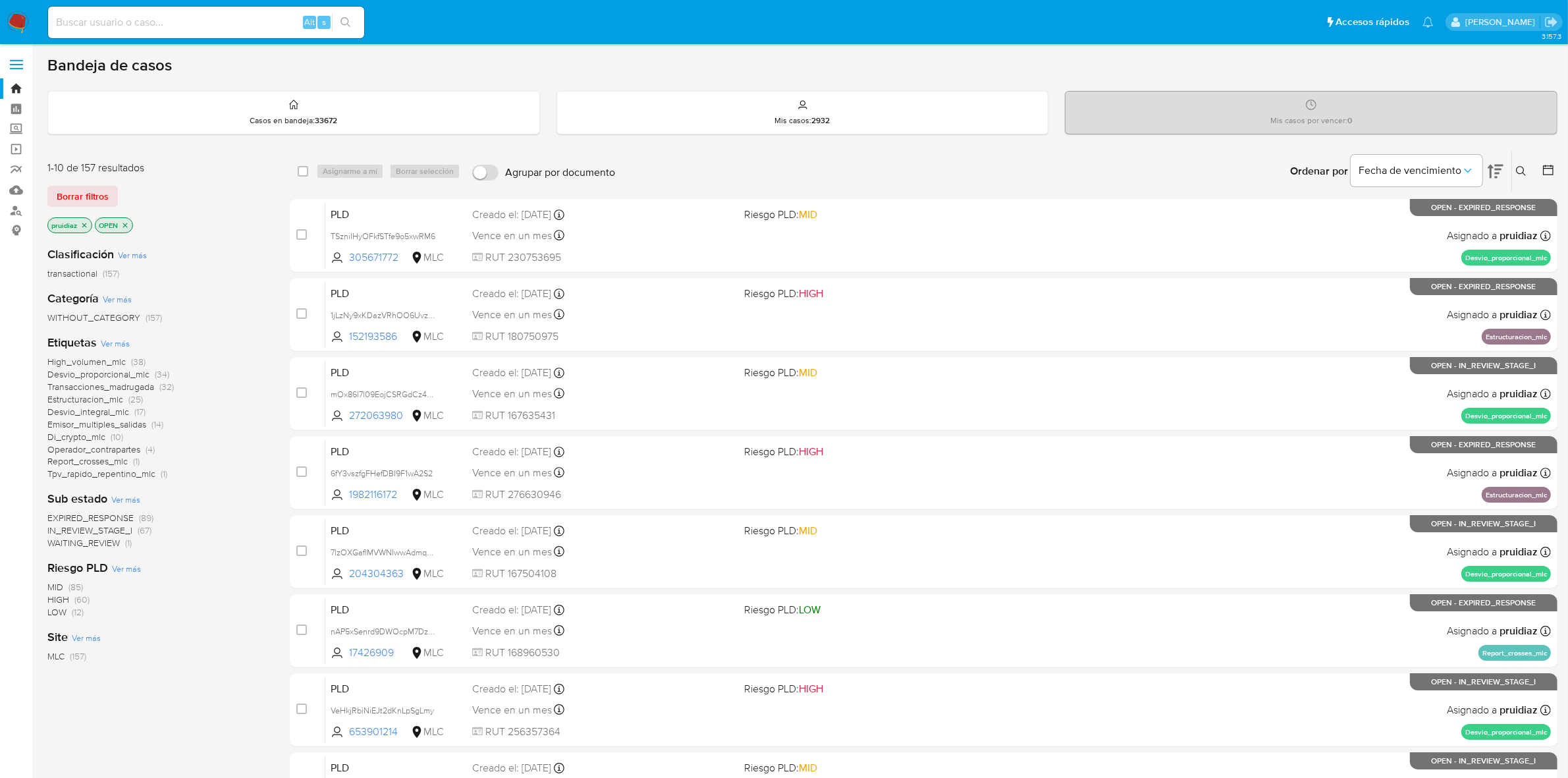
click at [21, 20] on img at bounding box center [18, 22] width 22 height 22
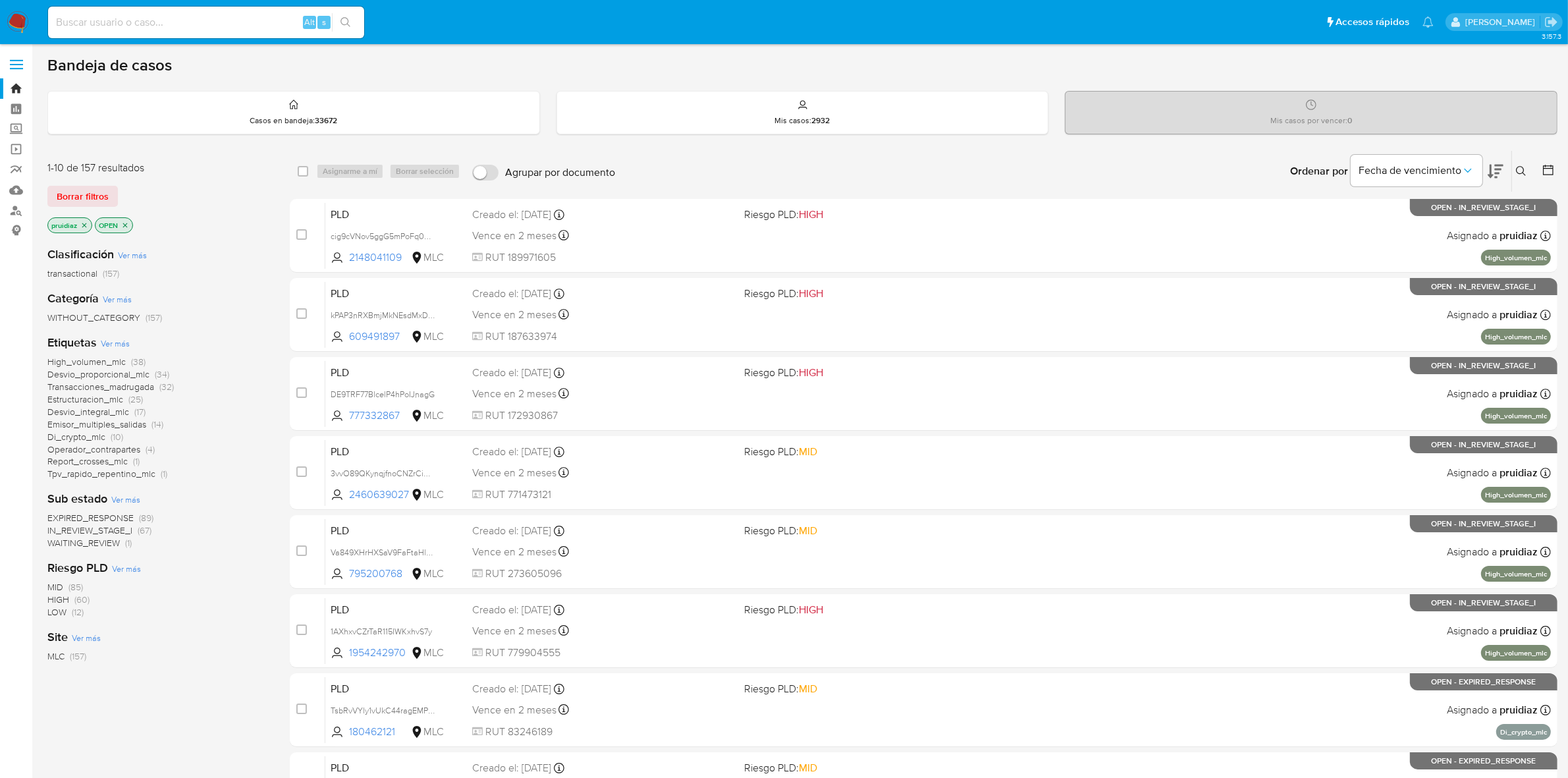
click at [1497, 182] on button at bounding box center [1495, 171] width 16 height 41
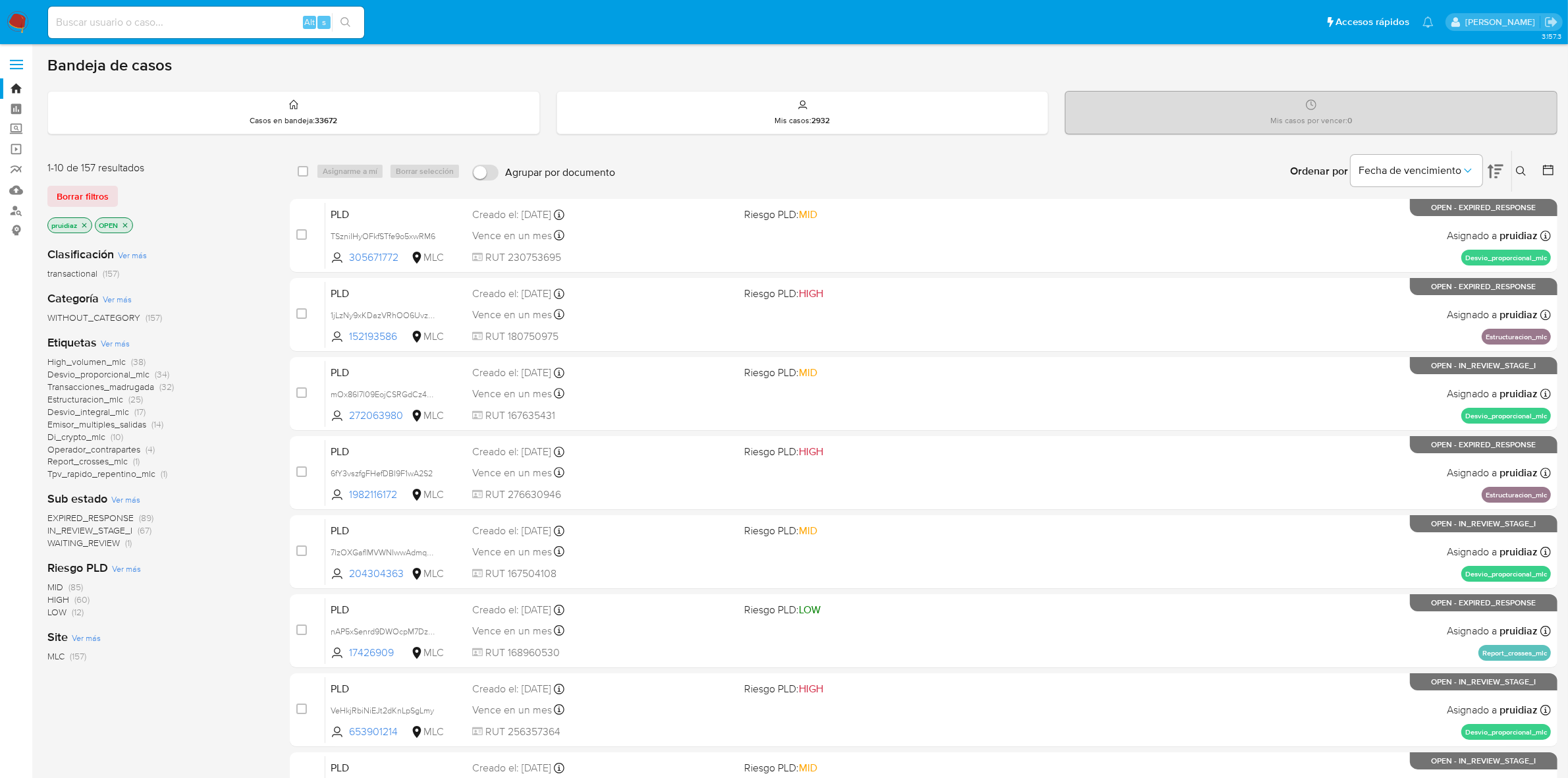
click at [19, 15] on img at bounding box center [18, 22] width 22 height 22
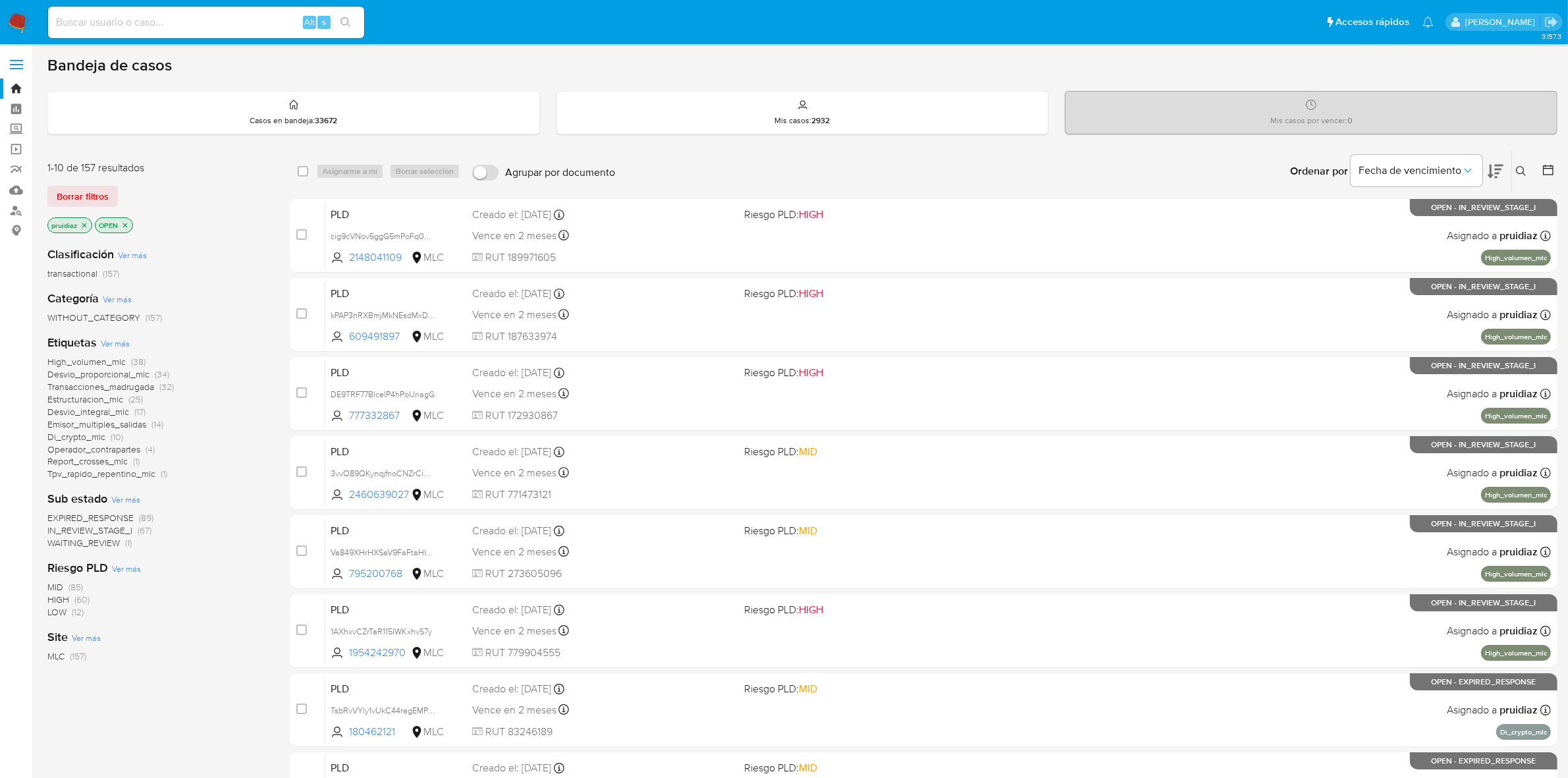
click at [1502, 175] on icon at bounding box center [1495, 170] width 16 height 16
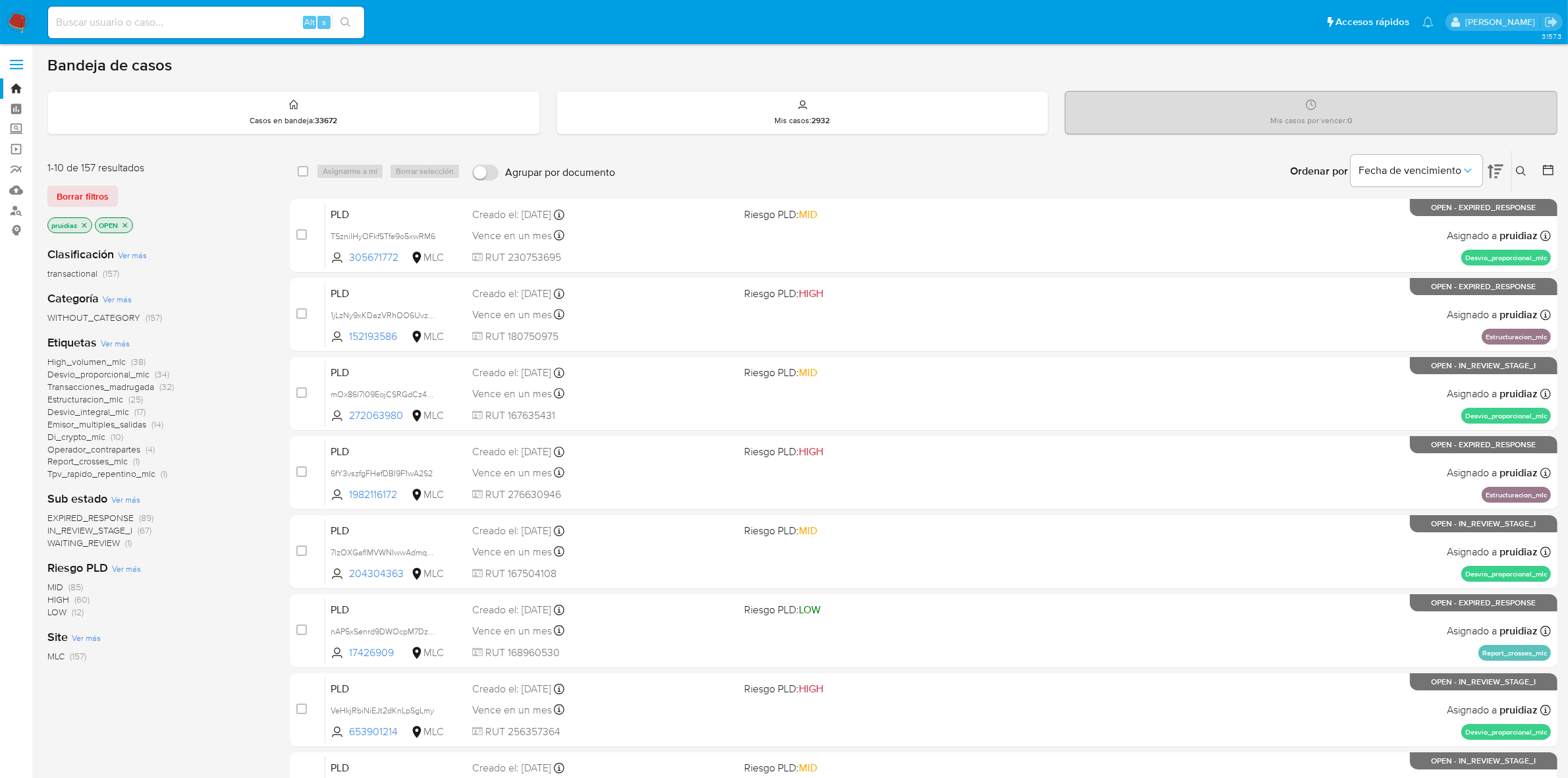
click at [17, 21] on img at bounding box center [18, 22] width 22 height 22
